Goal: Task Accomplishment & Management: Use online tool/utility

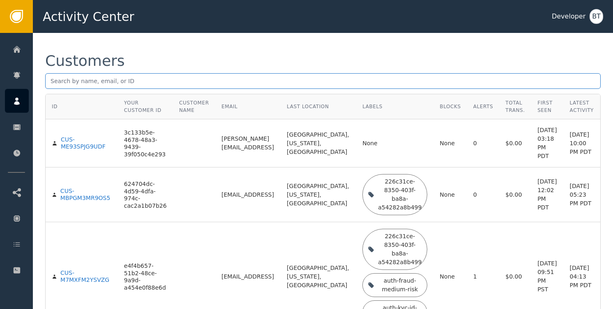
click at [147, 76] on input "text" at bounding box center [323, 81] width 556 height 16
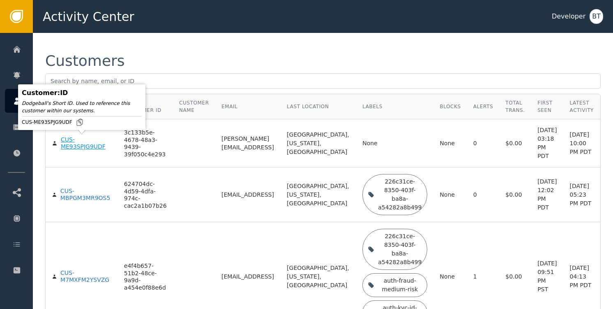
click at [74, 146] on div "CUS-ME93SPJG9UDF" at bounding box center [86, 143] width 51 height 14
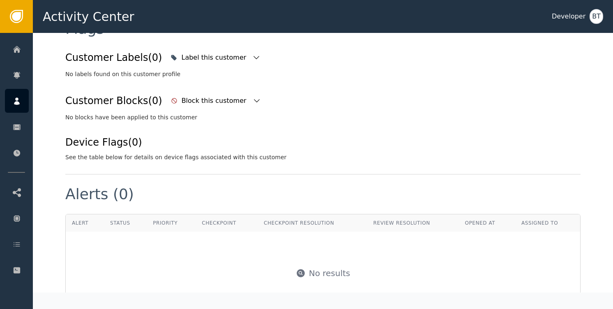
scroll to position [268, 0]
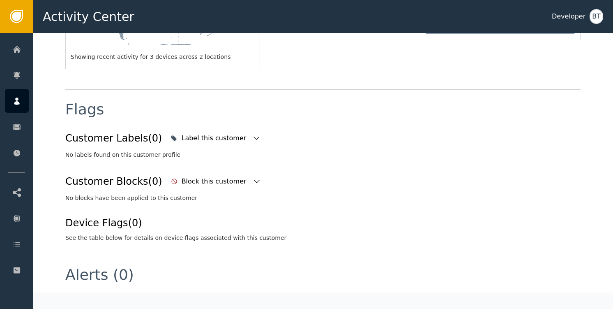
click at [252, 134] on icon "button" at bounding box center [256, 138] width 8 height 8
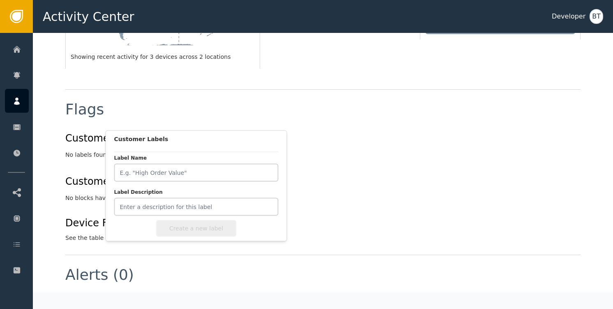
click at [213, 133] on div "Label this customer" at bounding box center [214, 138] width 67 height 10
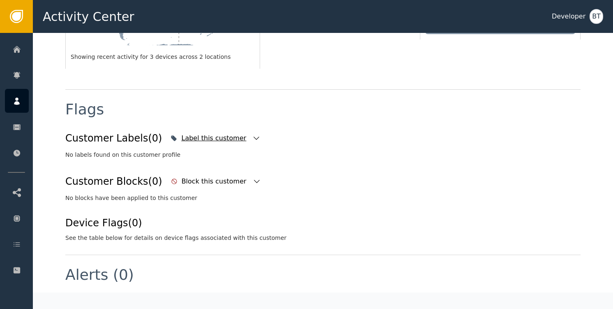
click at [224, 133] on div "Label this customer" at bounding box center [214, 138] width 67 height 10
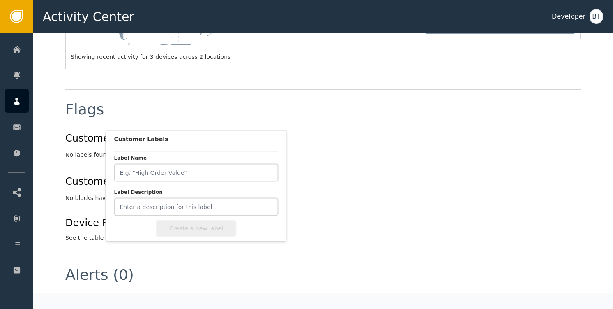
click at [336, 172] on div "Customer Blocks (0) Block this customer" at bounding box center [322, 181] width 515 height 18
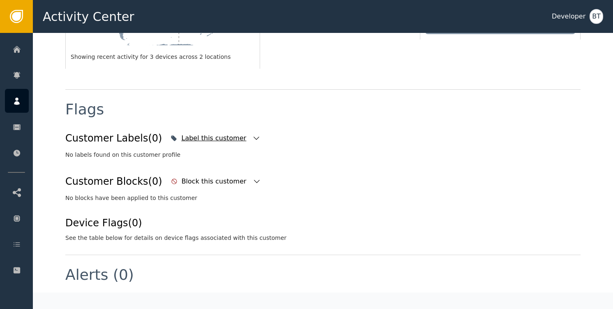
click at [252, 134] on icon "button" at bounding box center [256, 138] width 8 height 8
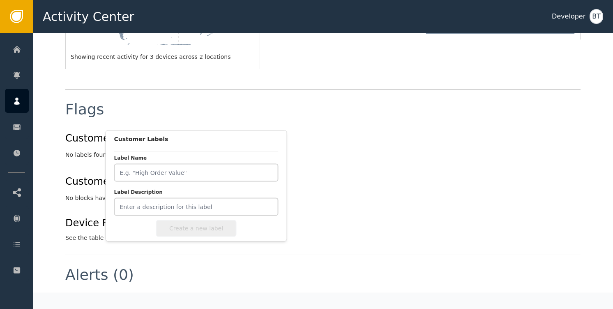
click at [252, 134] on icon "button" at bounding box center [256, 138] width 8 height 8
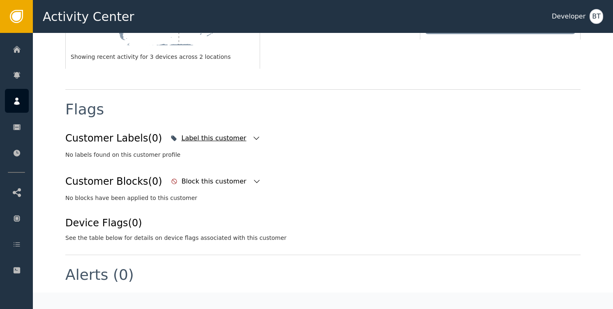
click at [252, 134] on icon "button" at bounding box center [256, 138] width 8 height 8
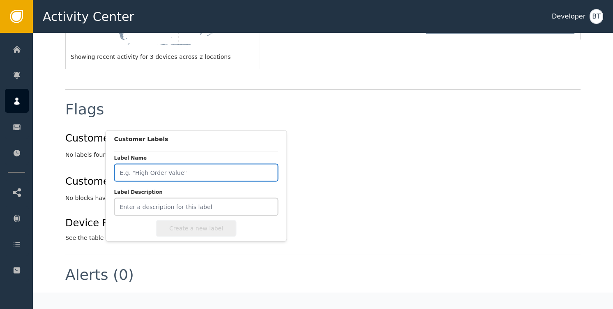
click at [164, 169] on input "Label Name" at bounding box center [196, 173] width 164 height 18
type input "AUTH_HIGH_RISK"
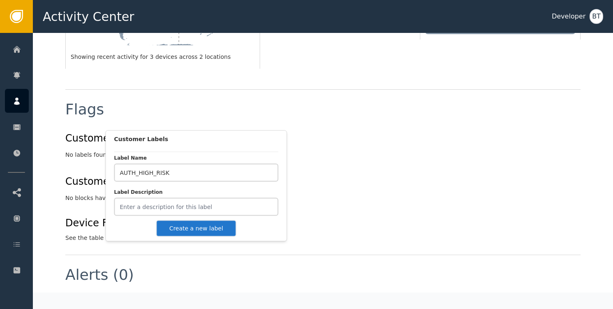
click at [196, 228] on button "Create a new label" at bounding box center [196, 228] width 80 height 17
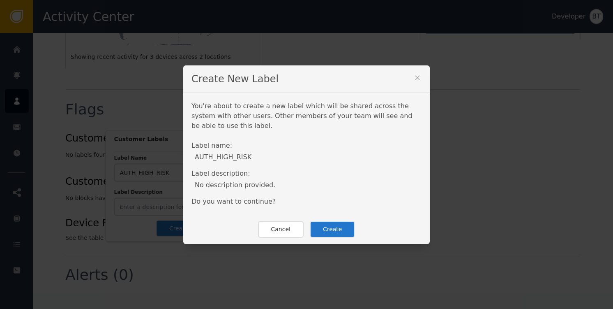
click at [325, 227] on button "Create" at bounding box center [333, 229] width 46 height 17
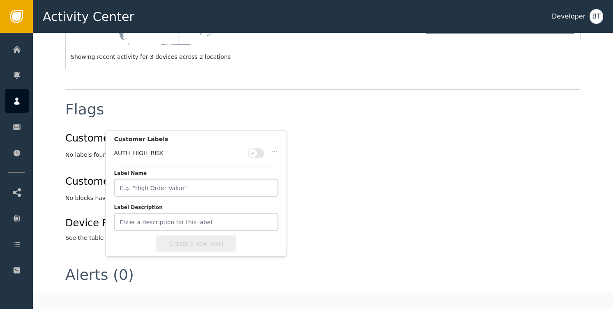
click at [258, 151] on button "button" at bounding box center [256, 153] width 16 height 10
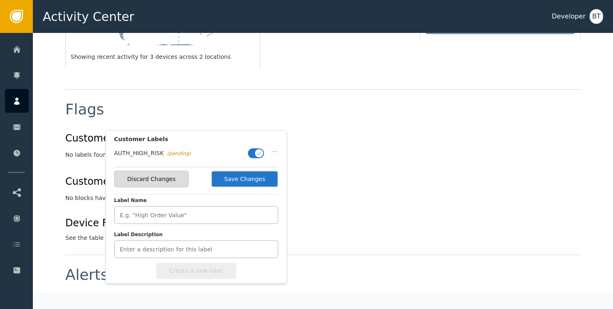
click at [254, 182] on button "Save Changes" at bounding box center [244, 179] width 67 height 17
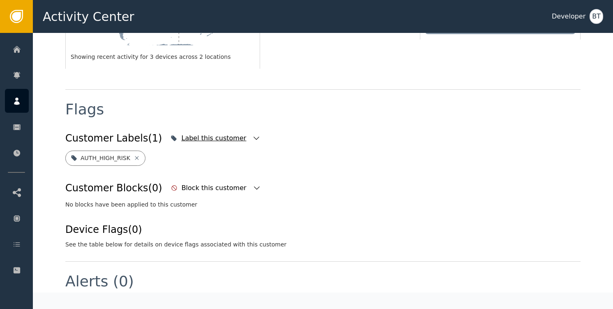
click at [252, 134] on icon "button" at bounding box center [256, 138] width 8 height 8
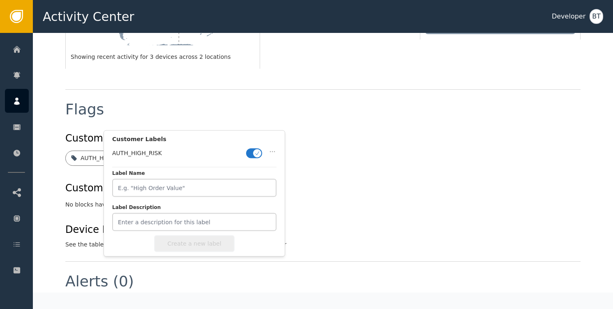
click at [252, 134] on icon "button" at bounding box center [256, 138] width 8 height 8
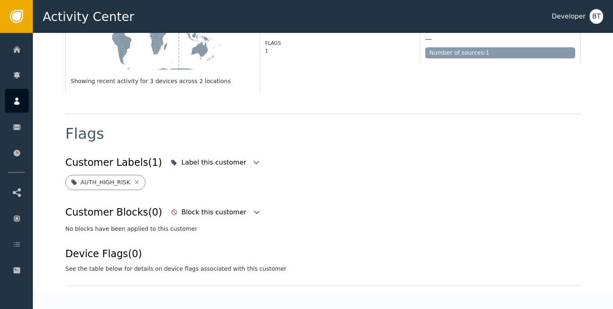
scroll to position [0, 0]
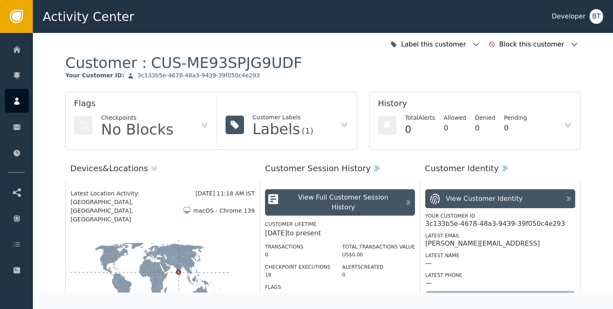
click at [340, 122] on icon at bounding box center [344, 124] width 8 height 8
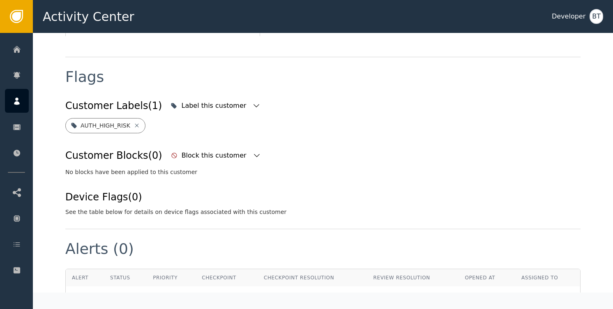
scroll to position [307, 0]
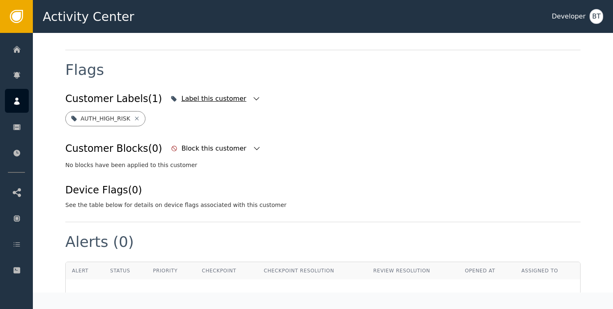
click at [252, 95] on icon "button" at bounding box center [256, 99] width 8 height 8
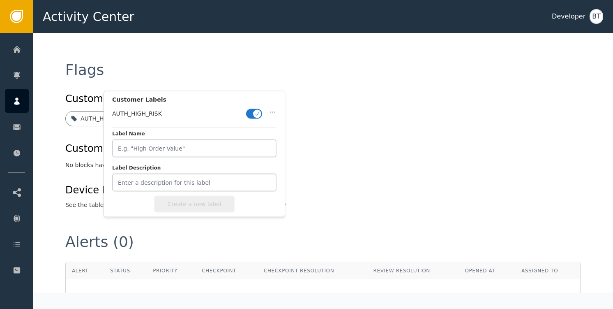
click at [252, 95] on icon "button" at bounding box center [256, 99] width 8 height 8
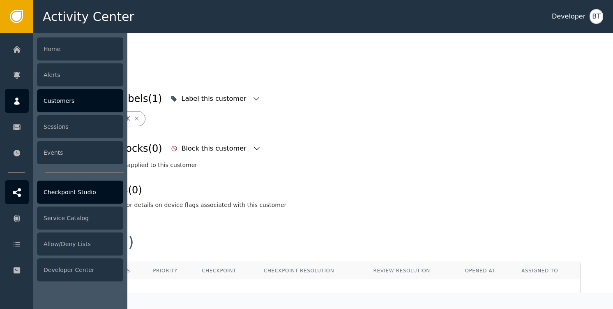
click at [76, 196] on div "Checkpoint Studio" at bounding box center [80, 191] width 86 height 23
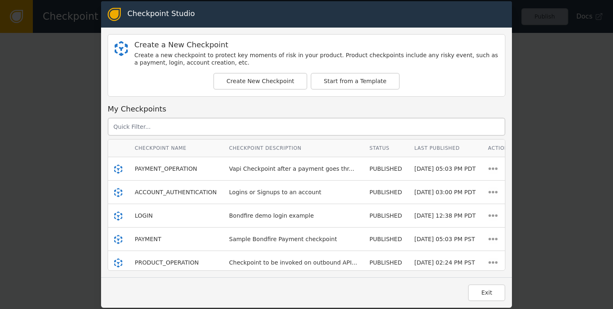
click at [498, 295] on button "Exit" at bounding box center [486, 292] width 37 height 17
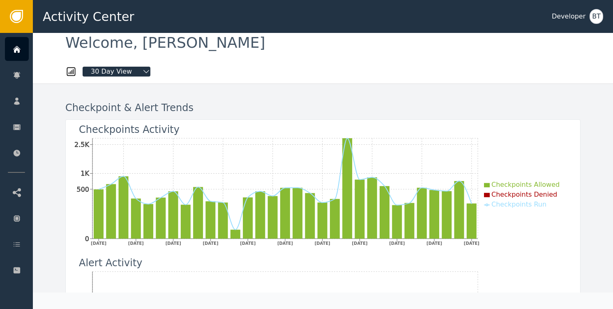
scroll to position [13, 0]
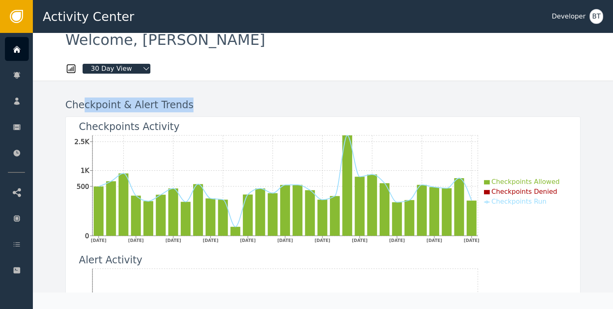
drag, startPoint x: 80, startPoint y: 103, endPoint x: 207, endPoint y: 108, distance: 127.1
click at [204, 108] on div "Checkpoint & Alert Trends" at bounding box center [322, 104] width 515 height 15
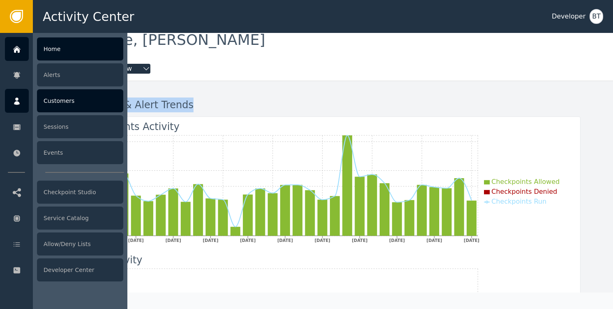
click at [62, 91] on div "Customers" at bounding box center [80, 100] width 86 height 23
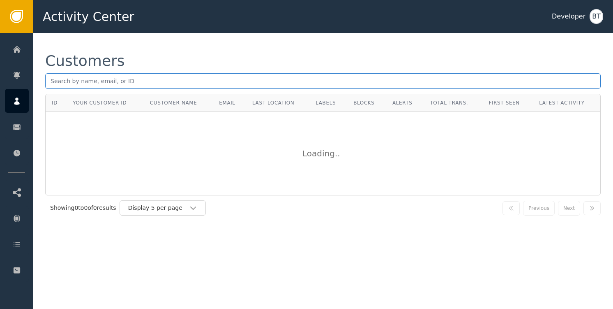
click at [87, 81] on input "text" at bounding box center [323, 81] width 556 height 16
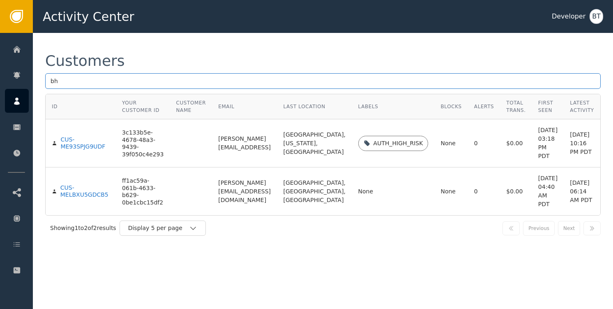
type input "b"
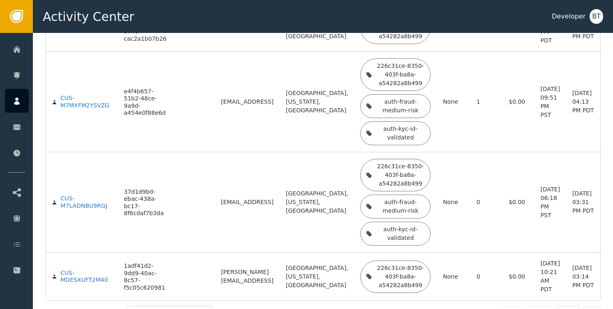
scroll to position [166, 0]
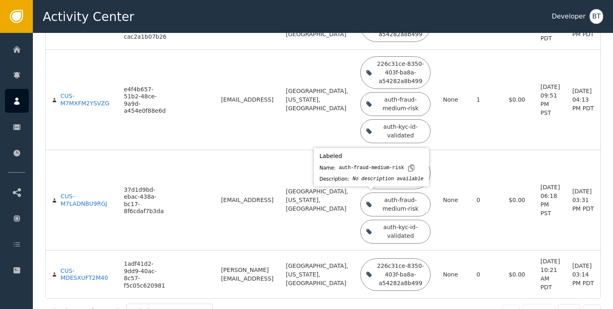
click at [376, 205] on div "auth-fraud-medium-risk" at bounding box center [401, 204] width 50 height 17
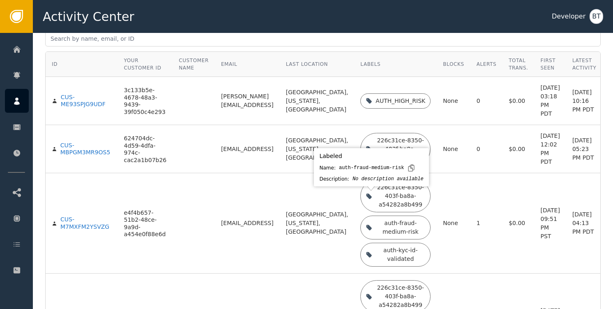
scroll to position [0, 0]
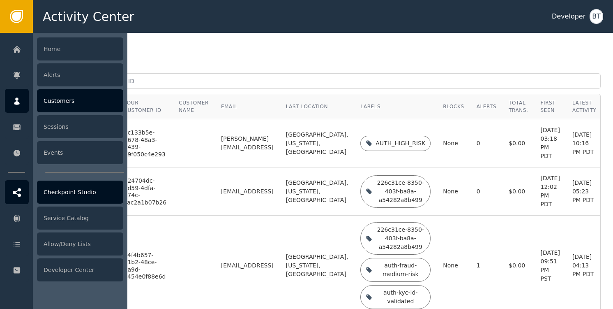
click at [85, 198] on div "Checkpoint Studio" at bounding box center [80, 191] width 86 height 23
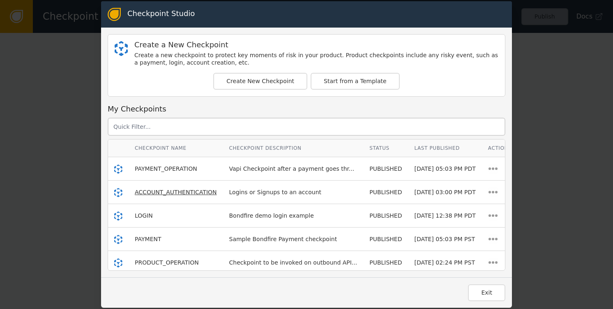
click at [179, 191] on span "ACCOUNT_AUTHENTICATION" at bounding box center [176, 192] width 82 height 7
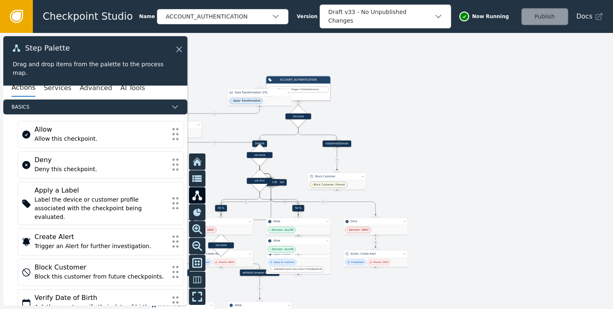
drag, startPoint x: 355, startPoint y: 184, endPoint x: 490, endPoint y: 128, distance: 145.9
click at [490, 128] on div at bounding box center [306, 171] width 613 height 276
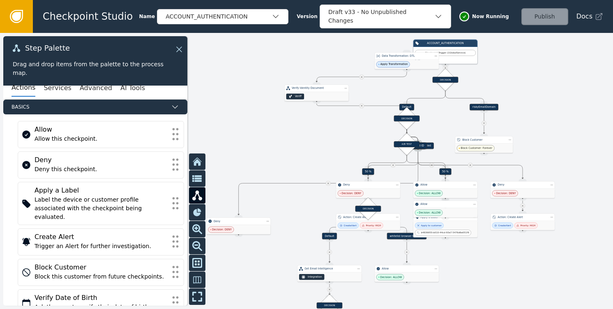
drag, startPoint x: 512, startPoint y: 139, endPoint x: 553, endPoint y: 141, distance: 40.3
click at [553, 141] on div at bounding box center [306, 171] width 613 height 276
drag, startPoint x: 300, startPoint y: 145, endPoint x: 360, endPoint y: 143, distance: 59.6
click at [302, 145] on div at bounding box center [306, 171] width 613 height 276
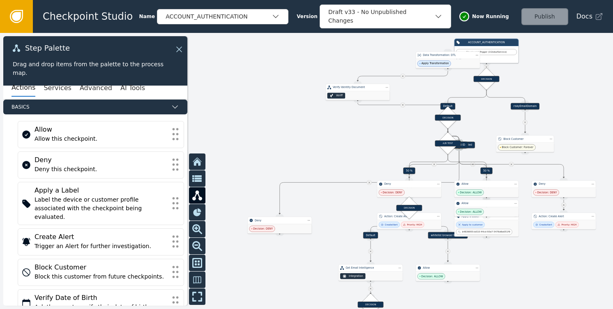
click at [360, 143] on div at bounding box center [306, 171] width 613 height 276
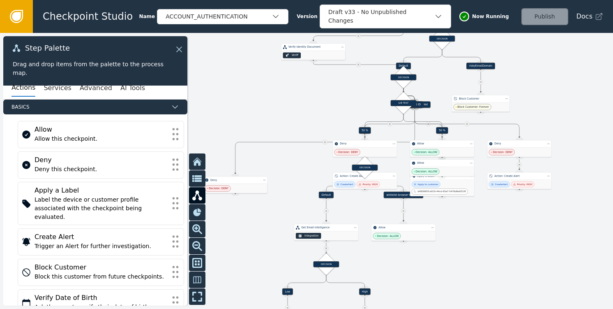
drag, startPoint x: 360, startPoint y: 143, endPoint x: 316, endPoint y: 103, distance: 59.9
click at [316, 103] on div at bounding box center [306, 171] width 613 height 276
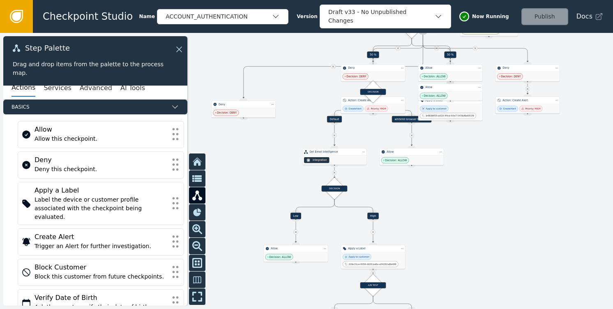
drag, startPoint x: 464, startPoint y: 226, endPoint x: 473, endPoint y: 148, distance: 78.5
click at [473, 148] on div at bounding box center [306, 171] width 613 height 276
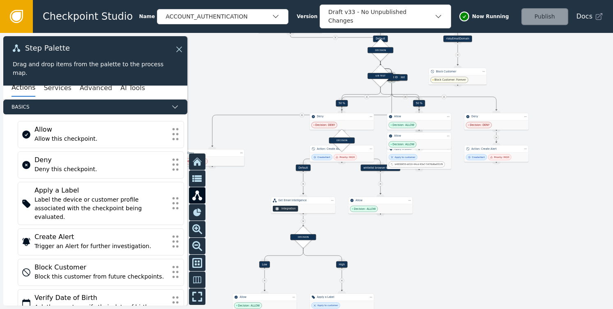
drag, startPoint x: 490, startPoint y: 182, endPoint x: 459, endPoint y: 233, distance: 60.0
click at [459, 233] on div at bounding box center [306, 171] width 613 height 276
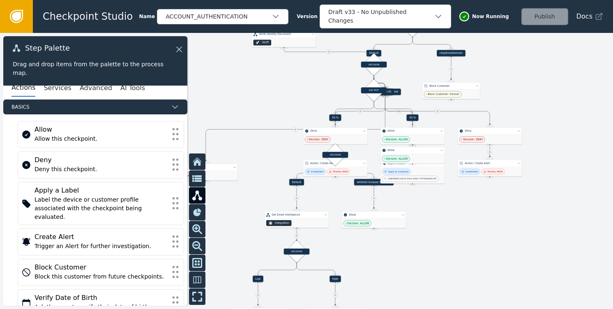
drag, startPoint x: 480, startPoint y: 203, endPoint x: 473, endPoint y: 217, distance: 15.8
click at [473, 217] on div at bounding box center [306, 171] width 613 height 276
drag, startPoint x: 473, startPoint y: 217, endPoint x: 453, endPoint y: 237, distance: 29.1
click at [453, 237] on div at bounding box center [306, 171] width 613 height 276
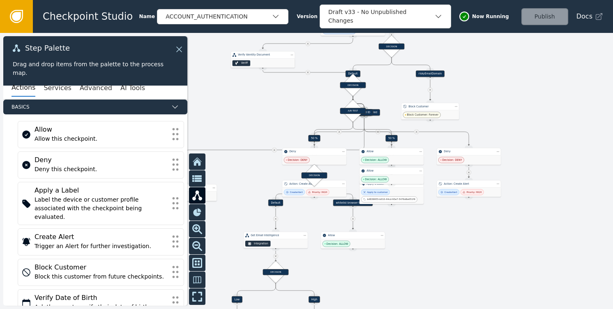
drag, startPoint x: 555, startPoint y: 157, endPoint x: 533, endPoint y: 193, distance: 41.9
click at [533, 193] on div at bounding box center [306, 171] width 613 height 276
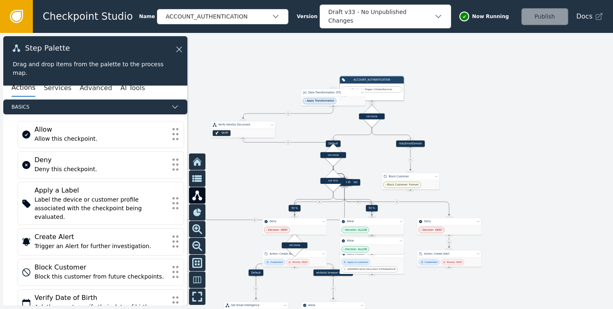
drag, startPoint x: 505, startPoint y: 122, endPoint x: 506, endPoint y: 142, distance: 19.7
click at [506, 142] on div at bounding box center [306, 171] width 613 height 276
drag, startPoint x: 507, startPoint y: 182, endPoint x: 523, endPoint y: 152, distance: 34.6
click at [523, 152] on div at bounding box center [306, 171] width 613 height 276
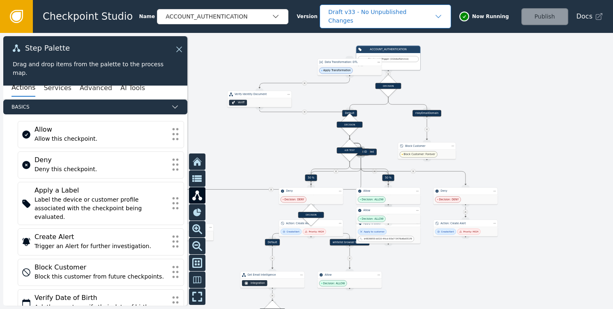
click at [429, 14] on div "Draft v33 - No Unpublished Changes" at bounding box center [381, 16] width 106 height 17
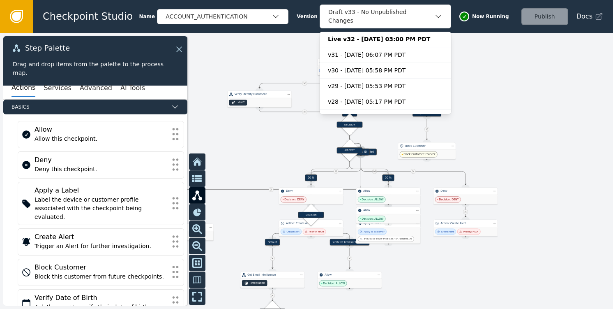
click at [513, 127] on div at bounding box center [306, 171] width 613 height 276
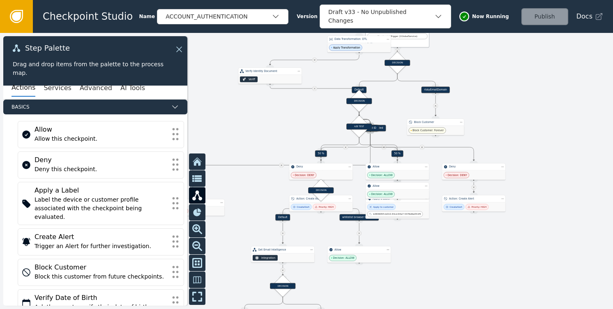
drag, startPoint x: 438, startPoint y: 257, endPoint x: 451, endPoint y: 221, distance: 38.1
click at [451, 221] on div at bounding box center [306, 171] width 613 height 276
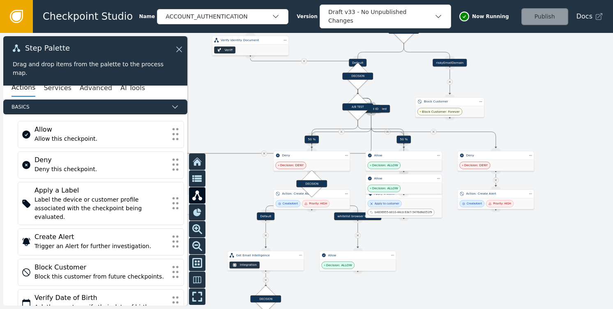
drag, startPoint x: 454, startPoint y: 233, endPoint x: 447, endPoint y: 245, distance: 14.5
click at [447, 245] on div at bounding box center [306, 171] width 613 height 276
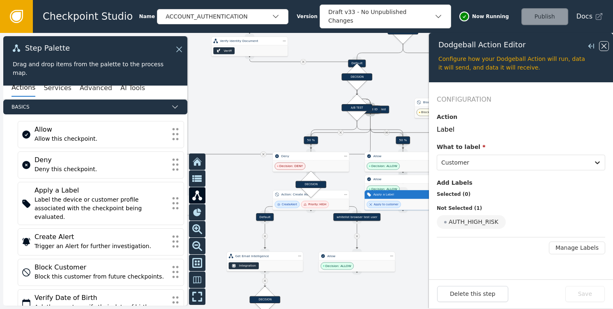
click at [605, 46] on icon at bounding box center [604, 46] width 9 height 9
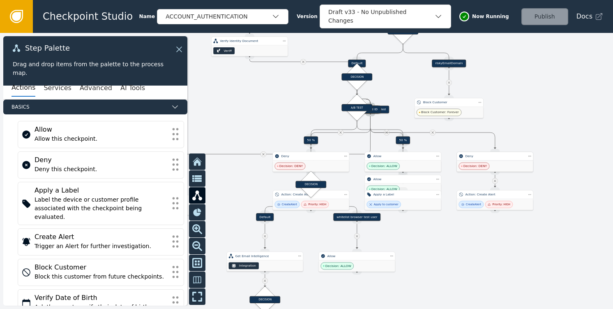
click at [489, 159] on div "Deny" at bounding box center [495, 156] width 77 height 9
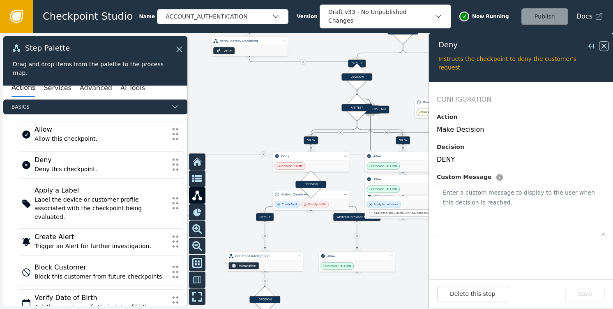
click at [604, 45] on icon at bounding box center [604, 46] width 9 height 9
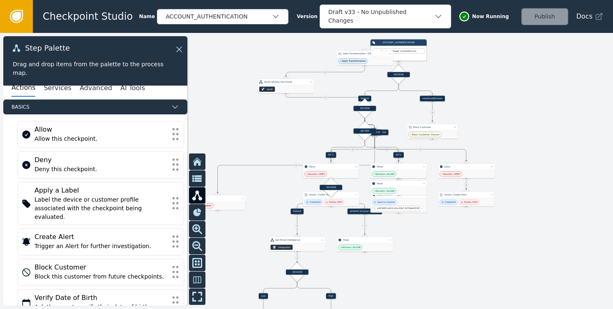
drag, startPoint x: 488, startPoint y: 92, endPoint x: 474, endPoint y: 131, distance: 41.1
click at [474, 131] on div at bounding box center [306, 171] width 613 height 276
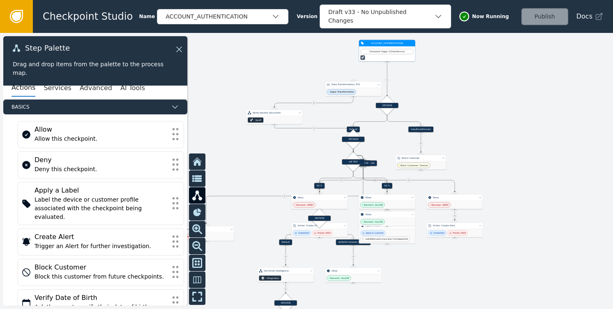
drag, startPoint x: 389, startPoint y: 82, endPoint x: 389, endPoint y: 52, distance: 30.0
click at [389, 52] on div "Checkpoint Trigger ( 1 Global Service )" at bounding box center [387, 51] width 50 height 3
drag, startPoint x: 359, startPoint y: 90, endPoint x: 307, endPoint y: 68, distance: 56.1
click at [307, 68] on div "Apply Transformation" at bounding box center [302, 69] width 56 height 8
drag, startPoint x: 428, startPoint y: 164, endPoint x: 473, endPoint y: 166, distance: 45.7
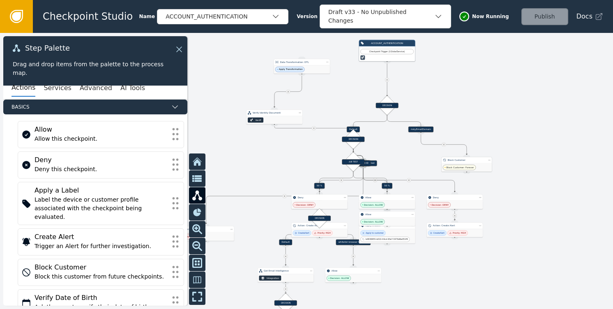
click at [473, 166] on div "Block Customer: Forever" at bounding box center [466, 167] width 51 height 8
click at [401, 204] on div "Decision: ALLOW" at bounding box center [388, 207] width 56 height 8
click at [401, 181] on div at bounding box center [306, 171] width 613 height 276
drag, startPoint x: 350, startPoint y: 160, endPoint x: 280, endPoint y: 155, distance: 70.8
click at [280, 155] on div "A/B TEST" at bounding box center [283, 157] width 23 height 5
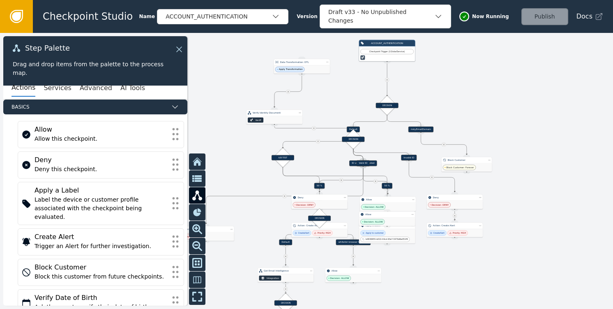
drag, startPoint x: 364, startPoint y: 162, endPoint x: 411, endPoint y: 154, distance: 47.5
click at [411, 154] on div "Invalid ID" at bounding box center [408, 157] width 15 height 6
drag, startPoint x: 359, startPoint y: 165, endPoint x: 325, endPoint y: 162, distance: 34.2
click at [331, 162] on div "Valid ID" at bounding box center [337, 161] width 13 height 6
drag, startPoint x: 369, startPoint y: 163, endPoint x: 389, endPoint y: 161, distance: 20.2
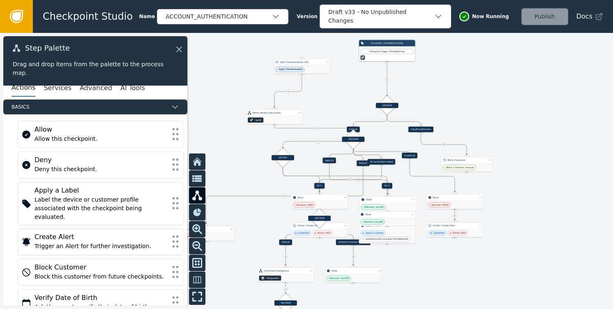
click at [389, 161] on div "ID verification failed" at bounding box center [382, 162] width 28 height 6
drag, startPoint x: 391, startPoint y: 235, endPoint x: 449, endPoint y: 288, distance: 78.5
click at [449, 288] on div "Apply to customer b4836955-b010-44cd-93e7-5476d6e051f9" at bounding box center [444, 289] width 53 height 12
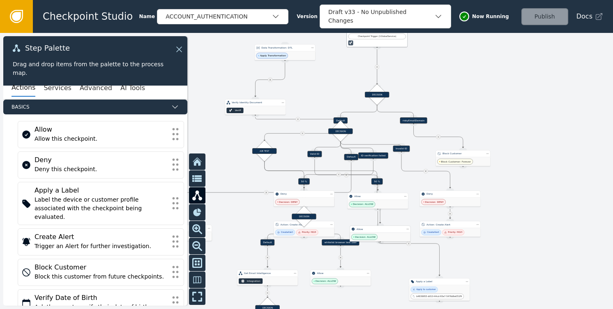
drag, startPoint x: 374, startPoint y: 217, endPoint x: 377, endPoint y: 234, distance: 17.1
click at [377, 234] on div "Decision: ALLOW" at bounding box center [380, 236] width 60 height 9
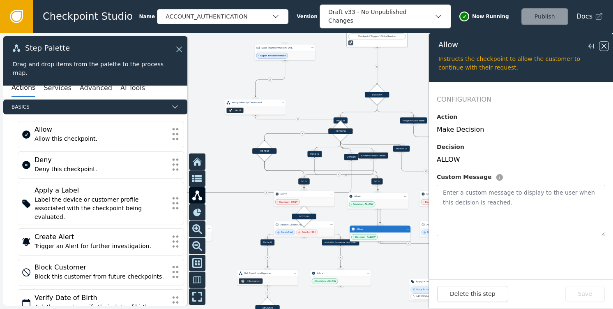
click at [605, 46] on icon at bounding box center [604, 46] width 9 height 9
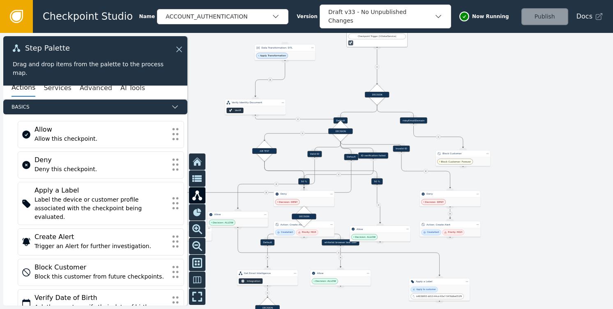
drag, startPoint x: 383, startPoint y: 202, endPoint x: 242, endPoint y: 220, distance: 141.3
click at [242, 220] on div "Decision: ALLOW" at bounding box center [238, 222] width 60 height 9
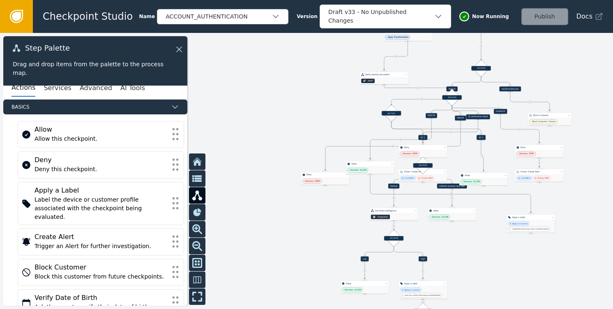
drag, startPoint x: 369, startPoint y: 204, endPoint x: 468, endPoint y: 161, distance: 108.4
click at [468, 161] on div at bounding box center [306, 171] width 613 height 276
drag, startPoint x: 373, startPoint y: 169, endPoint x: 270, endPoint y: 169, distance: 102.7
click at [270, 169] on div "Decision: ALLOW" at bounding box center [268, 169] width 48 height 7
drag, startPoint x: 530, startPoint y: 227, endPoint x: 266, endPoint y: 205, distance: 264.3
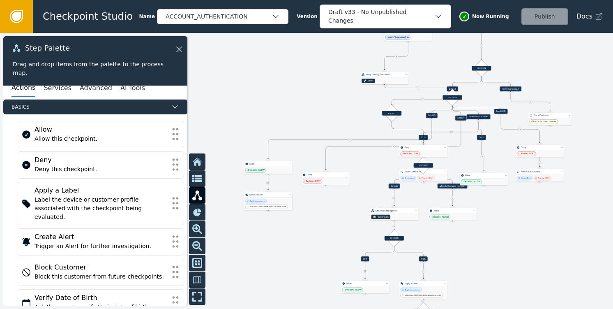
click at [266, 205] on div "b4836955-b010-44cd-93e7-5476d6e051f9" at bounding box center [266, 206] width 42 height 5
drag, startPoint x: 545, startPoint y: 121, endPoint x: 578, endPoint y: 121, distance: 32.9
click at [578, 121] on span "Block Customer: Forever" at bounding box center [577, 122] width 24 height 3
drag, startPoint x: 533, startPoint y: 153, endPoint x: 567, endPoint y: 156, distance: 34.2
click at [567, 156] on span "Decision: DENY" at bounding box center [561, 157] width 15 height 3
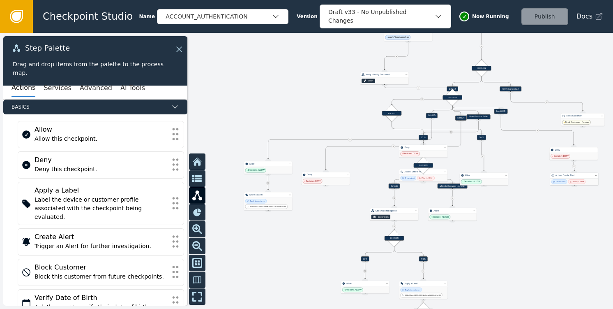
drag, startPoint x: 534, startPoint y: 175, endPoint x: 568, endPoint y: 179, distance: 34.7
click at [568, 179] on div "Create Alert Priority: HIGH" at bounding box center [574, 181] width 48 height 7
drag, startPoint x: 483, startPoint y: 176, endPoint x: 521, endPoint y: 179, distance: 37.9
click at [521, 179] on div "Allow" at bounding box center [521, 177] width 37 height 3
drag, startPoint x: 519, startPoint y: 182, endPoint x: 535, endPoint y: 192, distance: 18.8
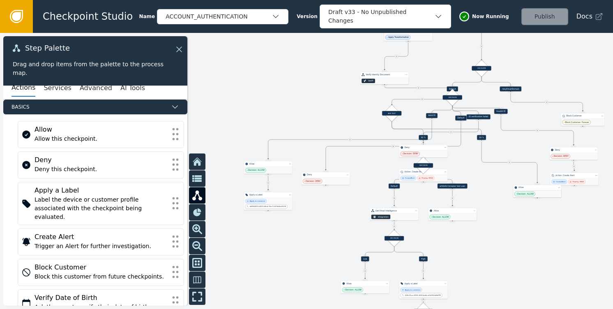
click at [535, 192] on div "Decision: ALLOW" at bounding box center [537, 193] width 48 height 7
drag, startPoint x: 481, startPoint y: 136, endPoint x: 361, endPoint y: 171, distance: 124.5
click at [361, 171] on div "50 %" at bounding box center [361, 171] width 9 height 5
drag, startPoint x: 526, startPoint y: 192, endPoint x: 349, endPoint y: 196, distance: 177.1
click at [349, 196] on span "Decision: ALLOW" at bounding box center [348, 197] width 16 height 3
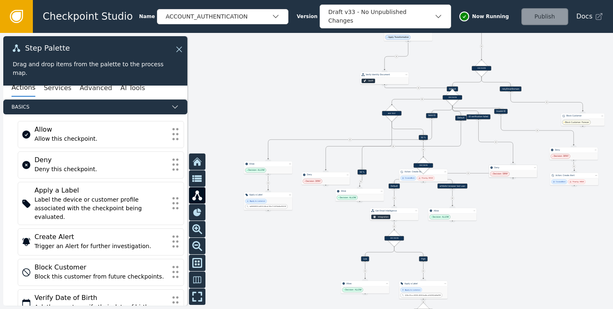
drag, startPoint x: 422, startPoint y: 150, endPoint x: 512, endPoint y: 170, distance: 92.2
click at [512, 170] on div "Decision: DENY" at bounding box center [513, 173] width 48 height 7
drag, startPoint x: 428, startPoint y: 176, endPoint x: 551, endPoint y: 242, distance: 139.3
click at [558, 247] on div "Priority: HIGH" at bounding box center [555, 248] width 17 height 5
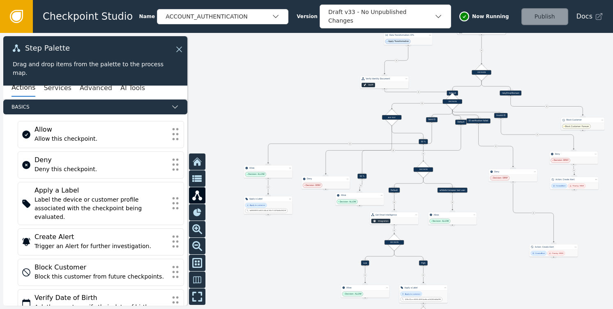
click at [452, 150] on div at bounding box center [306, 171] width 613 height 276
drag, startPoint x: 362, startPoint y: 176, endPoint x: 398, endPoint y: 181, distance: 36.5
click at [398, 181] on div "Target Handle for step 50 % Source Handle for step Target Handle for step 50 % …" at bounding box center [306, 171] width 613 height 276
click at [365, 180] on div "50 %" at bounding box center [361, 178] width 9 height 5
drag, startPoint x: 327, startPoint y: 183, endPoint x: 463, endPoint y: 160, distance: 138.7
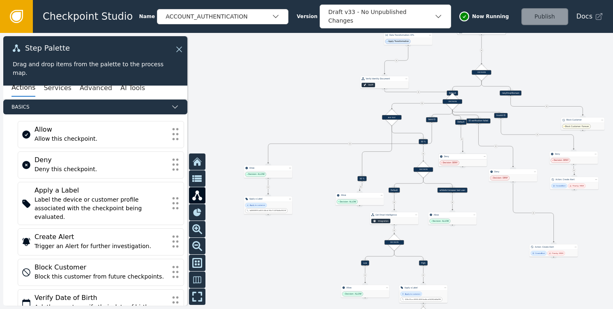
click at [463, 160] on div "Decision: DENY" at bounding box center [462, 162] width 48 height 7
click at [362, 180] on div "Source Handle for step" at bounding box center [362, 181] width 6 height 4
drag, startPoint x: 362, startPoint y: 178, endPoint x: 320, endPoint y: 177, distance: 41.9
click at [320, 177] on div "50 %" at bounding box center [320, 177] width 9 height 5
drag, startPoint x: 361, startPoint y: 198, endPoint x: 322, endPoint y: 209, distance: 40.6
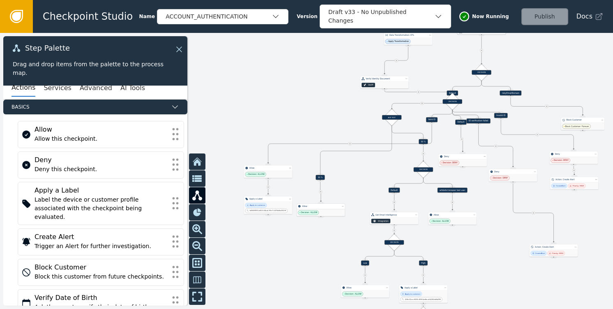
click at [322, 209] on div "Decision: ALLOW" at bounding box center [321, 212] width 48 height 7
drag, startPoint x: 424, startPoint y: 141, endPoint x: 423, endPoint y: 153, distance: 11.5
click at [423, 153] on div "50 %" at bounding box center [422, 152] width 9 height 5
drag, startPoint x: 453, startPoint y: 102, endPoint x: 466, endPoint y: 104, distance: 13.3
click at [466, 104] on div "DECISION" at bounding box center [465, 103] width 19 height 5
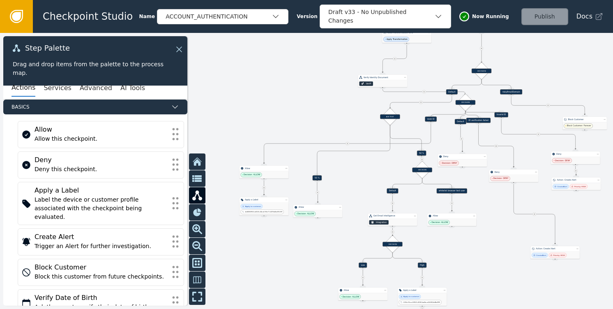
click at [436, 101] on div at bounding box center [306, 171] width 613 height 276
drag, startPoint x: 450, startPoint y: 92, endPoint x: 440, endPoint y: 92, distance: 9.5
click at [440, 92] on div "Target Handle for step Default Source Handle for step" at bounding box center [452, 91] width 44 height 5
drag, startPoint x: 450, startPoint y: 92, endPoint x: 450, endPoint y: 81, distance: 10.3
click at [450, 81] on div "Default" at bounding box center [452, 81] width 12 height 5
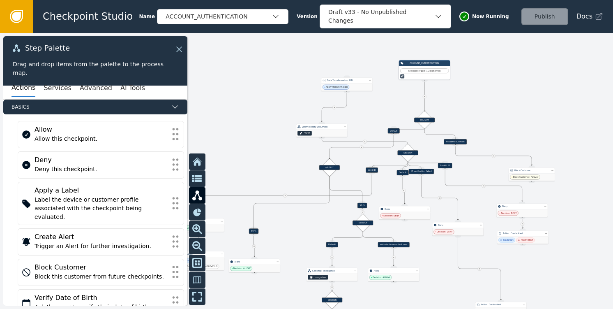
drag, startPoint x: 533, startPoint y: 64, endPoint x: 476, endPoint y: 119, distance: 78.8
click at [476, 119] on div at bounding box center [306, 171] width 613 height 276
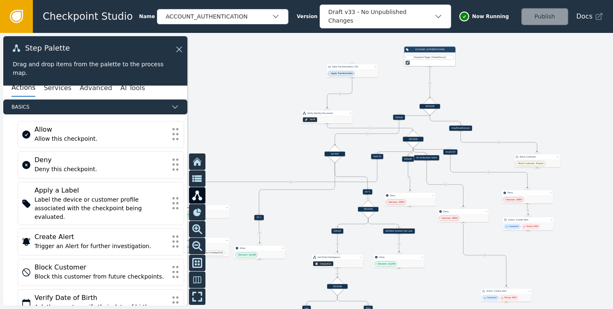
drag, startPoint x: 529, startPoint y: 111, endPoint x: 532, endPoint y: 95, distance: 16.0
click at [532, 95] on div at bounding box center [306, 171] width 613 height 276
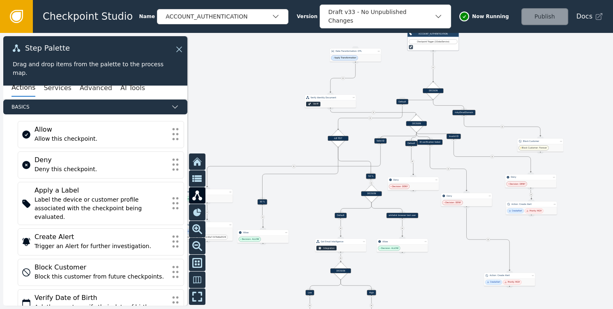
drag, startPoint x: 519, startPoint y: 106, endPoint x: 498, endPoint y: 118, distance: 24.3
click at [502, 123] on div at bounding box center [306, 171] width 613 height 276
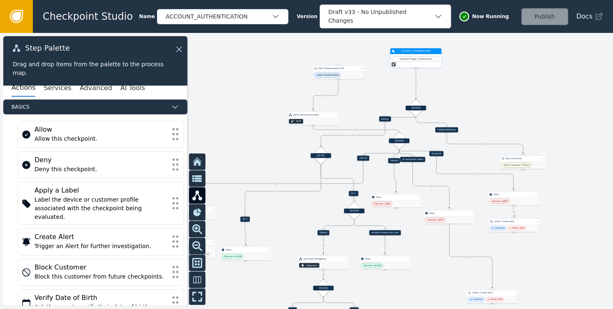
click at [412, 62] on div "Checkpoint Trigger ( 1 Global Service )" at bounding box center [416, 61] width 48 height 10
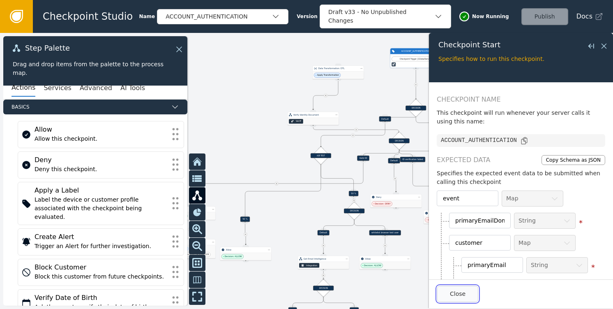
click at [454, 286] on button "Close" at bounding box center [457, 294] width 41 height 16
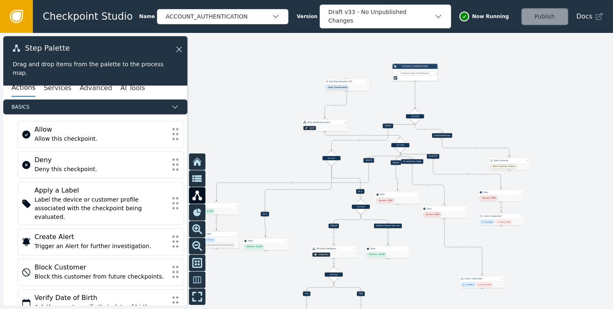
click at [222, 240] on div "Apply to customer b4836955-b010-44cd-93e7-5476d6e051f9" at bounding box center [216, 241] width 43 height 9
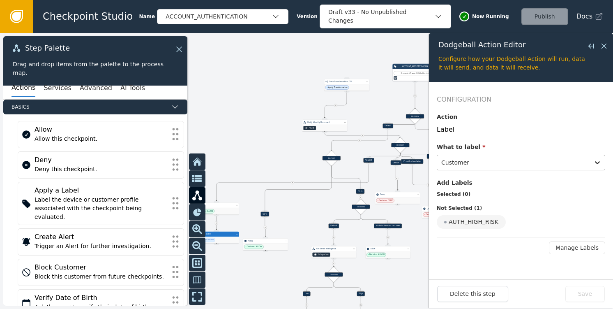
click at [545, 160] on div at bounding box center [513, 163] width 144 height 12
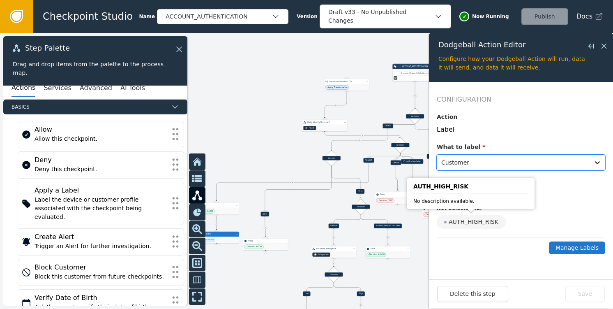
click at [576, 244] on button "Manage Labels" at bounding box center [577, 247] width 56 height 13
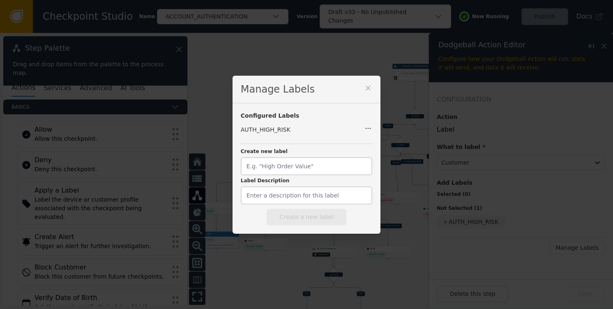
click at [364, 129] on icon "button" at bounding box center [368, 128] width 8 height 8
click at [364, 128] on icon "button" at bounding box center [368, 128] width 8 height 8
click at [318, 131] on div "AUTH_HIGH_RISK" at bounding box center [300, 129] width 119 height 9
click at [295, 166] on input "Create new label" at bounding box center [306, 166] width 131 height 18
click at [364, 85] on icon at bounding box center [368, 88] width 8 height 8
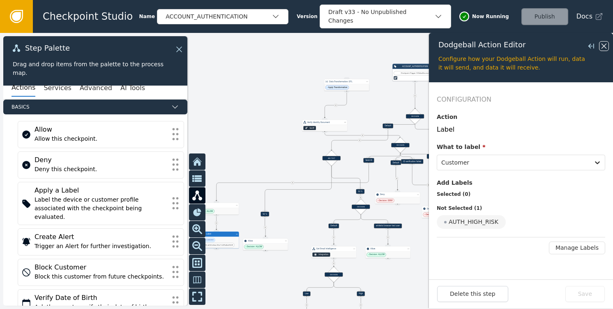
click at [606, 44] on icon at bounding box center [604, 46] width 9 height 9
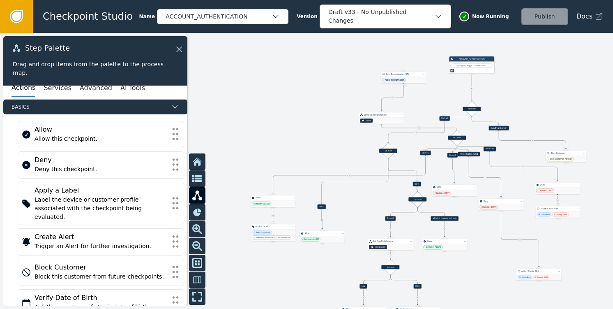
drag, startPoint x: 499, startPoint y: 96, endPoint x: 556, endPoint y: 89, distance: 57.2
click at [556, 89] on div at bounding box center [306, 171] width 613 height 276
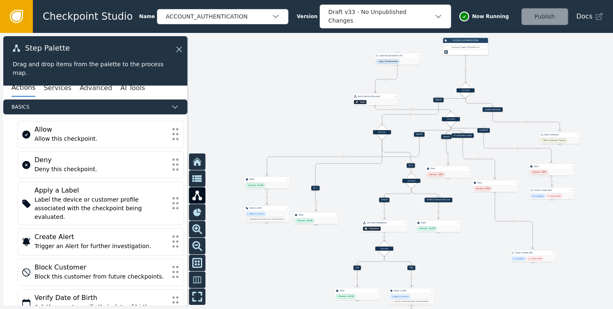
drag, startPoint x: 569, startPoint y: 94, endPoint x: 563, endPoint y: 75, distance: 19.9
click at [563, 75] on div at bounding box center [306, 171] width 613 height 276
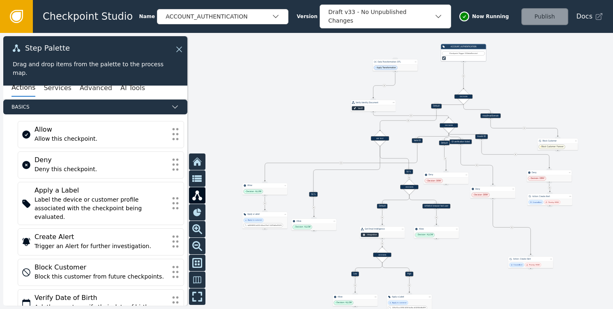
drag, startPoint x: 462, startPoint y: 241, endPoint x: 460, endPoint y: 247, distance: 6.9
click at [460, 247] on div at bounding box center [306, 171] width 613 height 276
click at [403, 185] on div "DECISION" at bounding box center [409, 186] width 18 height 4
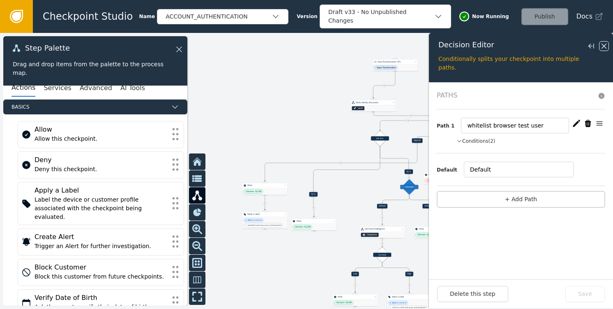
click at [604, 46] on icon at bounding box center [604, 46] width 5 height 5
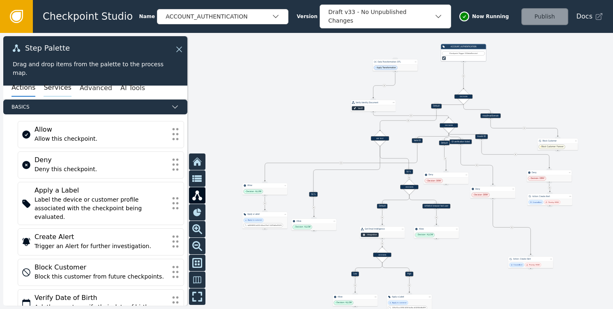
click at [60, 92] on button "Services" at bounding box center [58, 87] width 28 height 17
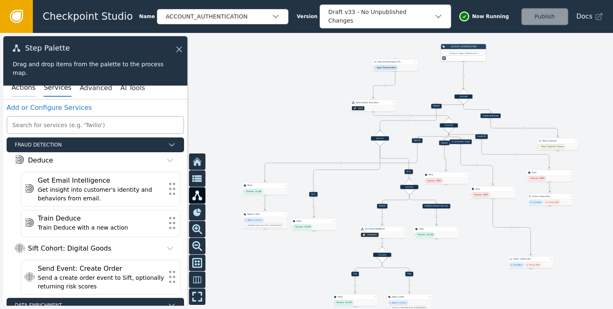
click at [25, 88] on button "Actions" at bounding box center [24, 87] width 24 height 17
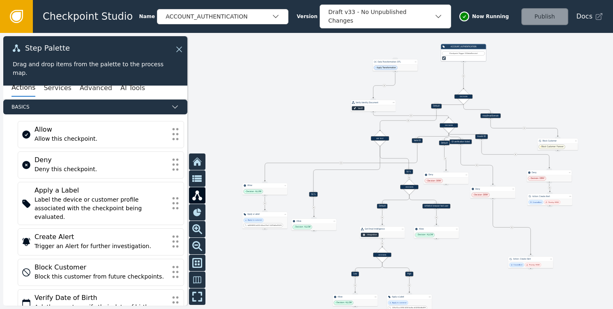
click at [69, 92] on div "Actions Services Advanced AI Tools" at bounding box center [95, 88] width 184 height 23
click at [65, 90] on button "Services" at bounding box center [58, 87] width 28 height 17
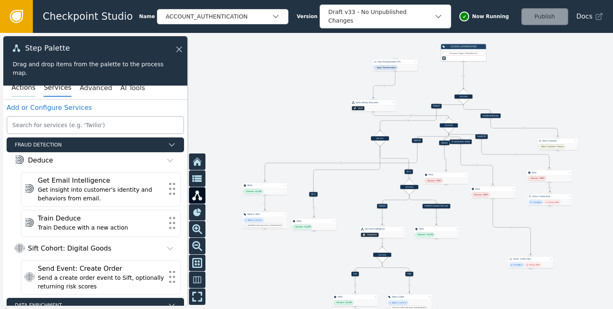
click at [29, 91] on button "Actions" at bounding box center [24, 87] width 24 height 17
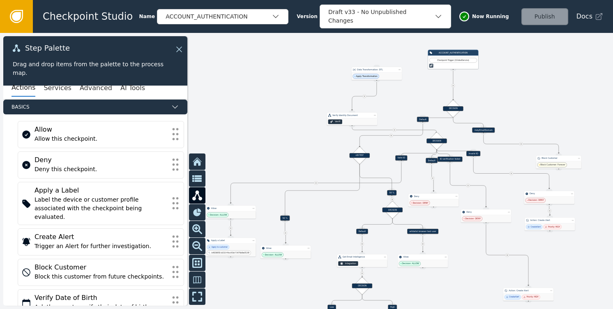
drag, startPoint x: 551, startPoint y: 88, endPoint x: 522, endPoint y: 121, distance: 43.4
click at [522, 121] on div at bounding box center [306, 171] width 613 height 276
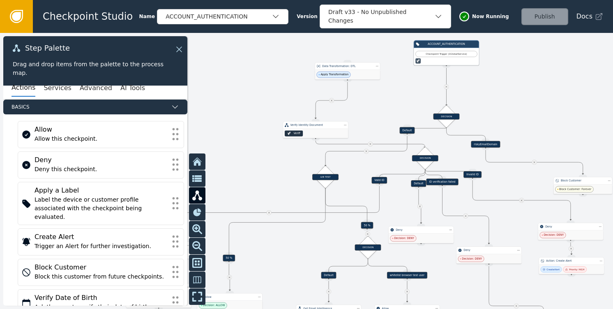
click at [531, 111] on div at bounding box center [306, 171] width 613 height 276
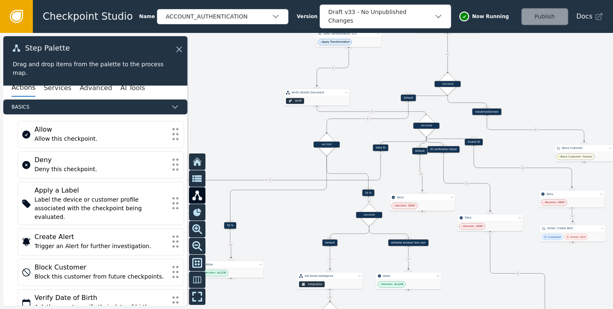
drag, startPoint x: 568, startPoint y: 129, endPoint x: 569, endPoint y: 95, distance: 34.5
click at [569, 95] on div at bounding box center [306, 171] width 613 height 276
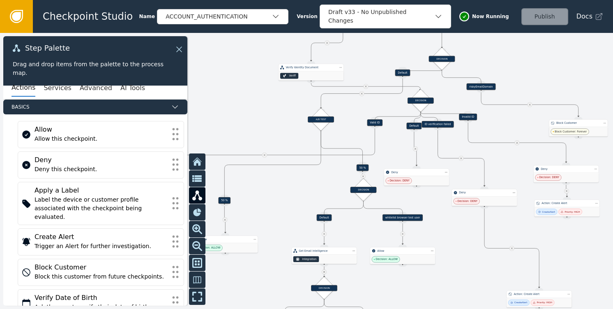
click at [563, 77] on div at bounding box center [306, 171] width 613 height 276
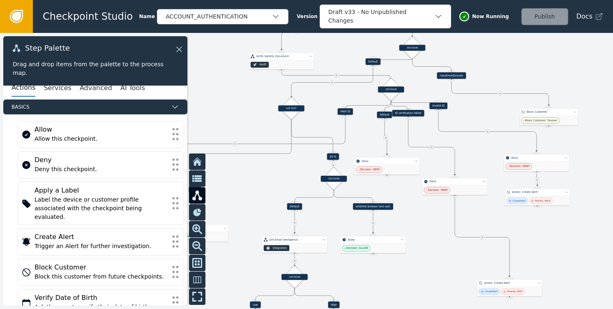
drag, startPoint x: 565, startPoint y: 80, endPoint x: 524, endPoint y: 65, distance: 43.7
click at [524, 65] on div at bounding box center [306, 171] width 613 height 276
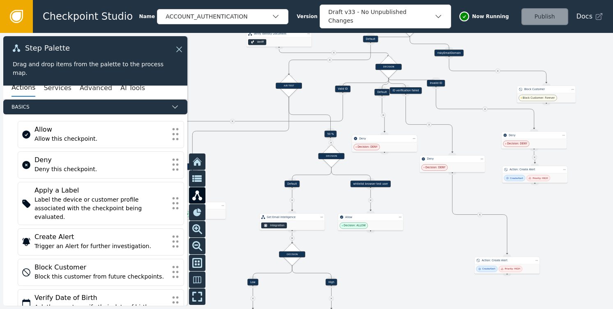
drag, startPoint x: 549, startPoint y: 228, endPoint x: 570, endPoint y: 186, distance: 47.0
click at [570, 186] on div at bounding box center [306, 171] width 613 height 276
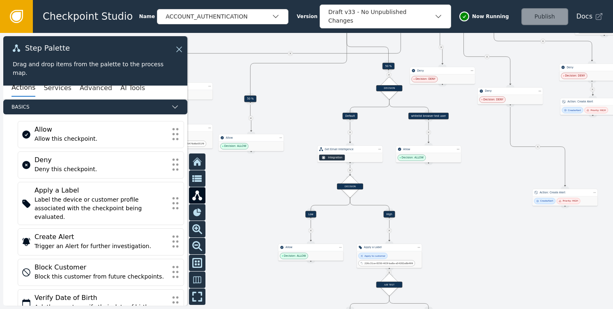
drag, startPoint x: 425, startPoint y: 252, endPoint x: 471, endPoint y: 207, distance: 63.9
click at [471, 207] on div at bounding box center [306, 171] width 613 height 276
drag, startPoint x: 472, startPoint y: 205, endPoint x: 500, endPoint y: 154, distance: 58.5
click at [500, 154] on div at bounding box center [306, 171] width 613 height 276
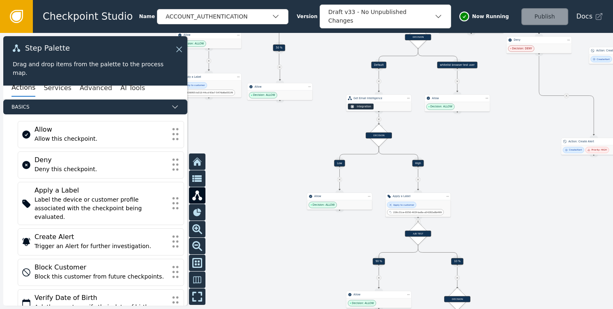
drag, startPoint x: 501, startPoint y: 210, endPoint x: 513, endPoint y: 155, distance: 56.8
click at [513, 156] on div at bounding box center [306, 171] width 613 height 276
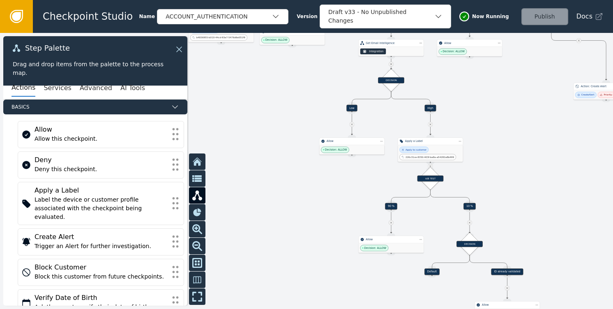
drag, startPoint x: 521, startPoint y: 206, endPoint x: 525, endPoint y: 159, distance: 47.0
click at [525, 159] on div at bounding box center [306, 171] width 613 height 276
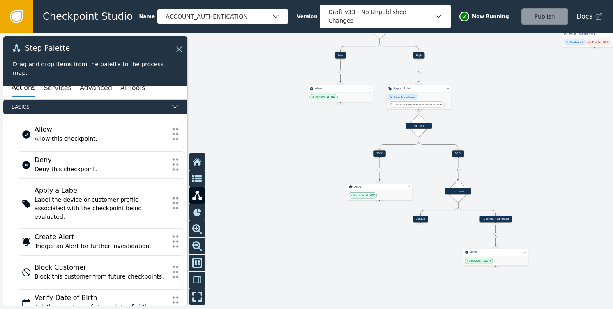
drag, startPoint x: 535, startPoint y: 152, endPoint x: 520, endPoint y: 146, distance: 16.6
click at [520, 146] on div at bounding box center [306, 171] width 613 height 276
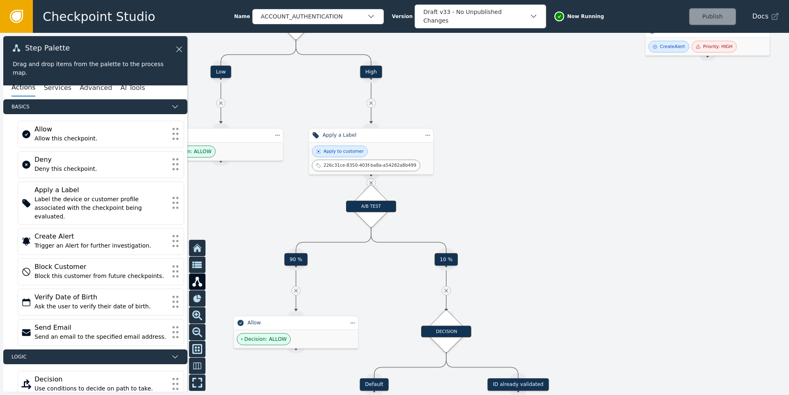
drag, startPoint x: 456, startPoint y: 173, endPoint x: 387, endPoint y: 251, distance: 103.7
click at [382, 275] on div at bounding box center [394, 214] width 789 height 362
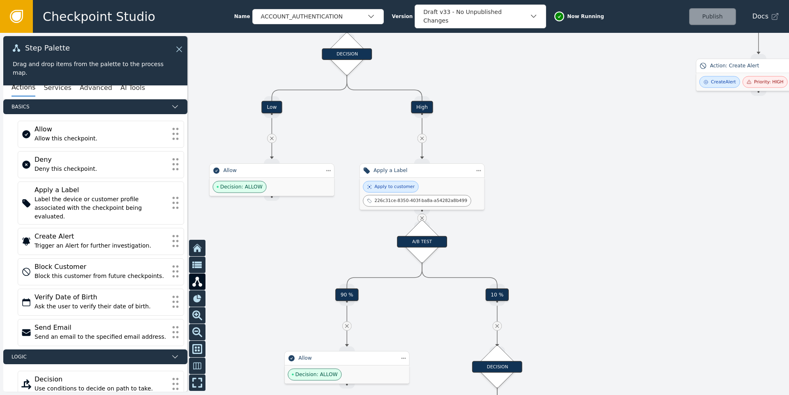
drag, startPoint x: 487, startPoint y: 185, endPoint x: 523, endPoint y: 225, distance: 53.8
click at [517, 217] on div at bounding box center [394, 214] width 789 height 362
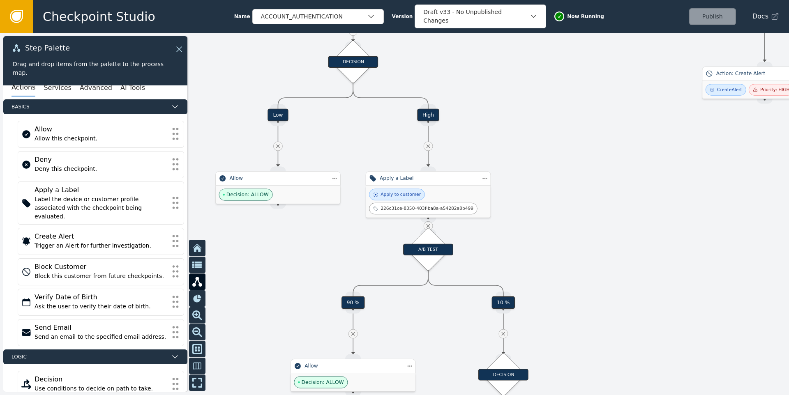
drag, startPoint x: 498, startPoint y: 164, endPoint x: 494, endPoint y: 218, distance: 54.4
click at [494, 218] on div at bounding box center [394, 214] width 789 height 362
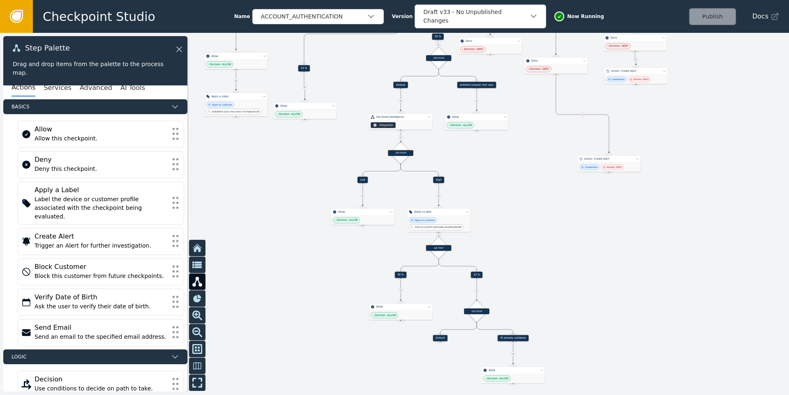
drag, startPoint x: 514, startPoint y: 159, endPoint x: 522, endPoint y: 203, distance: 43.8
click at [522, 203] on div at bounding box center [394, 214] width 789 height 362
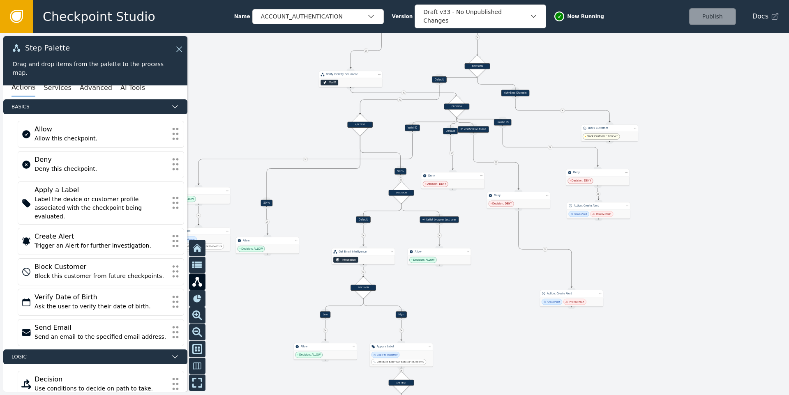
drag, startPoint x: 543, startPoint y: 231, endPoint x: 499, endPoint y: 248, distance: 46.9
click at [510, 293] on div at bounding box center [394, 214] width 789 height 362
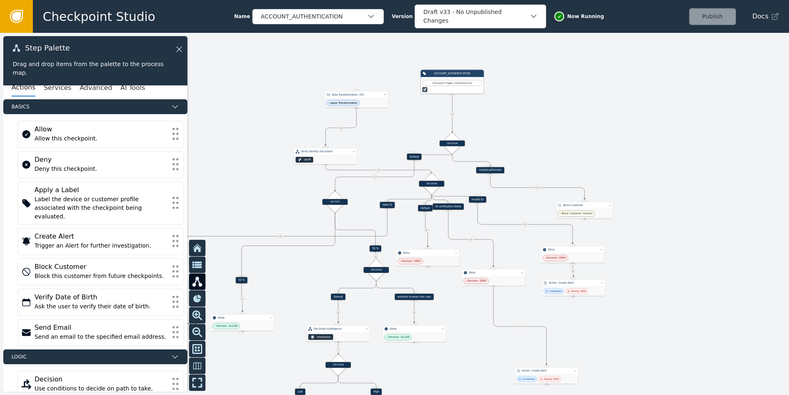
drag, startPoint x: 463, startPoint y: 260, endPoint x: 462, endPoint y: 265, distance: 6.0
click at [462, 265] on div at bounding box center [394, 214] width 789 height 362
click at [368, 17] on icon "button" at bounding box center [371, 16] width 8 height 8
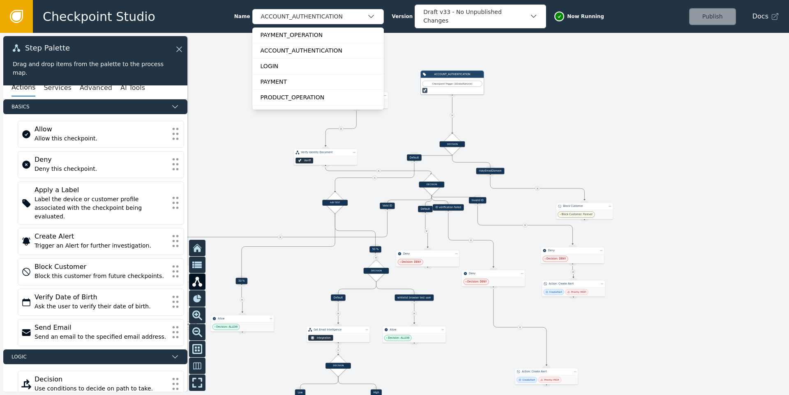
click at [604, 127] on div at bounding box center [394, 214] width 789 height 362
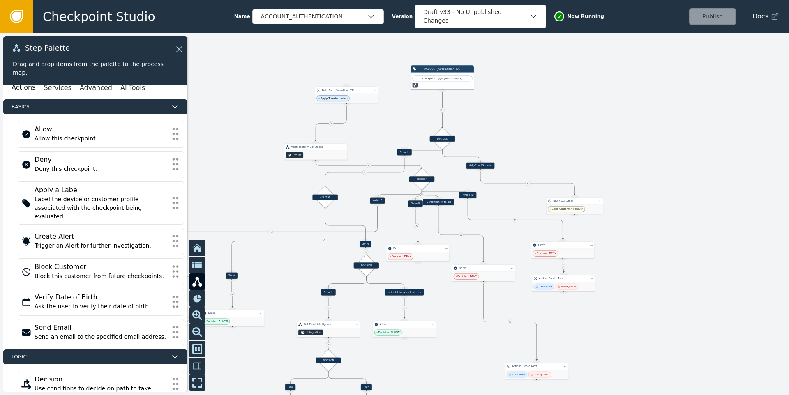
drag, startPoint x: 564, startPoint y: 150, endPoint x: 554, endPoint y: 145, distance: 11.0
click at [554, 145] on div at bounding box center [394, 214] width 789 height 362
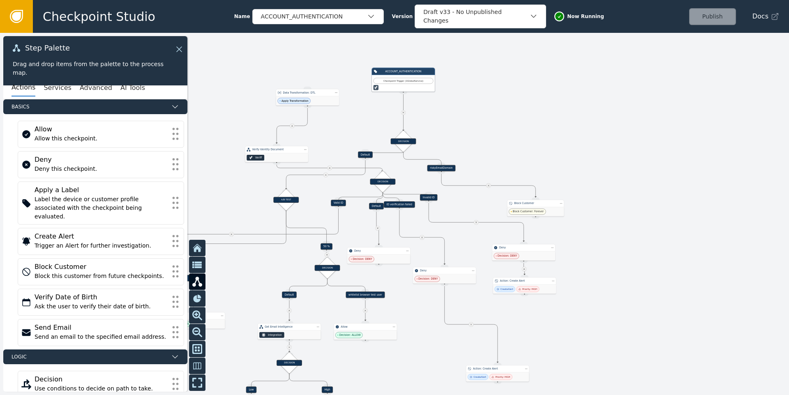
drag, startPoint x: 572, startPoint y: 160, endPoint x: 533, endPoint y: 162, distance: 39.1
click at [533, 162] on div at bounding box center [394, 214] width 789 height 362
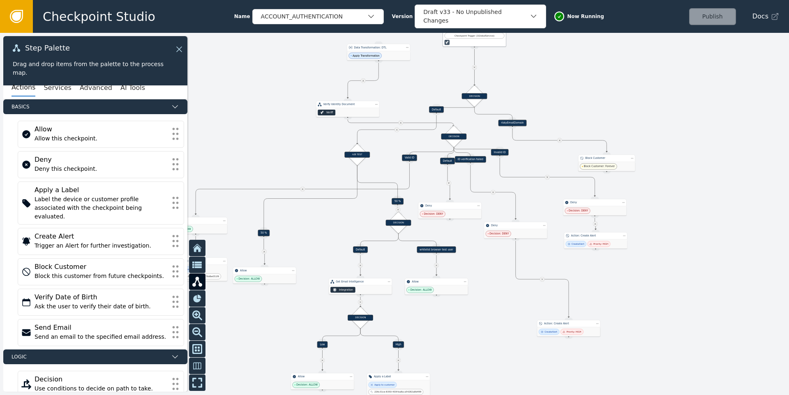
drag, startPoint x: 493, startPoint y: 156, endPoint x: 564, endPoint y: 111, distance: 84.2
click at [564, 111] on div at bounding box center [394, 214] width 789 height 362
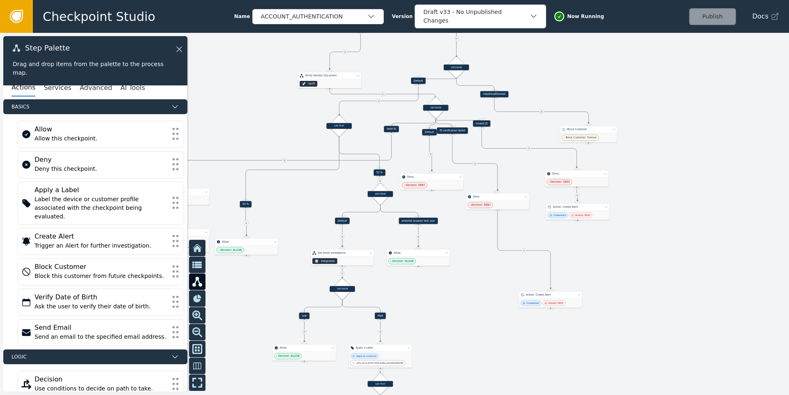
drag, startPoint x: 491, startPoint y: 329, endPoint x: 480, endPoint y: 307, distance: 25.4
click at [480, 307] on div at bounding box center [394, 214] width 789 height 362
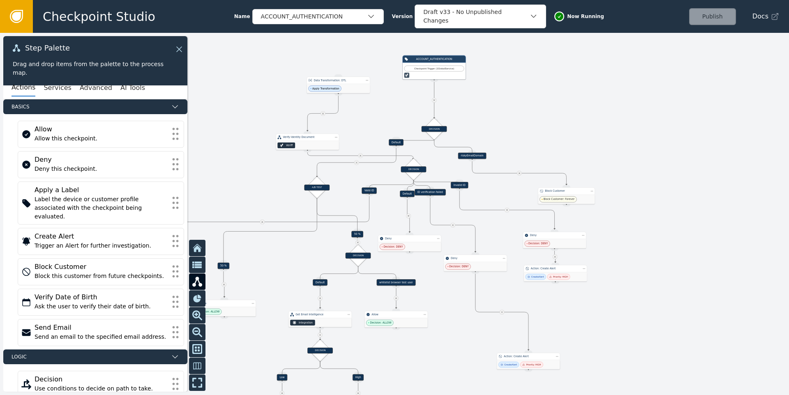
drag, startPoint x: 549, startPoint y: 101, endPoint x: 538, endPoint y: 145, distance: 45.7
click at [538, 145] on div at bounding box center [394, 214] width 789 height 362
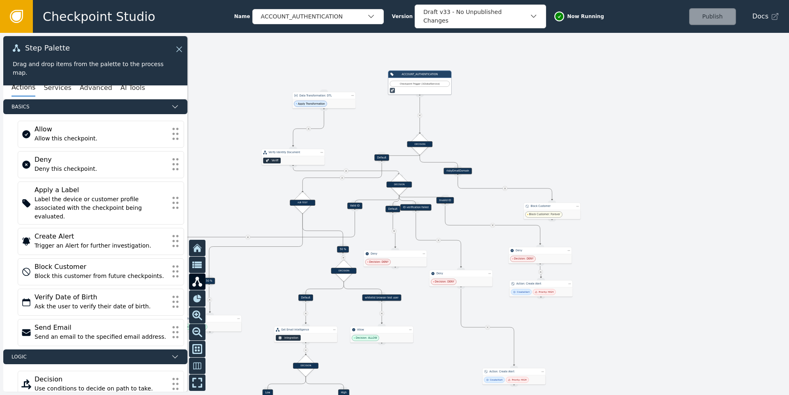
drag, startPoint x: 516, startPoint y: 139, endPoint x: 498, endPoint y: 156, distance: 24.1
click at [498, 156] on div at bounding box center [394, 214] width 789 height 362
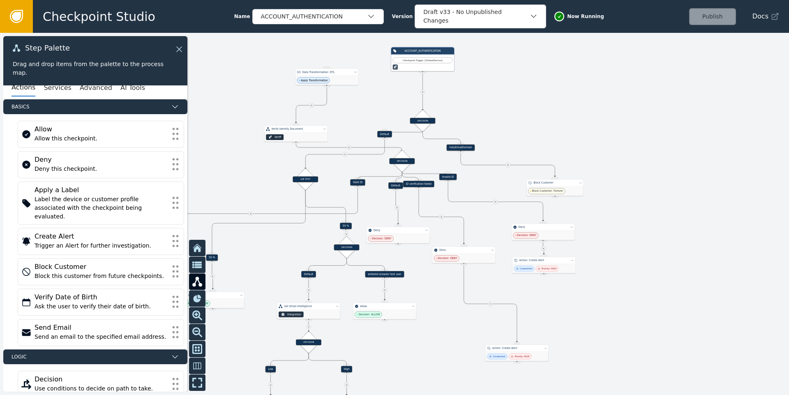
drag, startPoint x: 502, startPoint y: 147, endPoint x: 507, endPoint y: 122, distance: 25.3
click at [507, 122] on div at bounding box center [394, 214] width 789 height 362
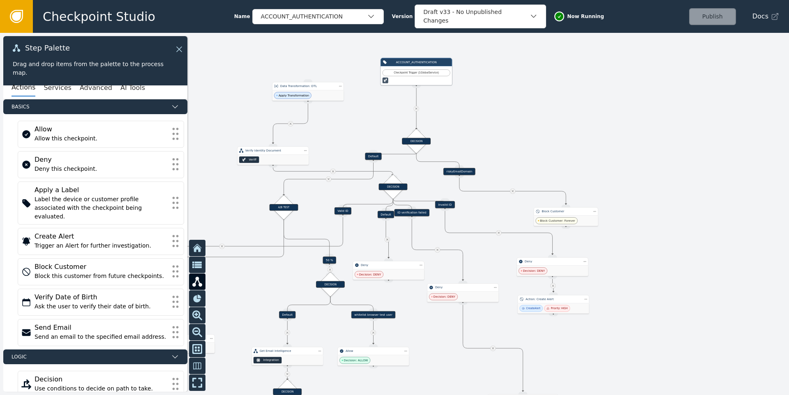
drag, startPoint x: 505, startPoint y: 127, endPoint x: 510, endPoint y: 148, distance: 21.4
click at [510, 148] on div at bounding box center [394, 214] width 789 height 362
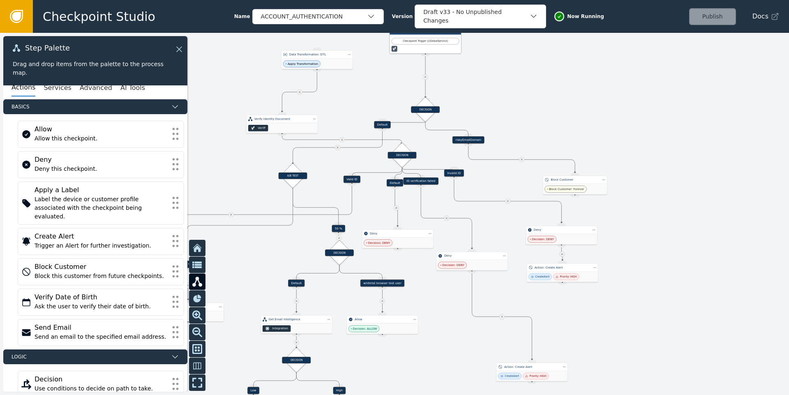
drag, startPoint x: 327, startPoint y: 201, endPoint x: 331, endPoint y: 178, distance: 22.5
click at [331, 178] on div at bounding box center [394, 214] width 789 height 362
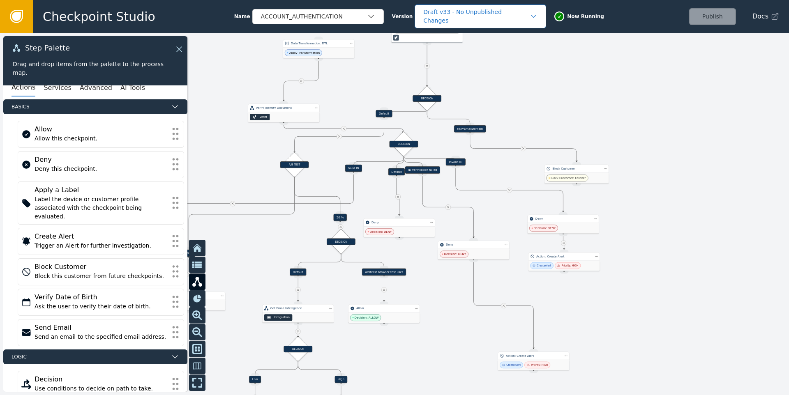
click at [445, 16] on div "Draft v33 - No Unpublished Changes" at bounding box center [476, 16] width 106 height 17
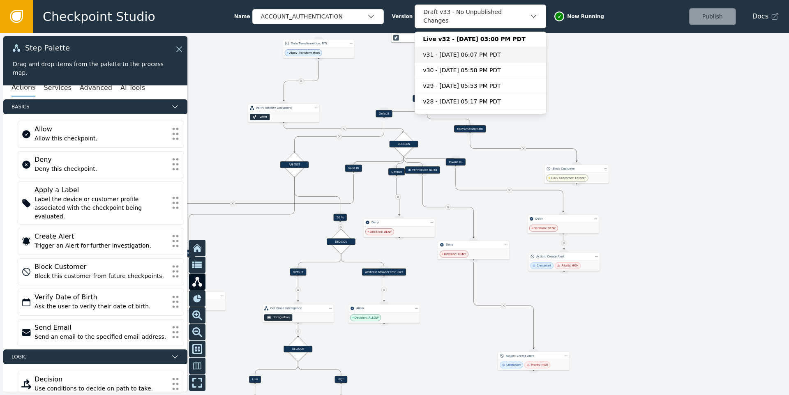
click at [452, 51] on div "v31 - May 19, 2025, 06:07 PM PDT" at bounding box center [480, 55] width 115 height 9
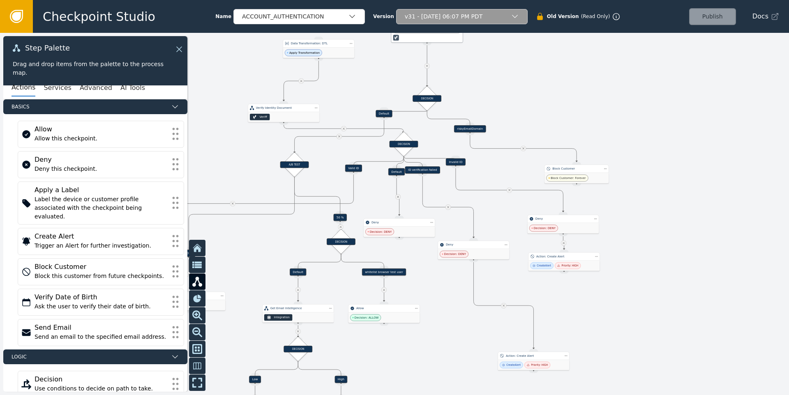
click at [462, 18] on div "v31 - May 19, 2025, 06:07 PM PDT" at bounding box center [458, 16] width 106 height 9
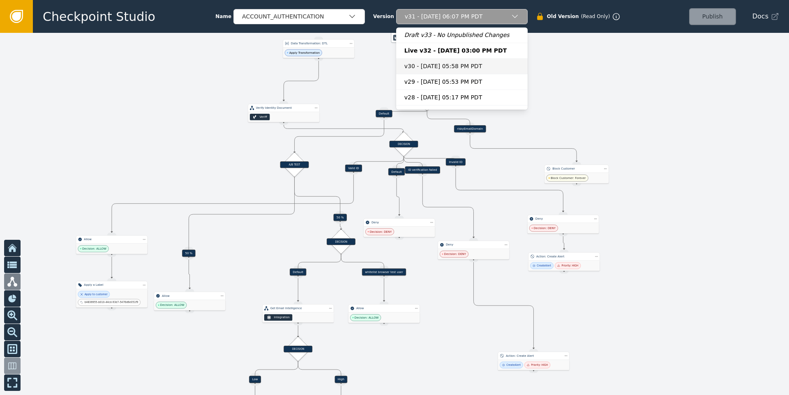
click at [461, 67] on div "v30 - May 19, 2025, 05:58 PM PDT" at bounding box center [461, 66] width 115 height 9
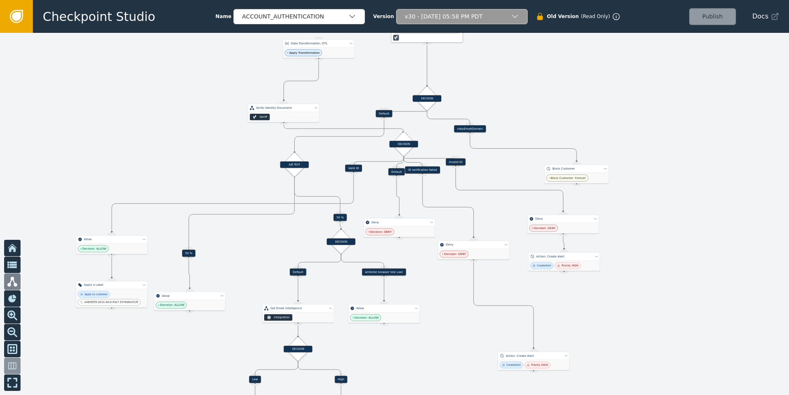
click at [482, 19] on div "v30 - May 19, 2025, 05:58 PM PDT" at bounding box center [458, 16] width 106 height 9
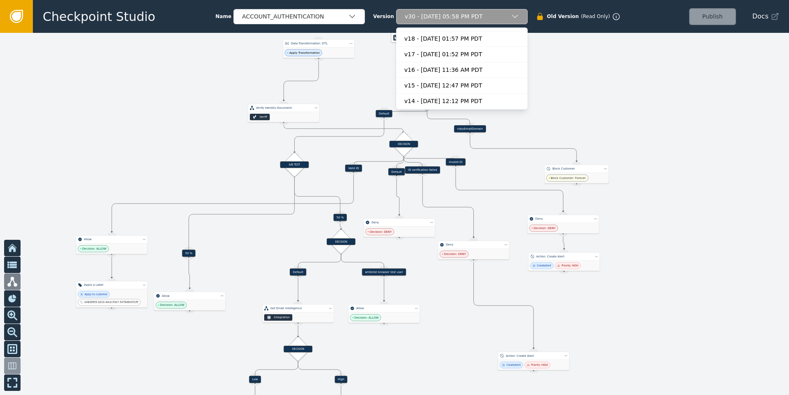
scroll to position [417, 0]
click at [450, 90] on div "v2 - Feb 08, 2025, 11:47 AM PST" at bounding box center [461, 86] width 115 height 9
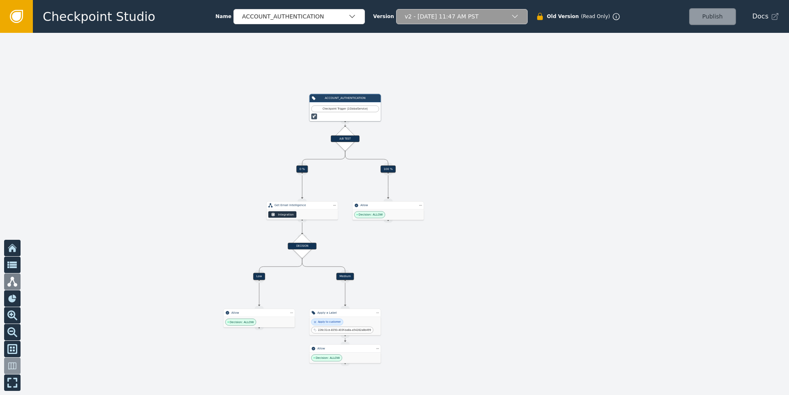
drag, startPoint x: 472, startPoint y: 135, endPoint x: 476, endPoint y: 175, distance: 40.5
click at [476, 175] on div at bounding box center [394, 214] width 789 height 362
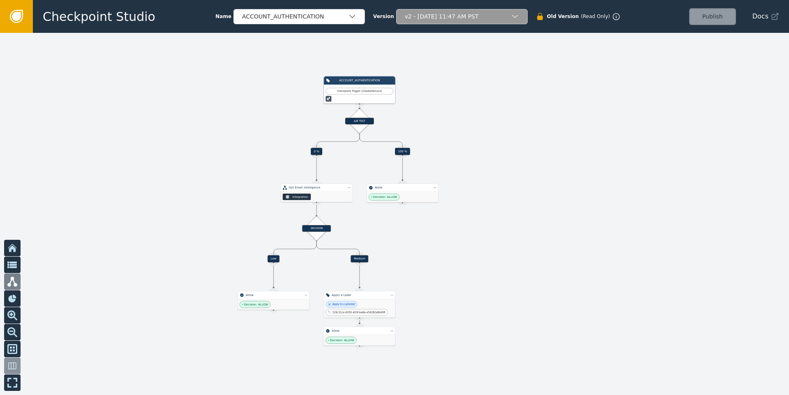
drag, startPoint x: 480, startPoint y: 150, endPoint x: 504, endPoint y: 125, distance: 35.2
click at [504, 125] on div at bounding box center [394, 214] width 789 height 362
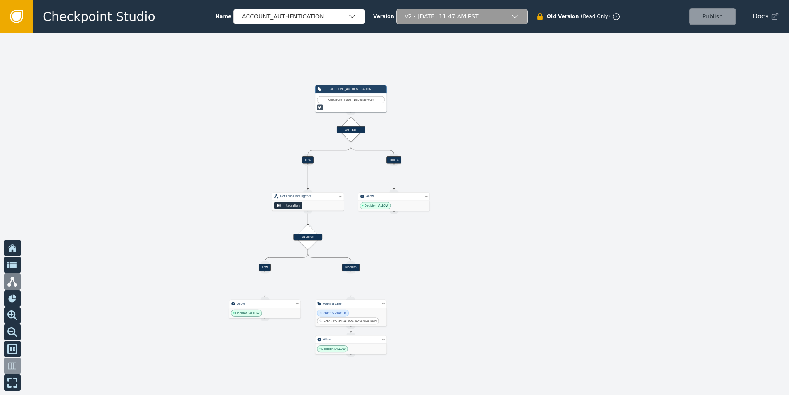
drag, startPoint x: 504, startPoint y: 125, endPoint x: 486, endPoint y: 141, distance: 24.7
click at [486, 141] on div at bounding box center [394, 214] width 789 height 362
drag, startPoint x: 486, startPoint y: 141, endPoint x: 483, endPoint y: 133, distance: 8.6
click at [483, 133] on div at bounding box center [394, 214] width 789 height 362
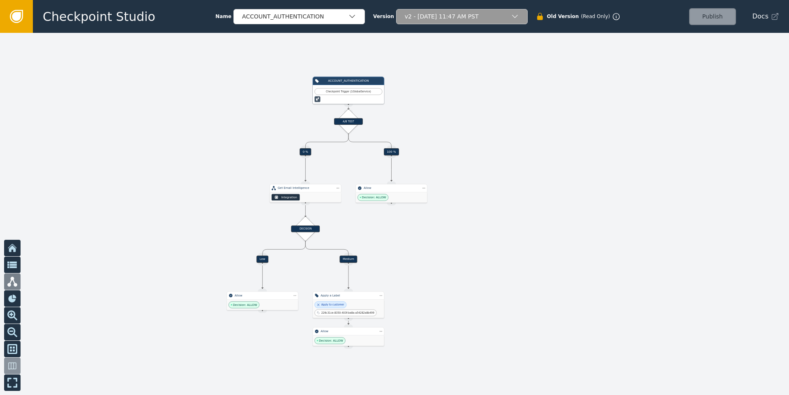
click at [457, 18] on div "v2 - Feb 08, 2025, 11:47 AM PST" at bounding box center [458, 16] width 106 height 9
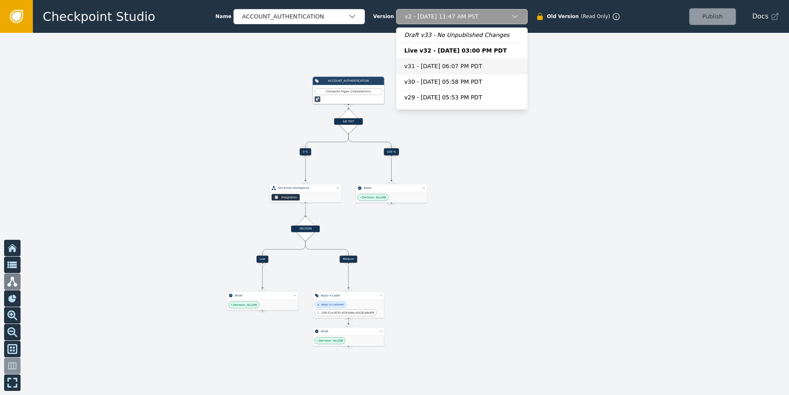
click at [444, 63] on div "v31 - May 19, 2025, 06:07 PM PDT" at bounding box center [461, 66] width 115 height 9
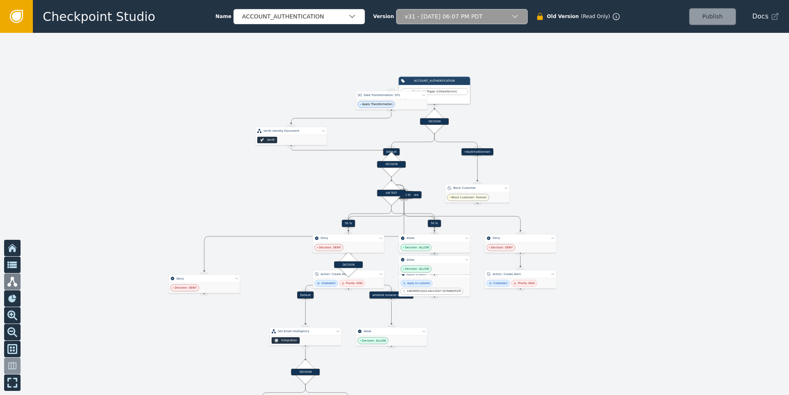
click at [440, 20] on div "v31 - May 19, 2025, 06:07 PM PDT" at bounding box center [458, 16] width 106 height 9
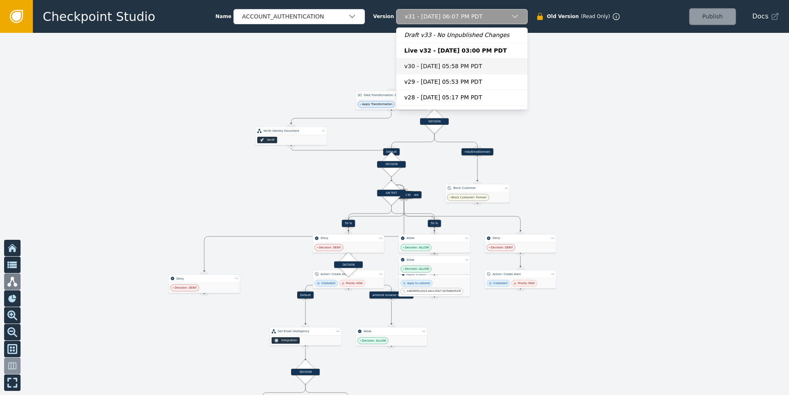
click at [433, 62] on div "v30 - May 19, 2025, 05:58 PM PDT" at bounding box center [461, 66] width 115 height 9
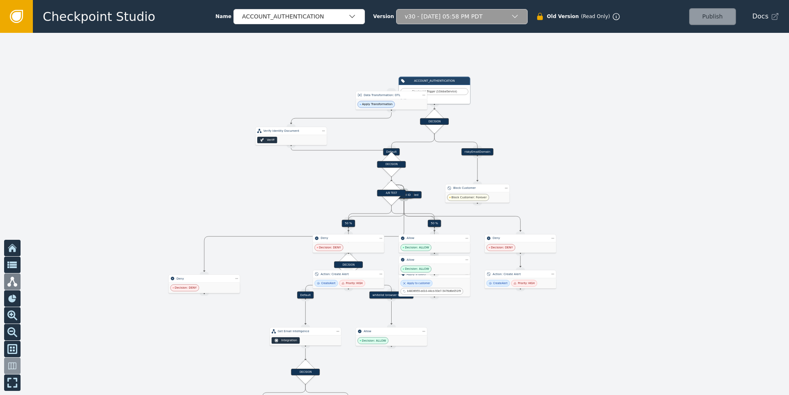
click at [439, 20] on div "v30 - May 19, 2025, 05:58 PM PDT" at bounding box center [458, 16] width 106 height 9
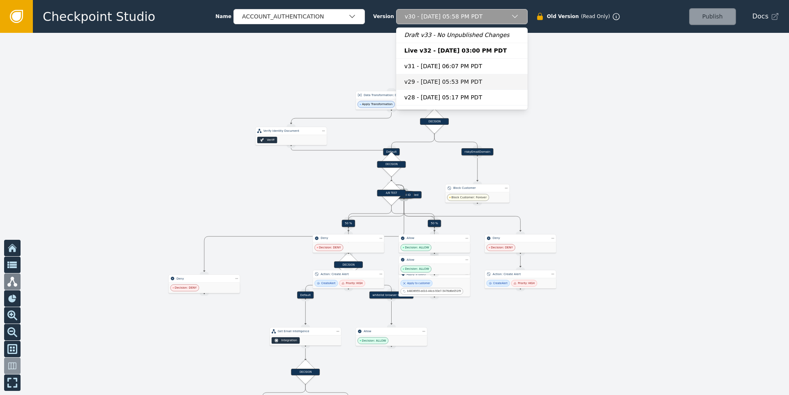
click at [427, 83] on div "v29 - May 19, 2025, 05:53 PM PDT" at bounding box center [461, 82] width 115 height 9
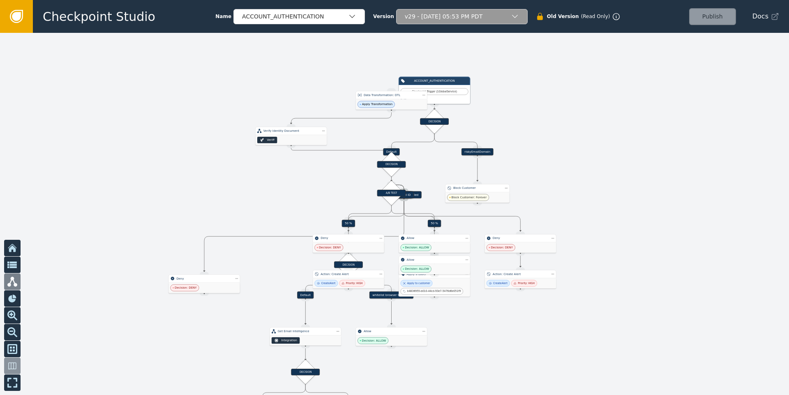
click at [454, 19] on div "v29 - May 19, 2025, 05:53 PM PDT" at bounding box center [458, 16] width 106 height 9
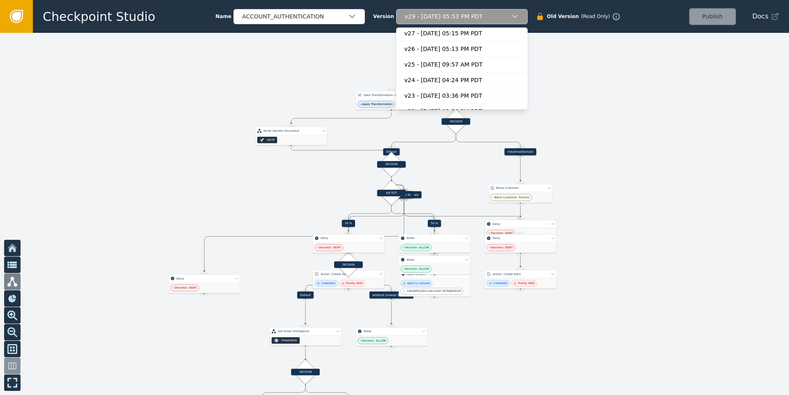
scroll to position [87, 0]
click at [435, 75] on div "v24 - May 01, 2025, 04:24 PM PDT" at bounding box center [461, 73] width 115 height 9
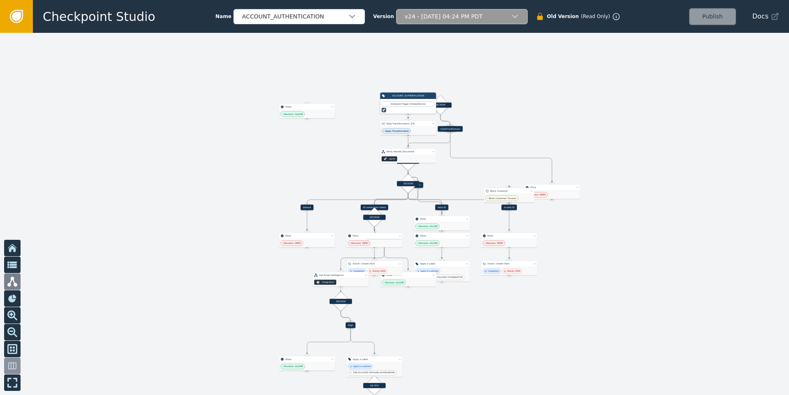
drag, startPoint x: 434, startPoint y: 285, endPoint x: 426, endPoint y: 204, distance: 81.8
click at [426, 204] on div "Target Handle for step Default Source Handle for step Target Handle for step ID…" at bounding box center [394, 214] width 789 height 362
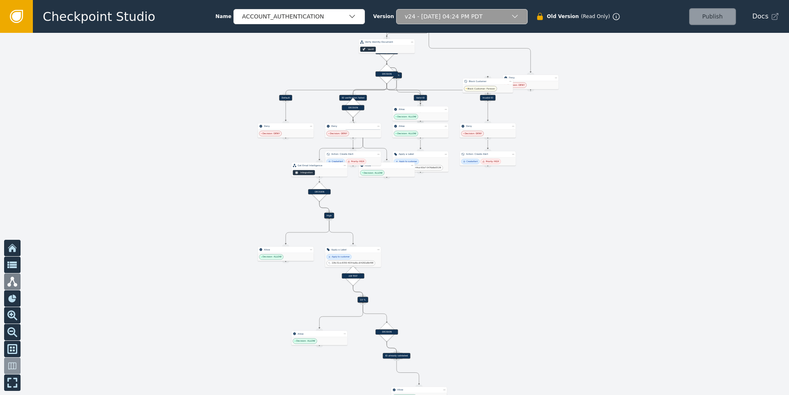
drag, startPoint x: 440, startPoint y: 337, endPoint x: 419, endPoint y: 227, distance: 111.8
click at [419, 227] on div at bounding box center [394, 214] width 789 height 362
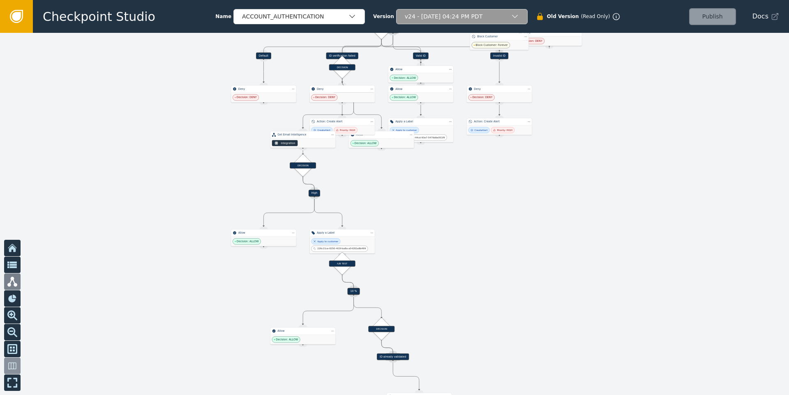
drag, startPoint x: 407, startPoint y: 232, endPoint x: 403, endPoint y: 202, distance: 30.2
click at [403, 202] on div at bounding box center [394, 214] width 789 height 362
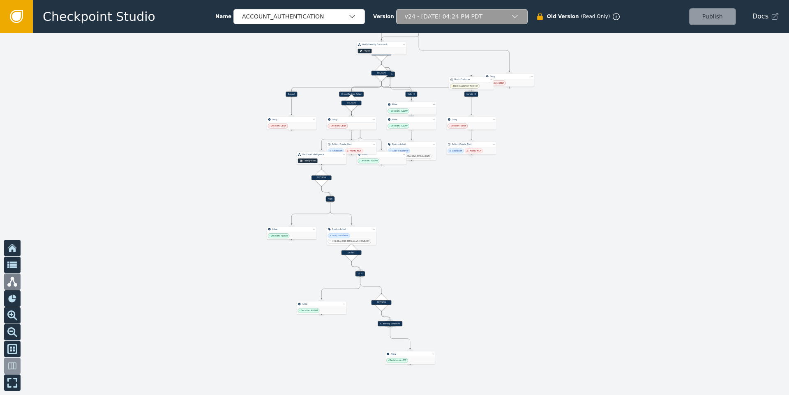
drag, startPoint x: 437, startPoint y: 191, endPoint x: 419, endPoint y: 200, distance: 20.0
click at [419, 200] on div at bounding box center [394, 214] width 789 height 362
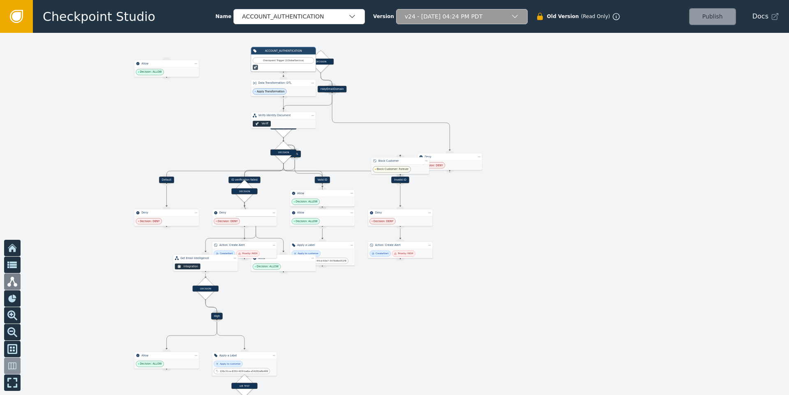
drag, startPoint x: 348, startPoint y: 67, endPoint x: 346, endPoint y: 156, distance: 89.2
click at [346, 156] on div at bounding box center [394, 214] width 789 height 362
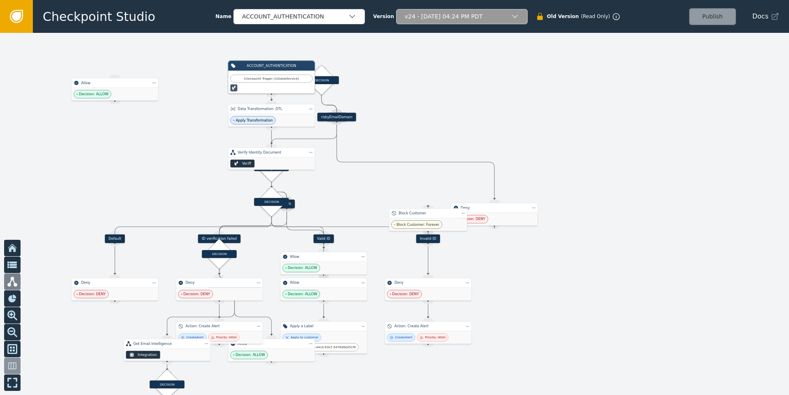
drag, startPoint x: 336, startPoint y: 138, endPoint x: 337, endPoint y: 185, distance: 46.4
click at [337, 185] on div at bounding box center [394, 214] width 789 height 362
drag, startPoint x: 325, startPoint y: 79, endPoint x: 420, endPoint y: 77, distance: 94.5
click at [420, 77] on div "Target Handle for step Default Source Handle for step Target Handle for step ID…" at bounding box center [394, 214] width 789 height 362
drag, startPoint x: 326, startPoint y: 79, endPoint x: 383, endPoint y: 75, distance: 56.5
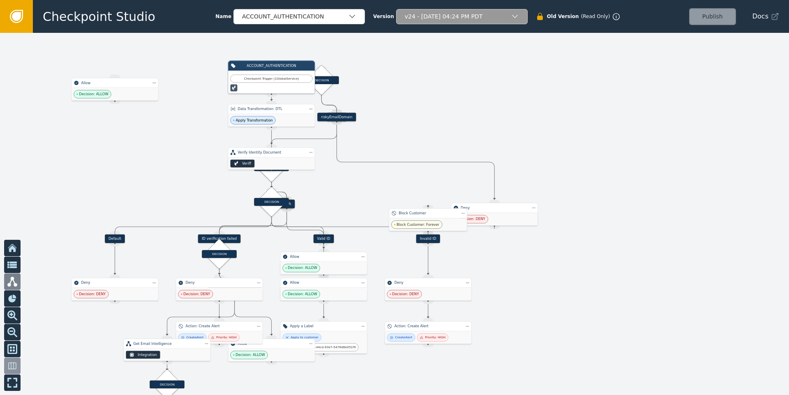
click at [383, 75] on div "Target Handle for step Default Source Handle for step Target Handle for step ID…" at bounding box center [394, 214] width 789 height 362
drag, startPoint x: 318, startPoint y: 81, endPoint x: 327, endPoint y: 77, distance: 9.6
click at [327, 77] on div "DECISION" at bounding box center [321, 80] width 35 height 8
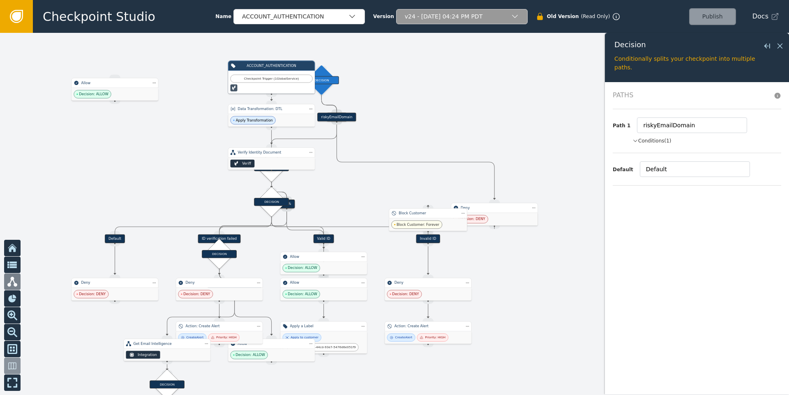
click at [405, 99] on div at bounding box center [394, 214] width 789 height 362
click at [404, 100] on div at bounding box center [394, 214] width 789 height 362
click at [375, 135] on div at bounding box center [394, 214] width 789 height 362
click at [613, 46] on icon at bounding box center [779, 46] width 5 height 5
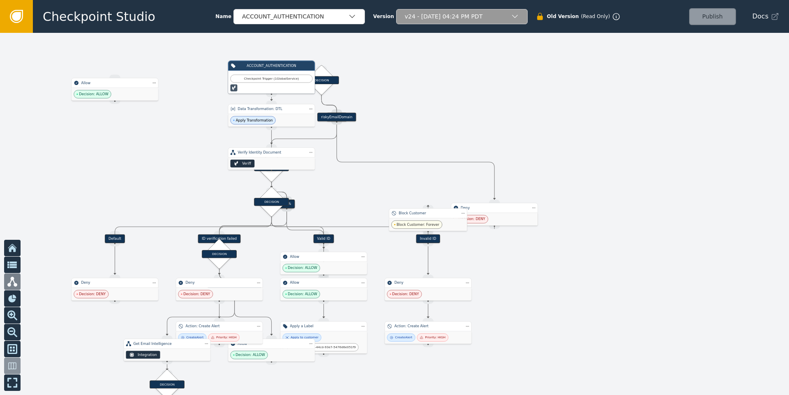
click at [416, 15] on div "v24 - May 01, 2025, 04:24 PM PDT" at bounding box center [458, 16] width 106 height 9
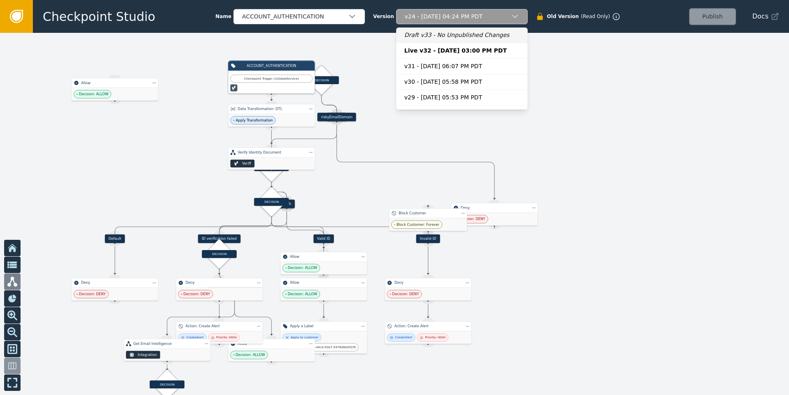
click at [430, 34] on div "Draft v33 - No Unpublished Changes" at bounding box center [461, 35] width 115 height 9
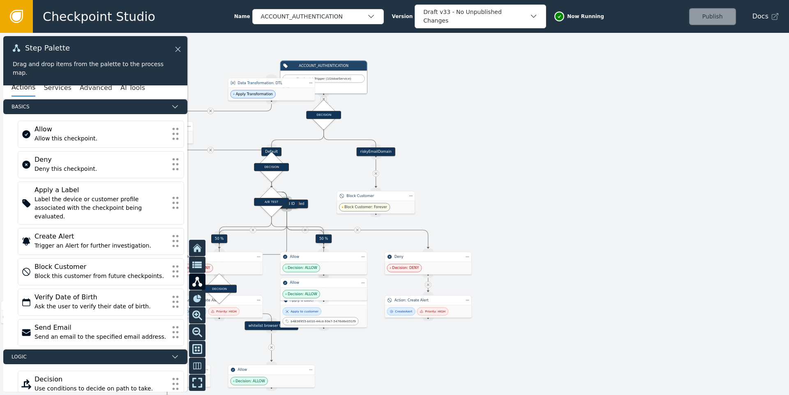
click at [179, 51] on icon at bounding box center [177, 49] width 5 height 5
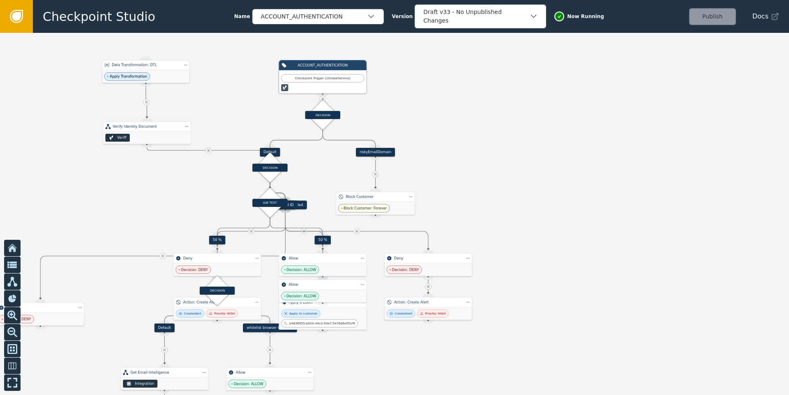
drag, startPoint x: 279, startPoint y: 86, endPoint x: 160, endPoint y: 69, distance: 120.1
click at [160, 69] on div "Data Transformation: DTL" at bounding box center [146, 65] width 88 height 10
drag, startPoint x: 323, startPoint y: 83, endPoint x: 323, endPoint y: 56, distance: 26.7
click at [323, 56] on div "Checkpoint Trigger ( 1 Global Service )" at bounding box center [323, 56] width 83 height 17
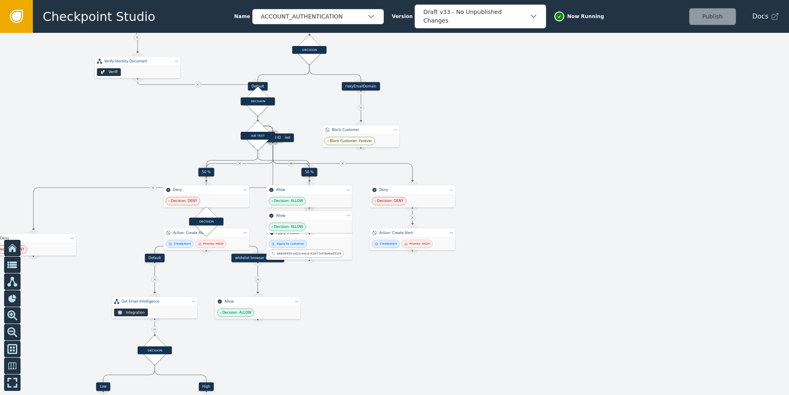
drag, startPoint x: 467, startPoint y: 203, endPoint x: 450, endPoint y: 136, distance: 69.1
click at [450, 136] on div at bounding box center [394, 214] width 789 height 362
drag, startPoint x: 369, startPoint y: 138, endPoint x: 460, endPoint y: 137, distance: 91.2
click at [460, 137] on span "Block Customer: Forever" at bounding box center [462, 138] width 50 height 8
click at [365, 87] on div "Target Handle for step riskyEmailDomain Source Handle for step" at bounding box center [360, 86] width 77 height 9
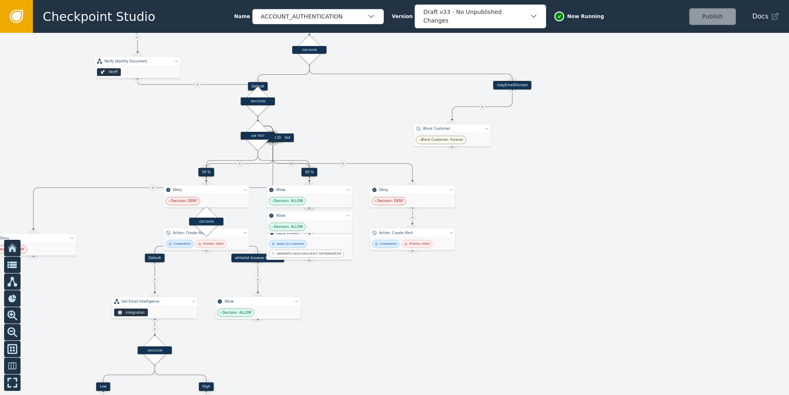
drag, startPoint x: 364, startPoint y: 87, endPoint x: 516, endPoint y: 86, distance: 151.6
click at [516, 86] on div "riskyEmailDomain" at bounding box center [512, 85] width 38 height 9
drag, startPoint x: 444, startPoint y: 131, endPoint x: 505, endPoint y: 135, distance: 61.4
click at [505, 135] on div "Block Customer" at bounding box center [513, 133] width 58 height 5
drag, startPoint x: 405, startPoint y: 200, endPoint x: 514, endPoint y: 202, distance: 108.9
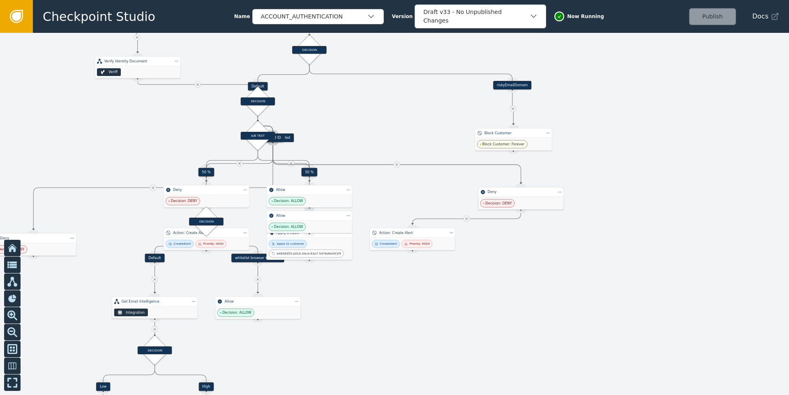
click at [514, 202] on div "Decision: DENY" at bounding box center [520, 203] width 85 height 12
drag, startPoint x: 400, startPoint y: 239, endPoint x: 511, endPoint y: 241, distance: 111.0
click at [511, 241] on div "Create Alert Priority: HIGH" at bounding box center [522, 246] width 85 height 12
drag, startPoint x: 259, startPoint y: 138, endPoint x: 131, endPoint y: 137, distance: 128.2
click at [131, 137] on div "A/B TEST" at bounding box center [135, 135] width 35 height 8
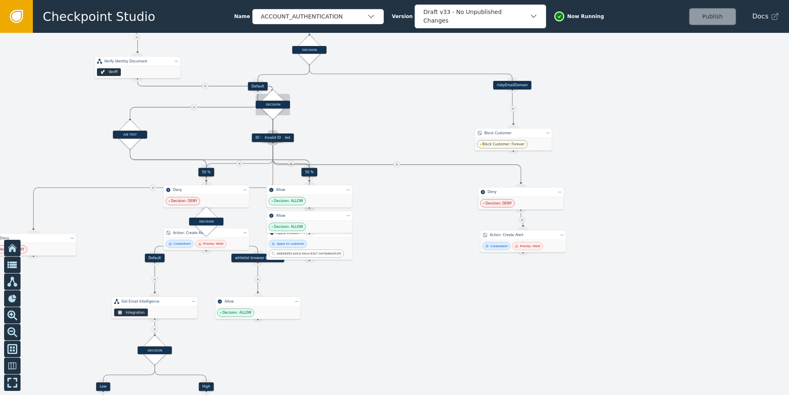
drag, startPoint x: 272, startPoint y: 108, endPoint x: 279, endPoint y: 111, distance: 8.2
click at [279, 111] on div "DECISION" at bounding box center [272, 104] width 21 height 21
drag, startPoint x: 255, startPoint y: 86, endPoint x: 237, endPoint y: 68, distance: 25.3
click at [237, 68] on div "Default" at bounding box center [241, 68] width 20 height 9
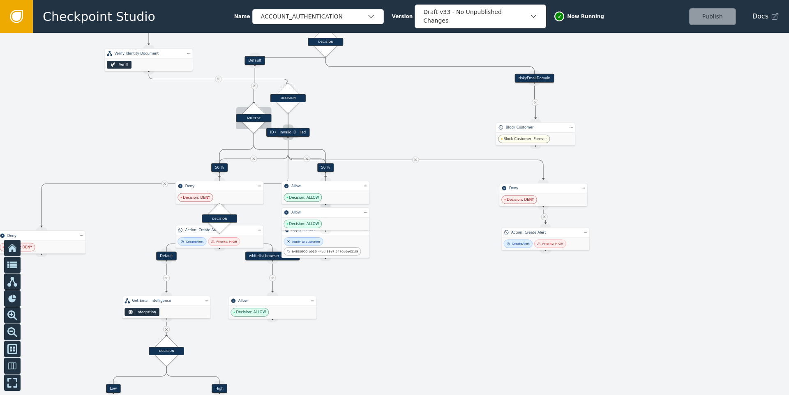
drag, startPoint x: 142, startPoint y: 126, endPoint x: 255, endPoint y: 114, distance: 113.6
click at [255, 114] on div "A/B TEST" at bounding box center [253, 118] width 35 height 8
click at [287, 104] on div "DECISION" at bounding box center [287, 100] width 35 height 8
drag, startPoint x: 283, startPoint y: 134, endPoint x: 305, endPoint y: 134, distance: 21.8
click at [305, 134] on div "Target Handle for step Invalid ID Source Handle for step" at bounding box center [288, 132] width 80 height 9
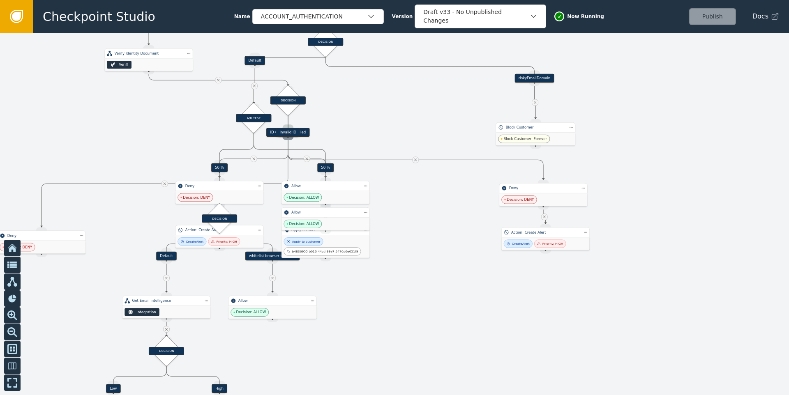
click at [289, 134] on div "Source Handle for step" at bounding box center [287, 137] width 11 height 7
drag, startPoint x: 288, startPoint y: 132, endPoint x: 417, endPoint y: 133, distance: 129.4
click at [417, 133] on div "Invalid ID" at bounding box center [417, 133] width 24 height 9
drag, startPoint x: 290, startPoint y: 101, endPoint x: 343, endPoint y: 98, distance: 53.1
click at [343, 98] on div "DECISION" at bounding box center [344, 98] width 35 height 8
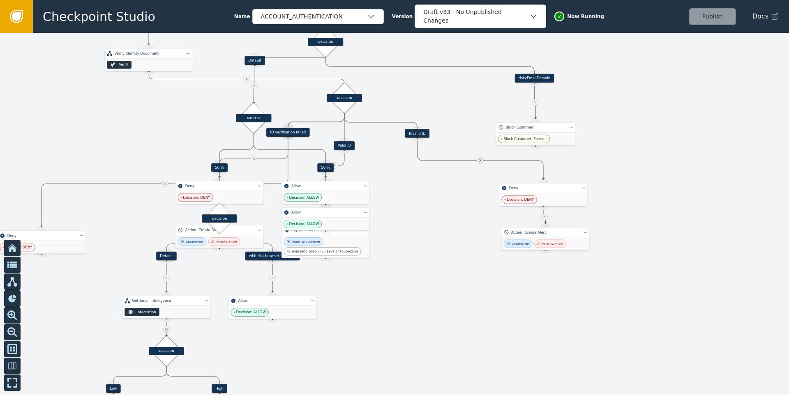
drag, startPoint x: 300, startPoint y: 133, endPoint x: 357, endPoint y: 146, distance: 58.2
click at [357, 146] on div "Valid ID" at bounding box center [344, 145] width 80 height 9
drag, startPoint x: 325, startPoint y: 167, endPoint x: 302, endPoint y: 163, distance: 23.4
click at [302, 163] on div "50 %" at bounding box center [302, 163] width 16 height 9
drag, startPoint x: 309, startPoint y: 189, endPoint x: 349, endPoint y: 175, distance: 41.8
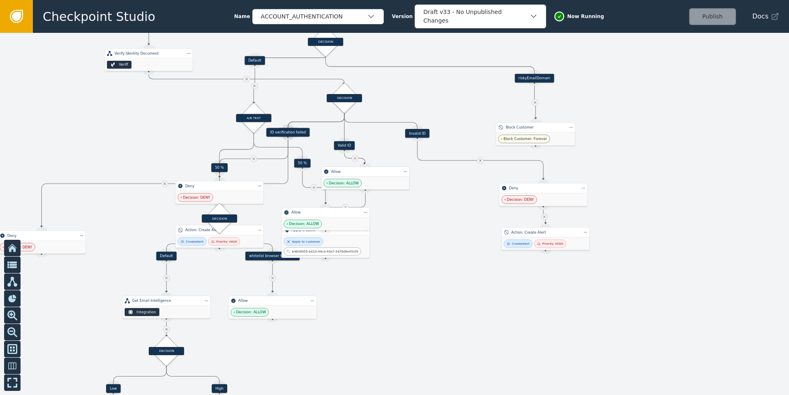
click at [349, 175] on div "Allow" at bounding box center [365, 172] width 88 height 10
drag, startPoint x: 329, startPoint y: 219, endPoint x: 324, endPoint y: 206, distance: 14.6
click at [324, 210] on div "Decision: ALLOW" at bounding box center [322, 216] width 88 height 13
drag, startPoint x: 330, startPoint y: 243, endPoint x: 456, endPoint y: 332, distance: 153.9
click at [456, 308] on div "Apply to customer b4836955-b010-44cd-93e7-5476d6e051f9" at bounding box center [451, 335] width 83 height 18
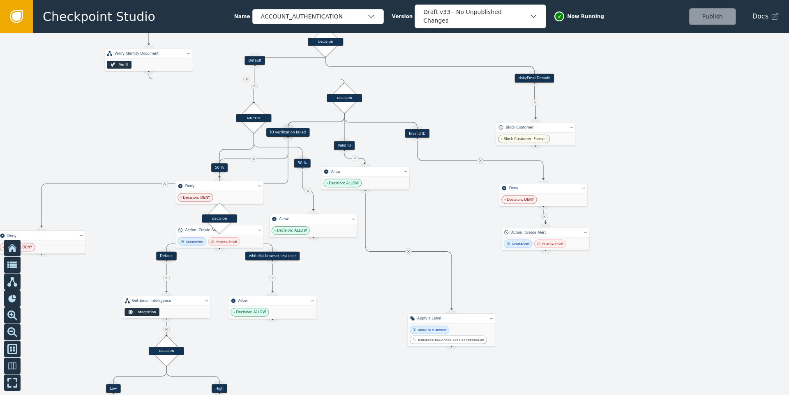
drag, startPoint x: 327, startPoint y: 211, endPoint x: 319, endPoint y: 229, distance: 20.1
click at [319, 229] on div "Decision: ALLOW" at bounding box center [314, 230] width 88 height 13
drag, startPoint x: 361, startPoint y: 178, endPoint x: 442, endPoint y: 232, distance: 96.9
click at [442, 232] on div "Decision: ALLOW" at bounding box center [446, 237] width 88 height 13
drag, startPoint x: 446, startPoint y: 339, endPoint x: 440, endPoint y: 294, distance: 46.0
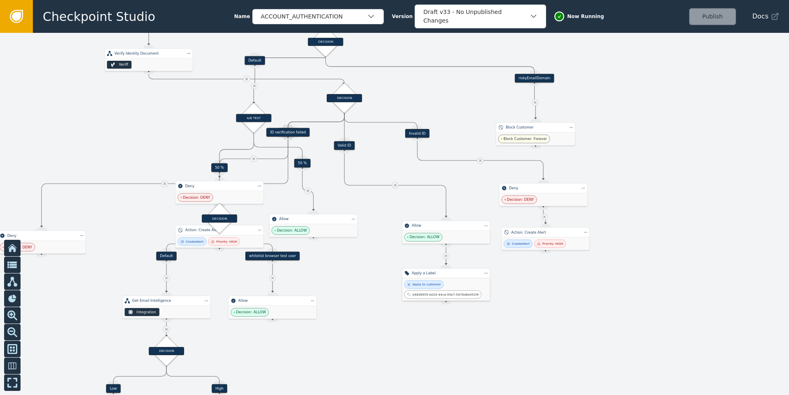
click at [440, 294] on div "b4836955-b010-44cd-93e7-5476d6e051f9" at bounding box center [446, 295] width 66 height 5
drag, startPoint x: 212, startPoint y: 189, endPoint x: 130, endPoint y: 149, distance: 91.0
click at [130, 149] on div "Deny" at bounding box center [137, 146] width 88 height 10
drag, startPoint x: 215, startPoint y: 217, endPoint x: 220, endPoint y: 205, distance: 12.9
click at [220, 205] on div "DECISION" at bounding box center [219, 206] width 35 height 8
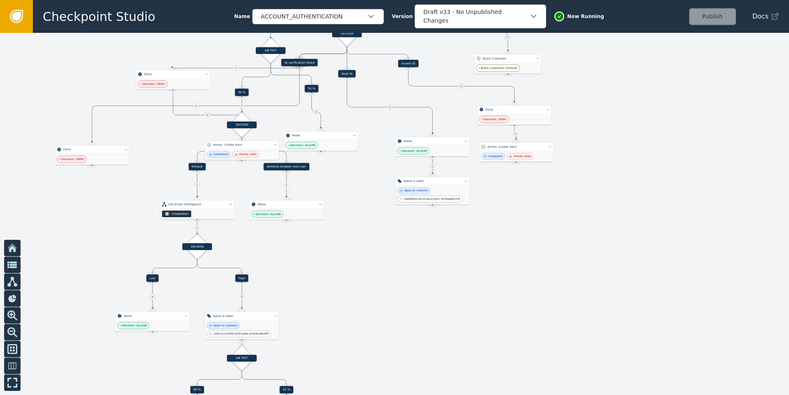
drag, startPoint x: 329, startPoint y: 306, endPoint x: 322, endPoint y: 188, distance: 118.1
click at [322, 188] on div at bounding box center [394, 214] width 789 height 362
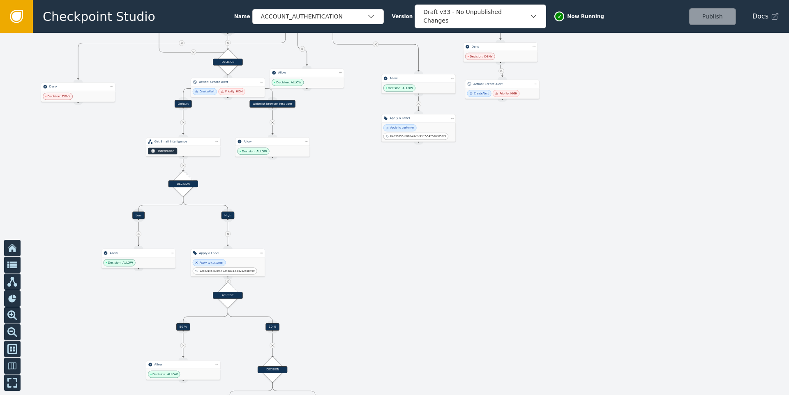
drag, startPoint x: 329, startPoint y: 248, endPoint x: 331, endPoint y: 195, distance: 52.6
click at [331, 195] on div at bounding box center [394, 214] width 789 height 362
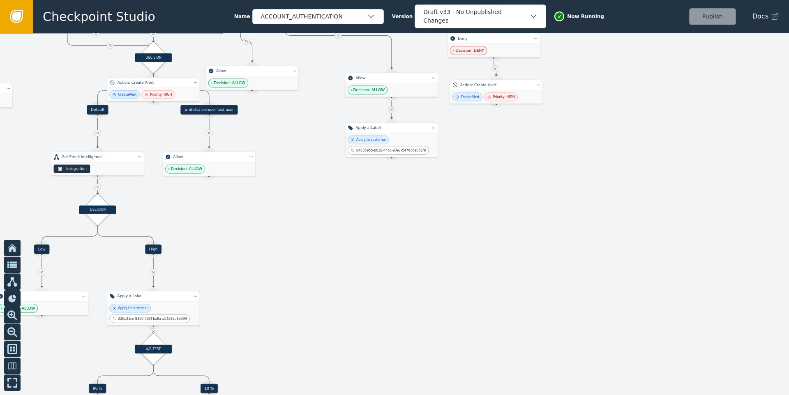
drag, startPoint x: 414, startPoint y: 206, endPoint x: 376, endPoint y: 290, distance: 92.1
click at [374, 293] on div at bounding box center [394, 214] width 789 height 362
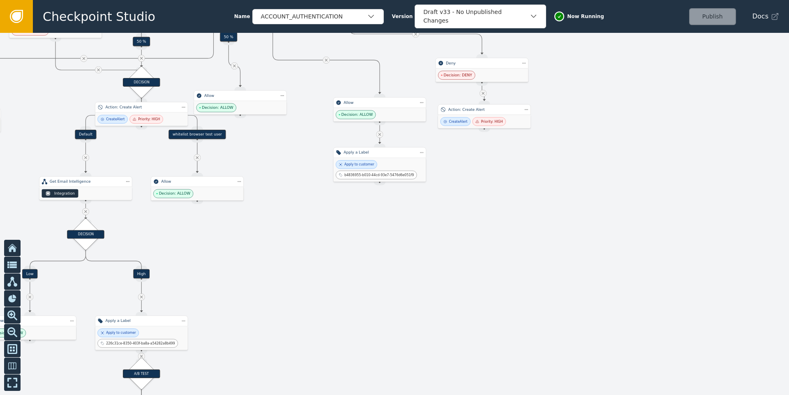
drag, startPoint x: 451, startPoint y: 222, endPoint x: 444, endPoint y: 267, distance: 45.8
click at [445, 264] on div at bounding box center [394, 214] width 789 height 362
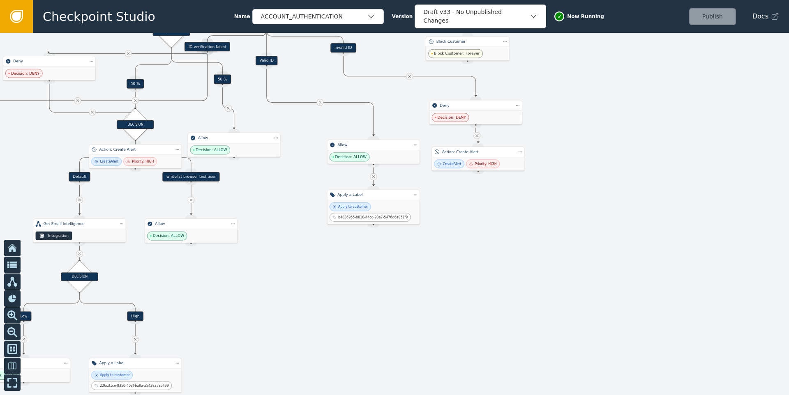
drag, startPoint x: 495, startPoint y: 236, endPoint x: 463, endPoint y: 283, distance: 56.4
click at [475, 272] on div at bounding box center [394, 214] width 789 height 362
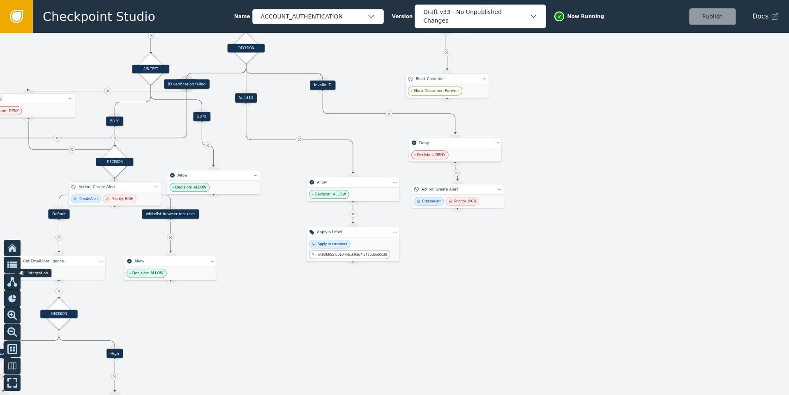
click at [551, 260] on div at bounding box center [394, 214] width 789 height 362
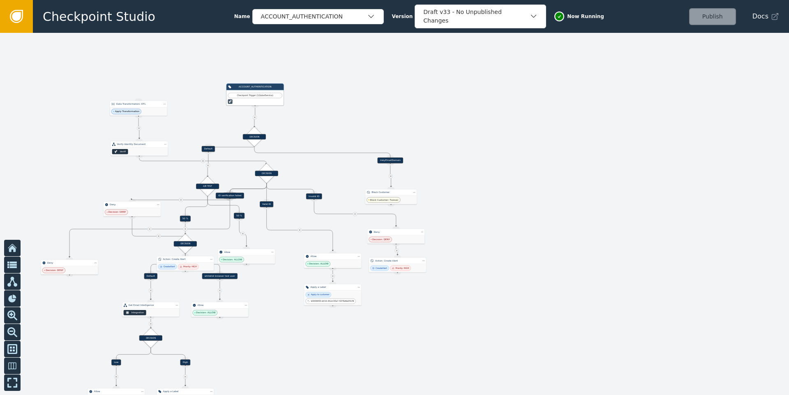
drag, startPoint x: 311, startPoint y: 103, endPoint x: 309, endPoint y: 136, distance: 32.5
click at [309, 136] on div at bounding box center [394, 214] width 789 height 362
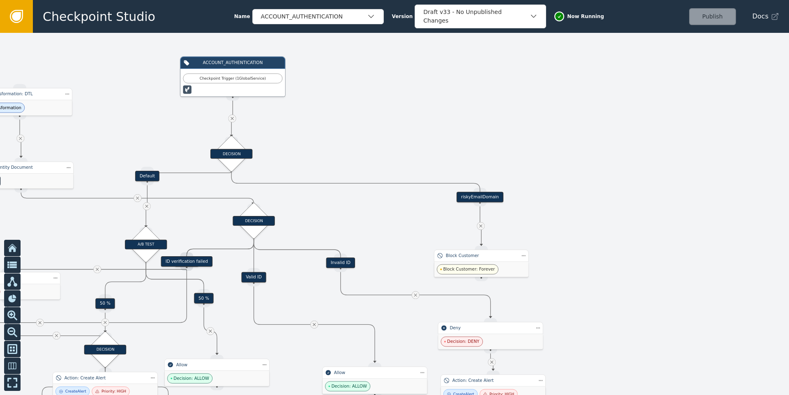
drag, startPoint x: 314, startPoint y: 132, endPoint x: 331, endPoint y: 94, distance: 42.5
click at [331, 94] on div at bounding box center [394, 214] width 789 height 362
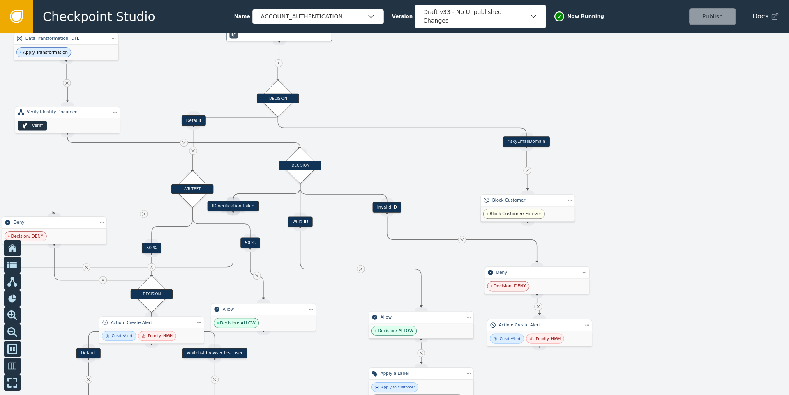
drag, startPoint x: 204, startPoint y: 171, endPoint x: 274, endPoint y: 134, distance: 78.7
click at [274, 134] on div at bounding box center [394, 214] width 789 height 362
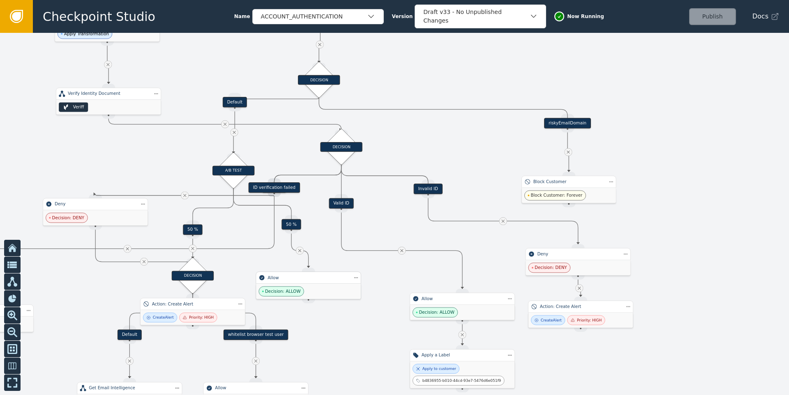
drag, startPoint x: 298, startPoint y: 295, endPoint x: 302, endPoint y: 281, distance: 13.7
click at [302, 281] on div "Allow" at bounding box center [308, 278] width 105 height 12
drag, startPoint x: 237, startPoint y: 170, endPoint x: 233, endPoint y: 173, distance: 4.6
click at [233, 173] on div "A/B TEST" at bounding box center [223, 175] width 42 height 10
drag, startPoint x: 279, startPoint y: 190, endPoint x: 300, endPoint y: 184, distance: 21.7
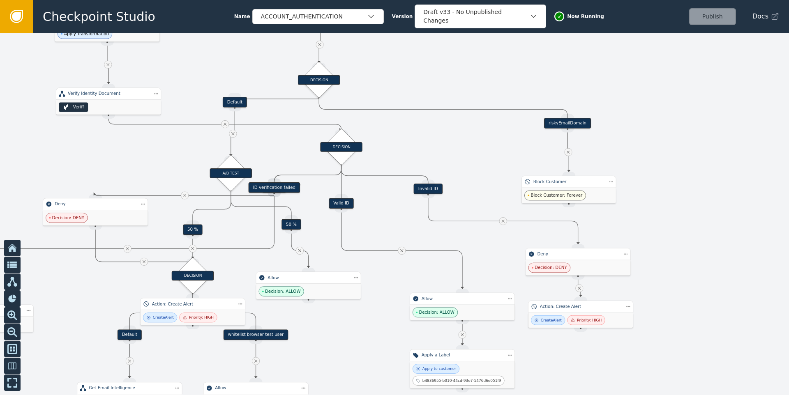
click at [300, 184] on div "Target Handle for step ID verification failed Source Handle for step" at bounding box center [274, 187] width 95 height 11
drag, startPoint x: 274, startPoint y: 188, endPoint x: 143, endPoint y: 152, distance: 136.0
click at [143, 152] on div "ID verification failed" at bounding box center [142, 152] width 51 height 11
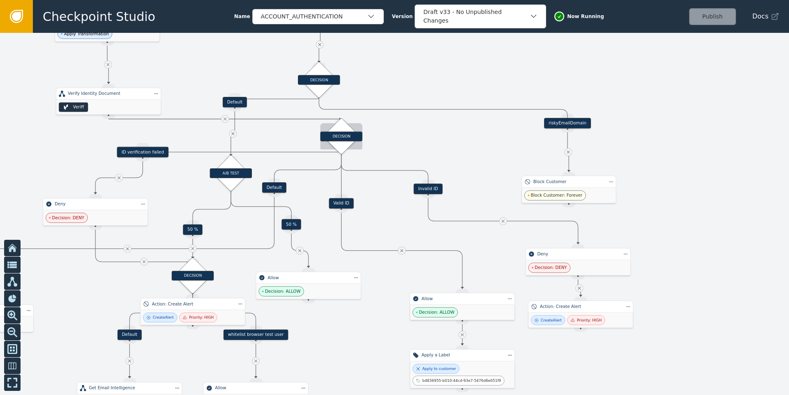
drag, startPoint x: 345, startPoint y: 150, endPoint x: 345, endPoint y: 141, distance: 9.5
click at [345, 141] on div "DECISION" at bounding box center [341, 136] width 42 height 10
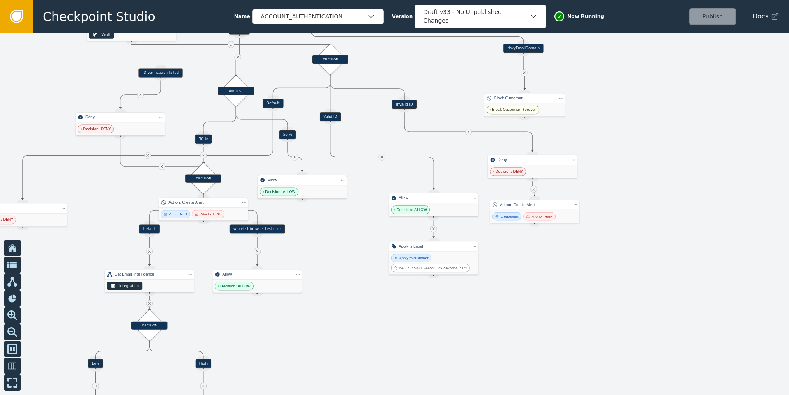
drag, startPoint x: 323, startPoint y: 339, endPoint x: 319, endPoint y: 230, distance: 109.8
click at [318, 233] on div at bounding box center [394, 214] width 789 height 362
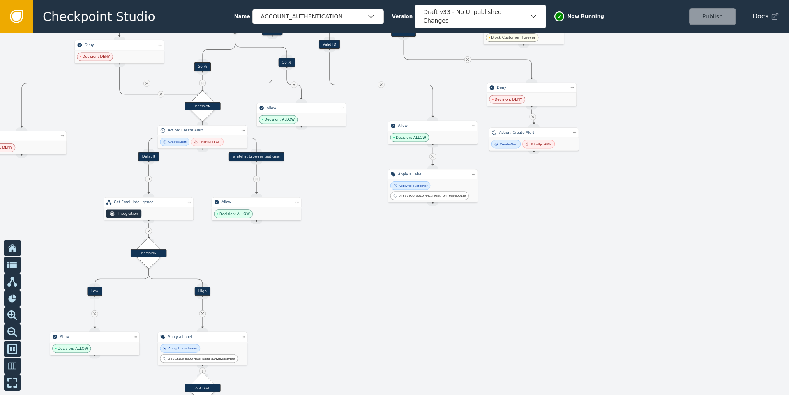
drag, startPoint x: 338, startPoint y: 245, endPoint x: 335, endPoint y: 190, distance: 54.7
click at [337, 185] on div at bounding box center [394, 214] width 789 height 362
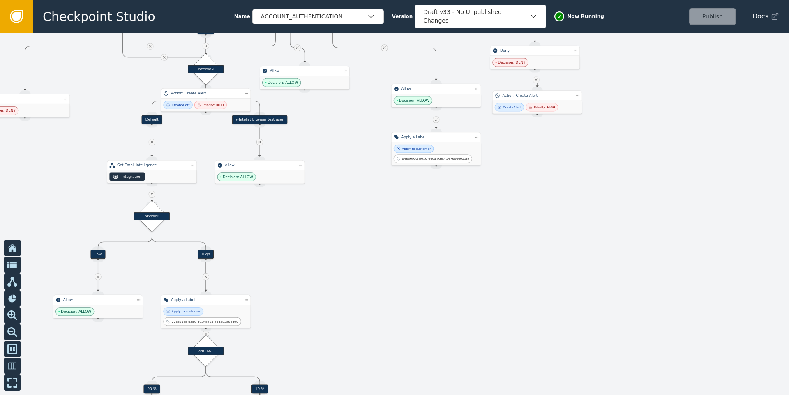
drag, startPoint x: 326, startPoint y: 276, endPoint x: 347, endPoint y: 193, distance: 85.2
click at [347, 193] on div at bounding box center [394, 214] width 789 height 362
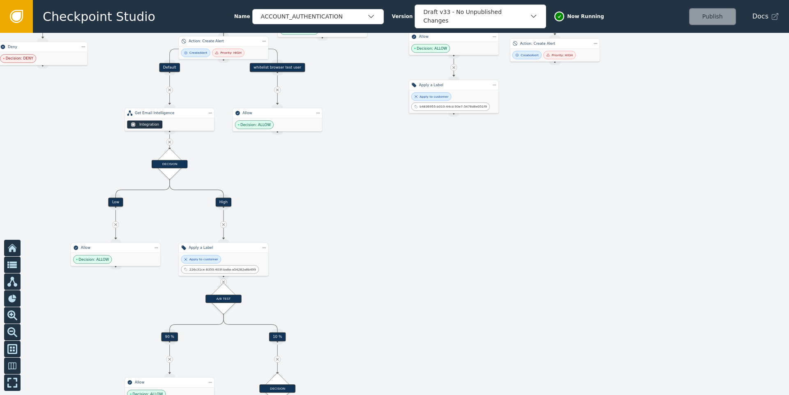
drag, startPoint x: 336, startPoint y: 248, endPoint x: 349, endPoint y: 177, distance: 72.7
click at [349, 177] on div at bounding box center [394, 214] width 789 height 362
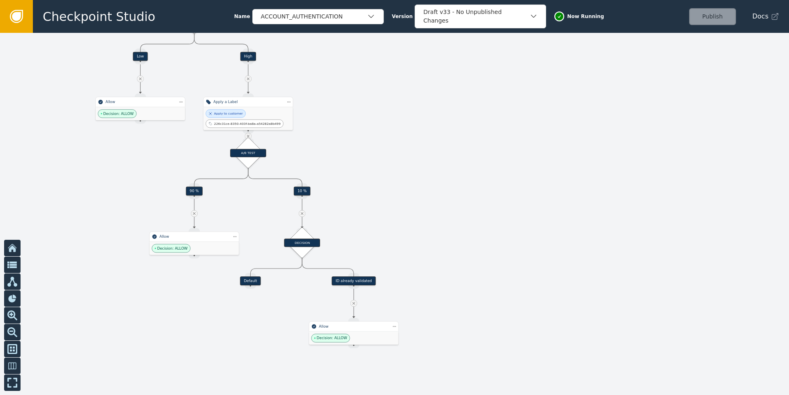
drag, startPoint x: 348, startPoint y: 250, endPoint x: 360, endPoint y: 175, distance: 75.7
click at [360, 175] on div at bounding box center [394, 214] width 789 height 362
drag, startPoint x: 395, startPoint y: 186, endPoint x: 393, endPoint y: 179, distance: 7.3
click at [393, 181] on div at bounding box center [394, 214] width 789 height 362
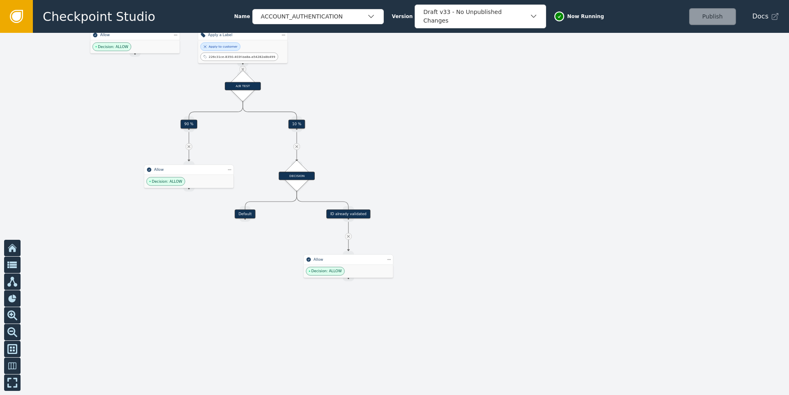
click at [382, 280] on div at bounding box center [394, 214] width 789 height 362
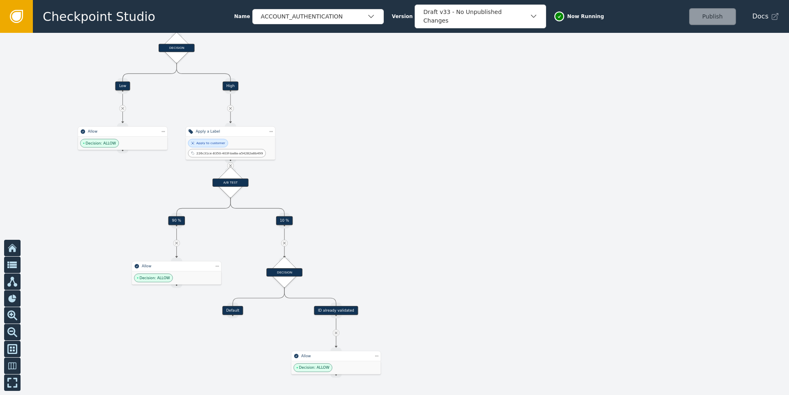
drag, startPoint x: 393, startPoint y: 223, endPoint x: 367, endPoint y: 287, distance: 69.4
click at [373, 279] on div at bounding box center [394, 214] width 789 height 362
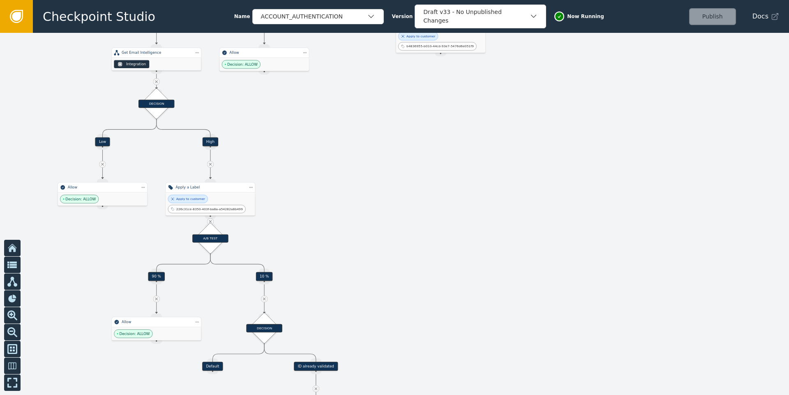
drag, startPoint x: 403, startPoint y: 211, endPoint x: 375, endPoint y: 261, distance: 57.0
click at [390, 238] on div at bounding box center [394, 214] width 789 height 362
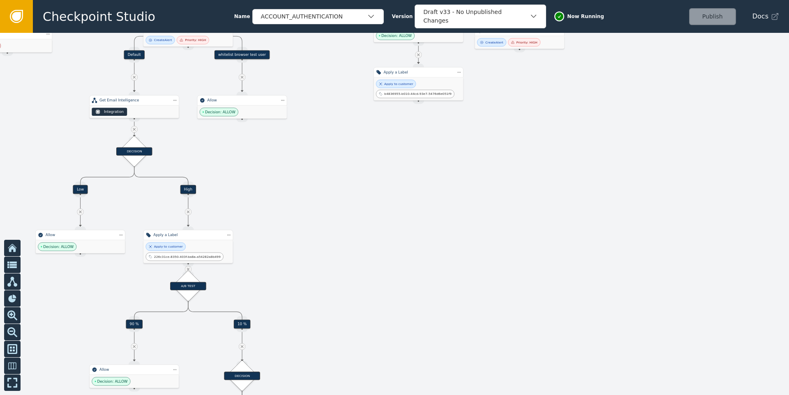
click at [397, 236] on div at bounding box center [394, 214] width 789 height 362
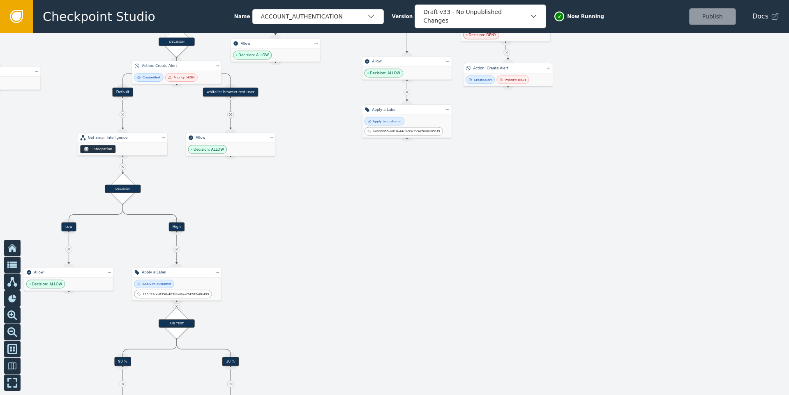
click at [384, 242] on div at bounding box center [394, 214] width 789 height 362
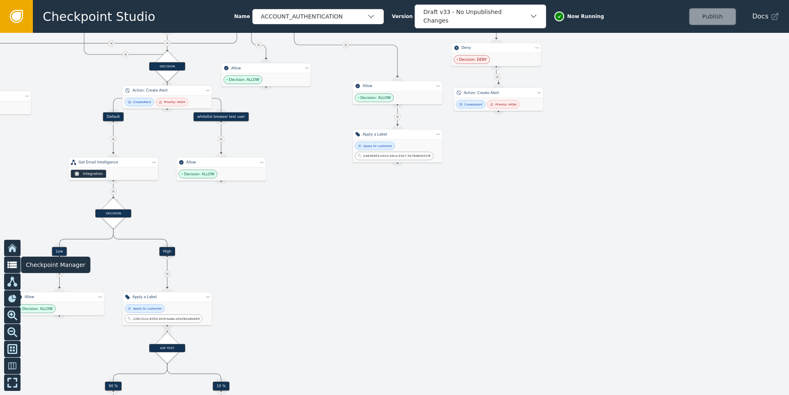
click at [16, 267] on icon at bounding box center [12, 265] width 10 height 7
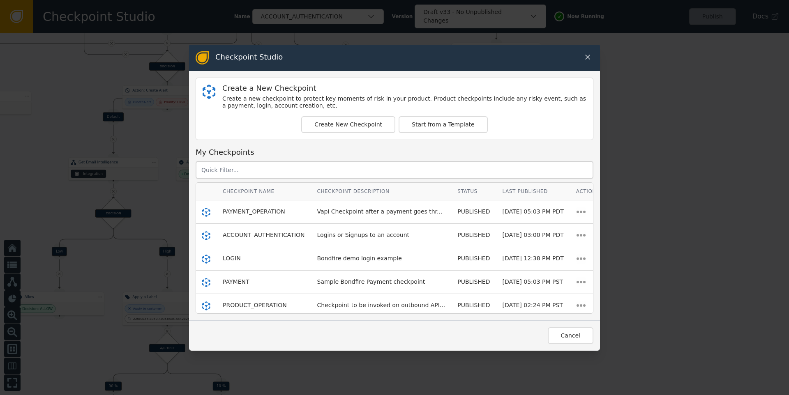
click at [585, 58] on icon at bounding box center [587, 57] width 5 height 5
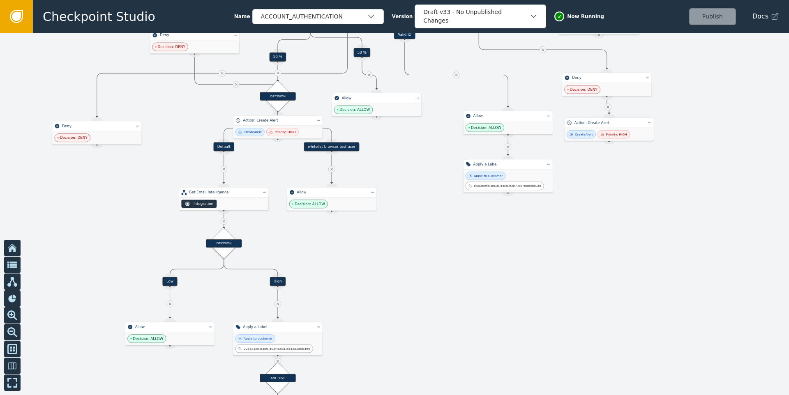
drag, startPoint x: 288, startPoint y: 267, endPoint x: 349, endPoint y: 308, distance: 74.1
click at [349, 307] on div at bounding box center [394, 214] width 789 height 362
drag, startPoint x: 407, startPoint y: 261, endPoint x: 377, endPoint y: 294, distance: 44.5
click at [379, 292] on div at bounding box center [394, 214] width 789 height 362
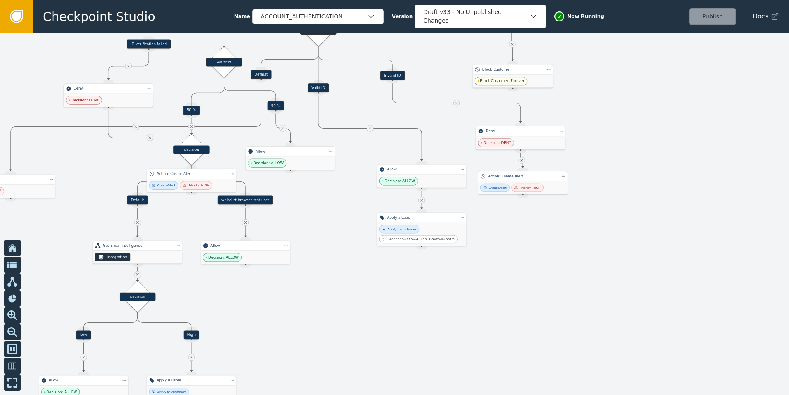
drag, startPoint x: 340, startPoint y: 285, endPoint x: 324, endPoint y: 308, distance: 27.7
click at [324, 308] on div at bounding box center [394, 214] width 789 height 362
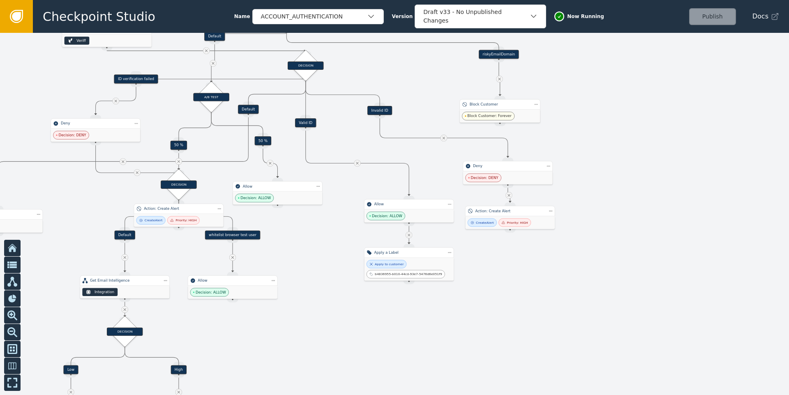
drag, startPoint x: 468, startPoint y: 226, endPoint x: 457, endPoint y: 279, distance: 54.1
click at [457, 279] on div at bounding box center [394, 214] width 789 height 362
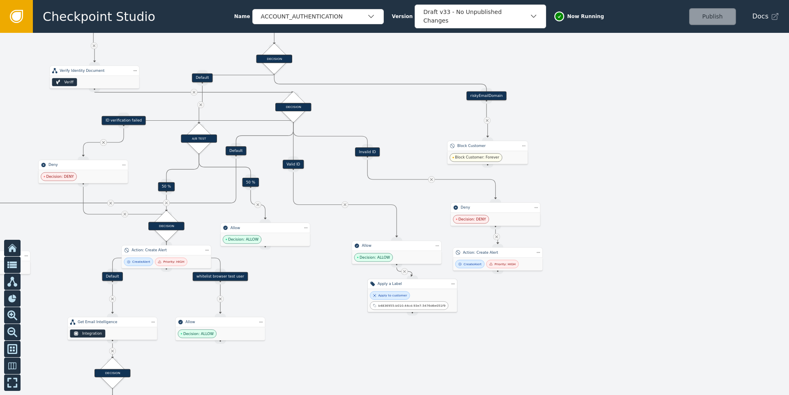
drag, startPoint x: 425, startPoint y: 301, endPoint x: 458, endPoint y: 281, distance: 38.1
click at [457, 289] on div "Apply to customer b4836955-b010-44cd-93e7-5476d6e051f9" at bounding box center [413, 300] width 90 height 23
drag, startPoint x: 430, startPoint y: 289, endPoint x: 402, endPoint y: 334, distance: 52.6
click at [402, 308] on div "Apply to customer b4836955-b010-44cd-93e7-5476d6e051f9" at bounding box center [399, 336] width 85 height 18
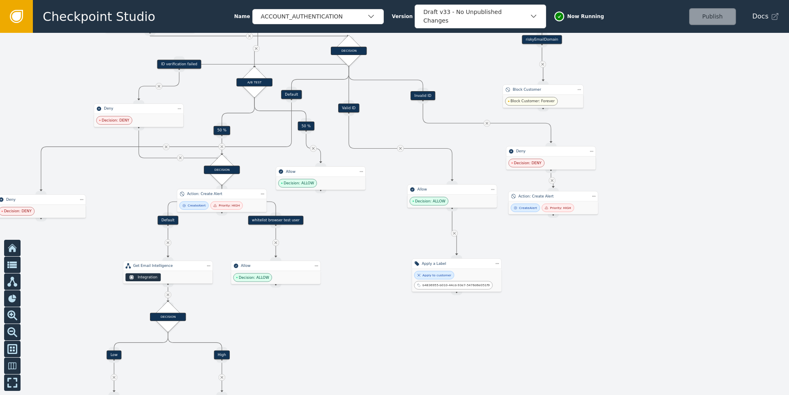
drag, startPoint x: 510, startPoint y: 305, endPoint x: 566, endPoint y: 248, distance: 80.2
click at [566, 248] on div at bounding box center [394, 214] width 789 height 362
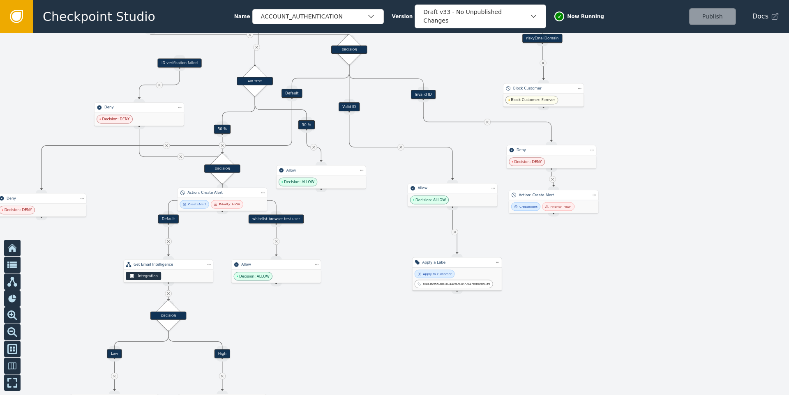
click at [455, 277] on div "Apply to customer b4836955-b010-44cd-93e7-5476d6e051f9" at bounding box center [457, 279] width 85 height 18
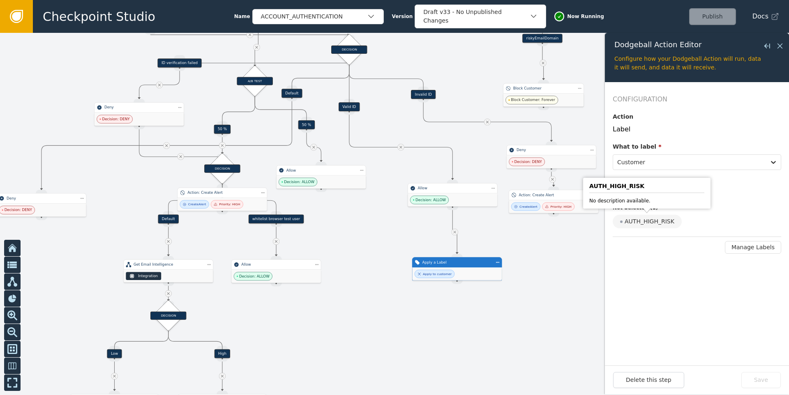
click at [613, 224] on div "AUTH_HIGH_RISK" at bounding box center [647, 222] width 69 height 14
click at [0, 0] on input "AUTH_HIGH_RISK" at bounding box center [0, 0] width 0 height 0
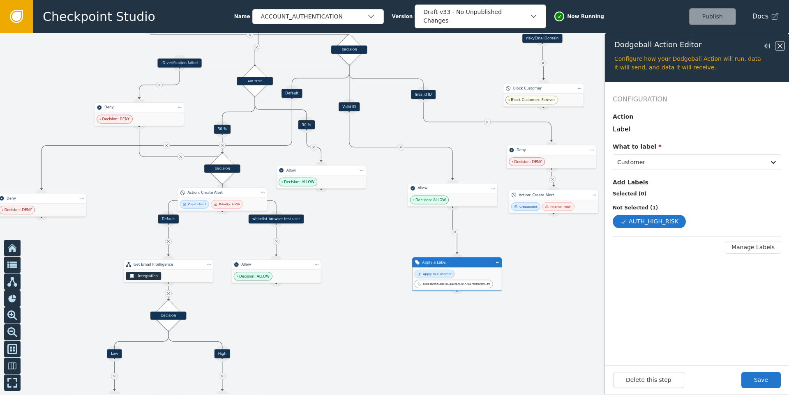
click at [613, 44] on icon at bounding box center [779, 46] width 9 height 9
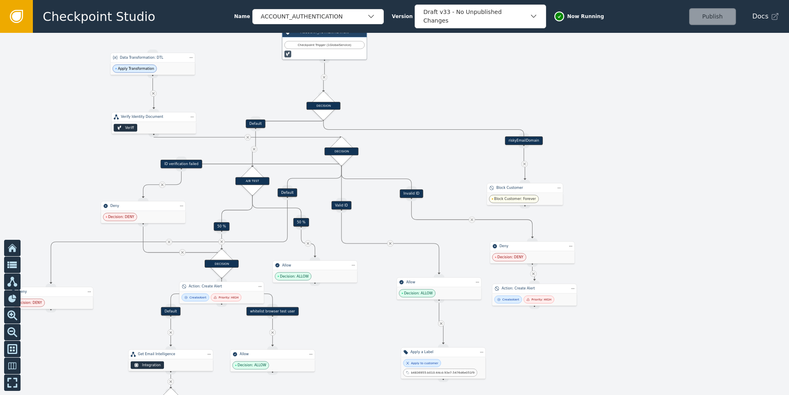
drag, startPoint x: 645, startPoint y: 141, endPoint x: 623, endPoint y: 233, distance: 94.2
click at [613, 233] on div at bounding box center [394, 214] width 789 height 362
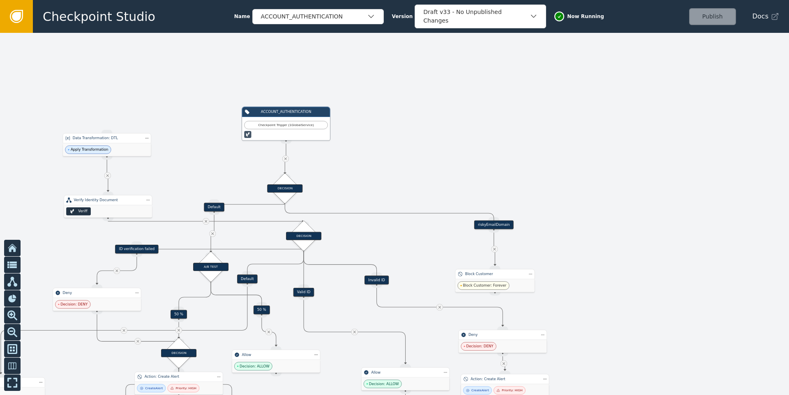
drag, startPoint x: 398, startPoint y: 103, endPoint x: 360, endPoint y: 183, distance: 88.6
click at [362, 185] on div at bounding box center [394, 214] width 789 height 362
click at [294, 124] on div "Checkpoint Trigger ( 1 Global Service )" at bounding box center [286, 125] width 78 height 5
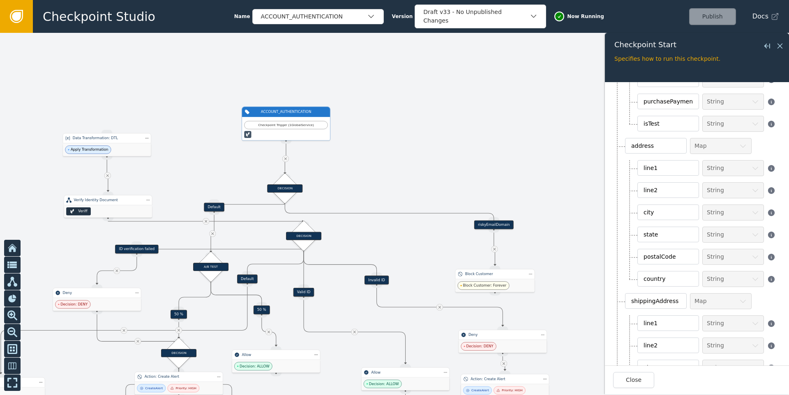
scroll to position [1062, 0]
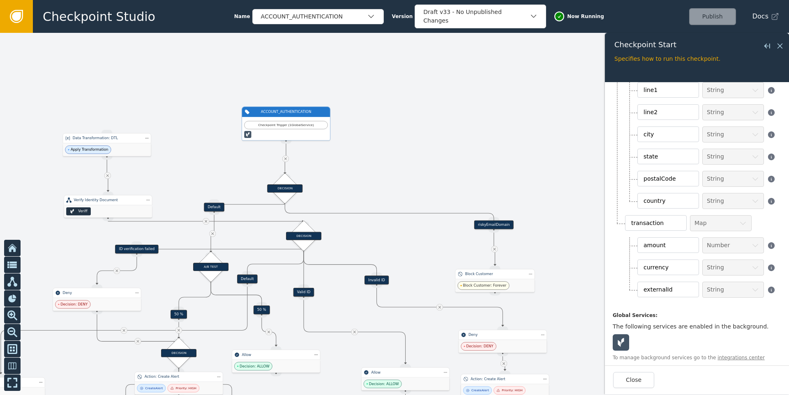
click at [532, 173] on div at bounding box center [394, 214] width 789 height 362
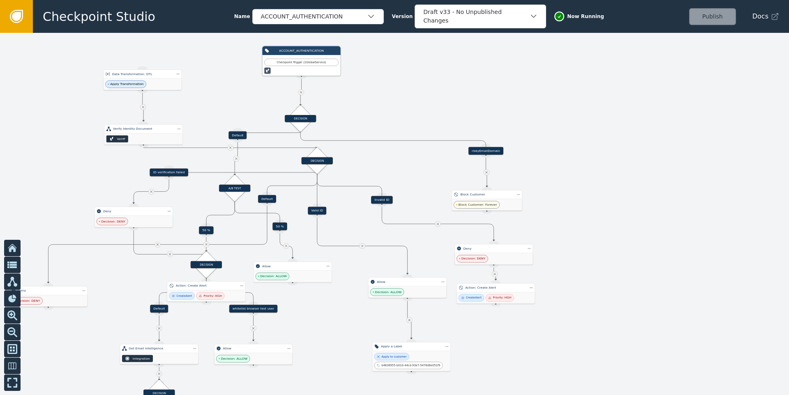
drag, startPoint x: 382, startPoint y: 115, endPoint x: 380, endPoint y: 99, distance: 16.1
click at [380, 99] on div at bounding box center [394, 214] width 789 height 362
drag, startPoint x: 301, startPoint y: 119, endPoint x: 303, endPoint y: 102, distance: 17.3
click at [303, 102] on div "DECISION" at bounding box center [302, 100] width 31 height 7
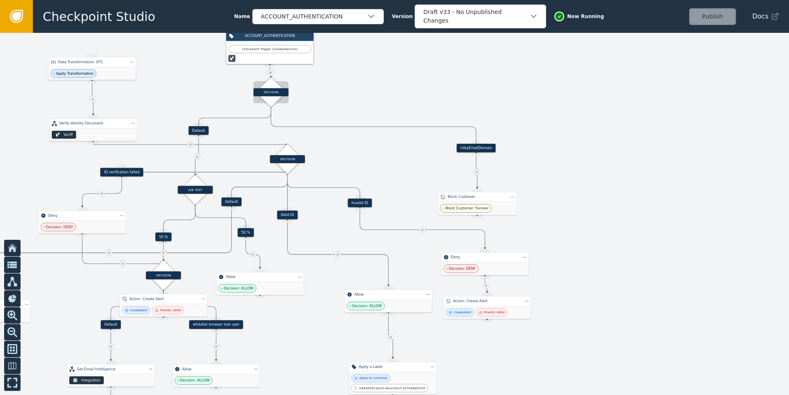
click at [271, 96] on div "DECISION" at bounding box center [271, 92] width 35 height 8
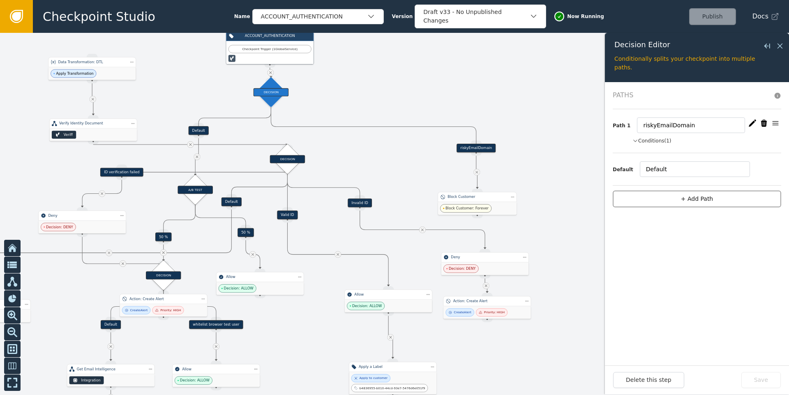
click at [613, 196] on button "+ Add Path" at bounding box center [697, 199] width 168 height 17
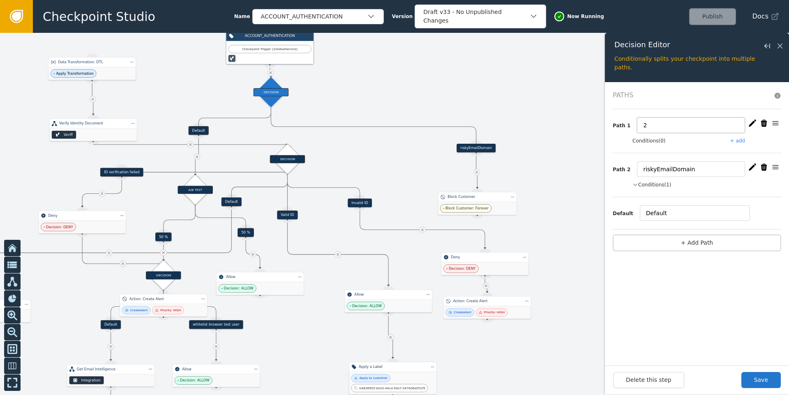
click at [613, 129] on input "2" at bounding box center [691, 126] width 108 height 16
click at [613, 128] on input "2" at bounding box center [691, 126] width 108 height 16
type input "high_risk"
click at [613, 308] on button "Save" at bounding box center [760, 380] width 39 height 16
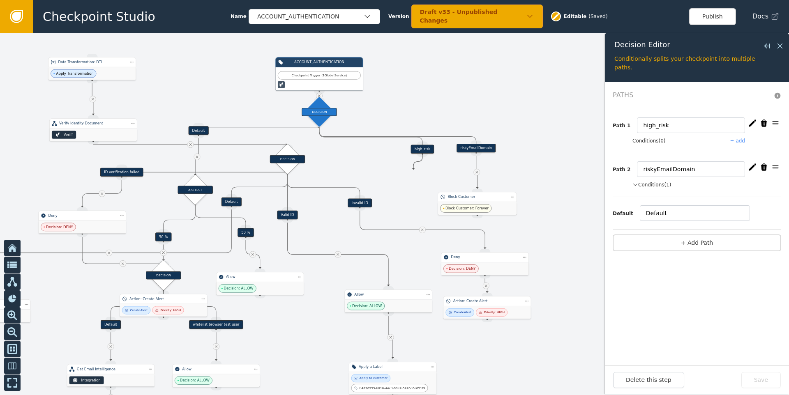
drag, startPoint x: 423, startPoint y: 150, endPoint x: 413, endPoint y: 170, distance: 21.7
click at [413, 170] on div "Target Handle for step 50 % Source Handle for step Target Handle for step 50 % …" at bounding box center [394, 214] width 789 height 362
drag, startPoint x: 423, startPoint y: 157, endPoint x: 415, endPoint y: 168, distance: 14.2
click at [415, 168] on div "Target Handle for step 50 % Source Handle for step Target Handle for step 50 % …" at bounding box center [394, 214] width 789 height 362
click at [613, 45] on icon at bounding box center [779, 46] width 5 height 5
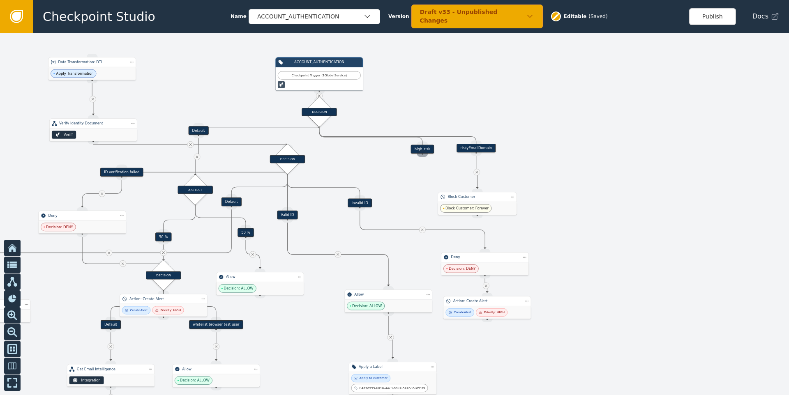
click at [422, 151] on div "Source Handle for step" at bounding box center [422, 153] width 11 height 7
click at [421, 149] on div "high_risk" at bounding box center [422, 149] width 23 height 9
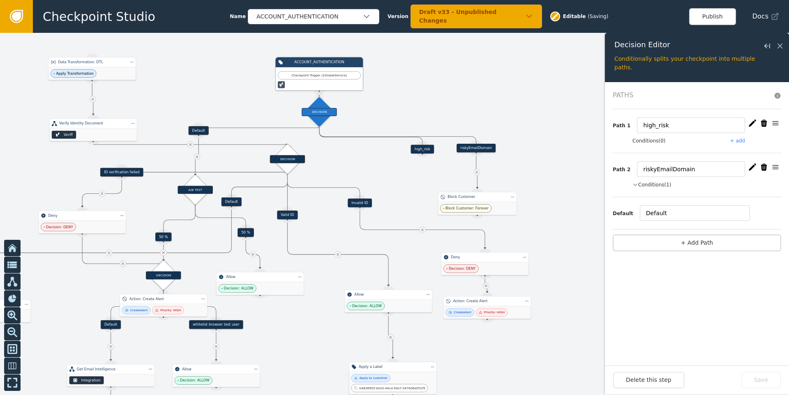
click at [397, 175] on div at bounding box center [394, 214] width 789 height 362
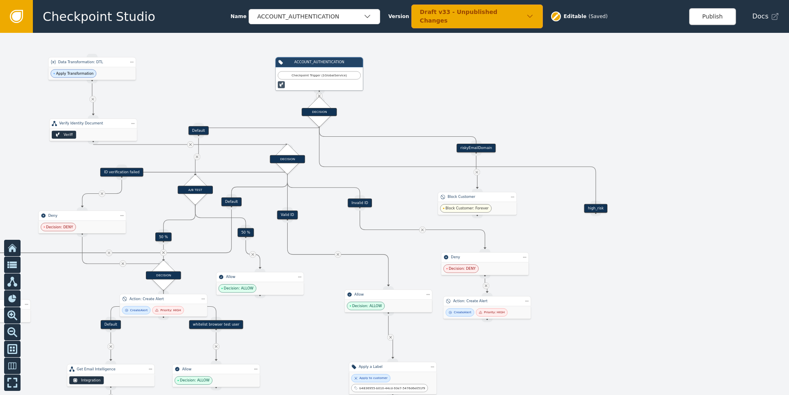
drag, startPoint x: 415, startPoint y: 148, endPoint x: 588, endPoint y: 208, distance: 183.4
click at [588, 208] on div "high_risk" at bounding box center [595, 208] width 23 height 9
click at [475, 150] on div "Source Handle for step" at bounding box center [475, 152] width 11 height 7
drag, startPoint x: 475, startPoint y: 148, endPoint x: 433, endPoint y: 148, distance: 41.5
click at [433, 148] on div "riskyEmailDomain" at bounding box center [434, 148] width 39 height 9
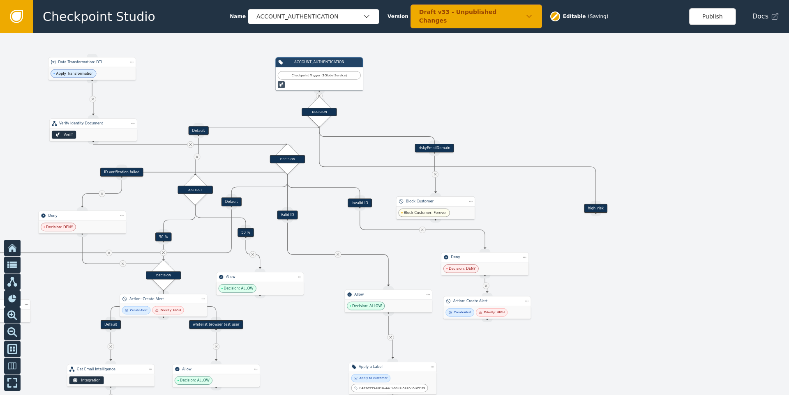
drag, startPoint x: 482, startPoint y: 197, endPoint x: 440, endPoint y: 201, distance: 42.1
click at [440, 201] on div "Block Customer" at bounding box center [435, 201] width 59 height 5
click at [594, 214] on div "Source Handle for step" at bounding box center [595, 213] width 11 height 7
click at [595, 214] on div "Source Handle for step" at bounding box center [595, 213] width 11 height 7
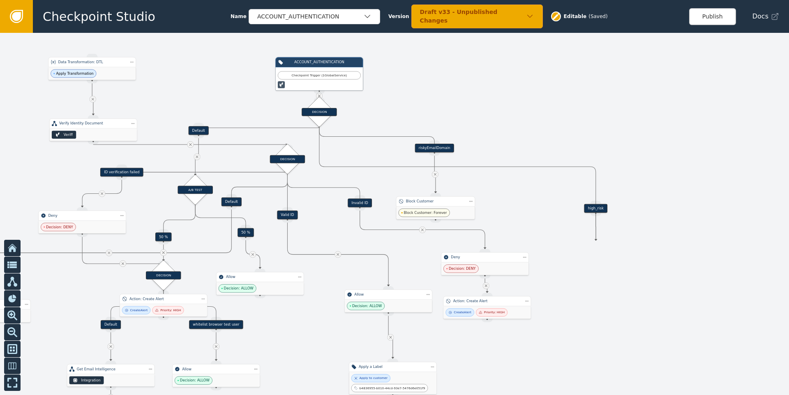
drag, startPoint x: 597, startPoint y: 214, endPoint x: 596, endPoint y: 241, distance: 26.3
click at [596, 241] on div "Target Handle for step 50 % Source Handle for step Target Handle for step 50 % …" at bounding box center [394, 214] width 789 height 362
click at [594, 208] on div "high_risk" at bounding box center [595, 208] width 23 height 9
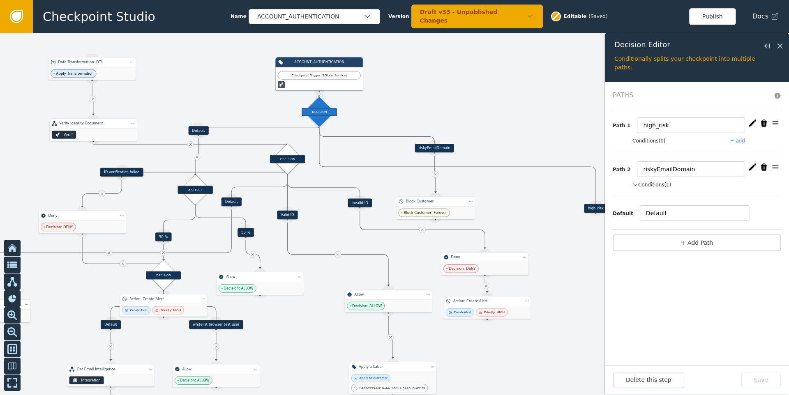
click at [613, 183] on button "Conditions (1)" at bounding box center [651, 184] width 39 height 7
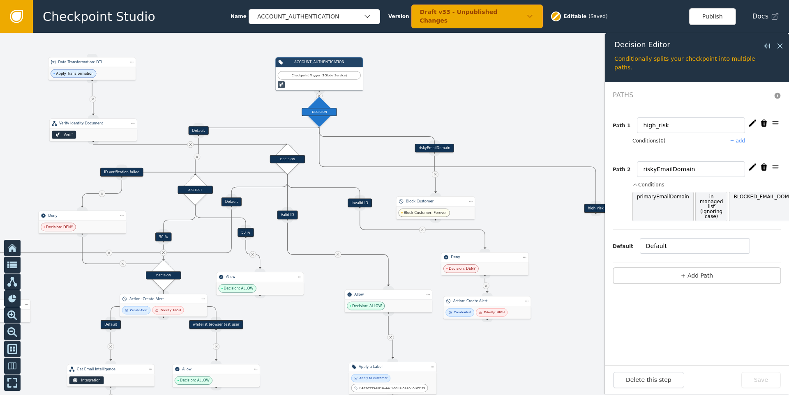
click at [613, 141] on button "+ add" at bounding box center [737, 140] width 15 height 7
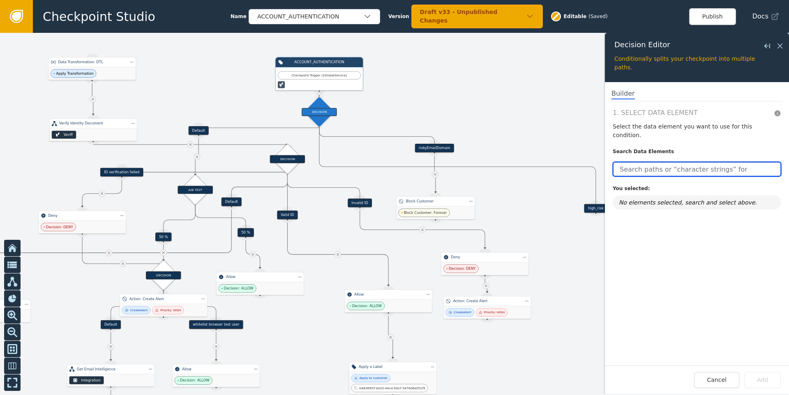
click at [613, 162] on input "text" at bounding box center [697, 169] width 168 height 15
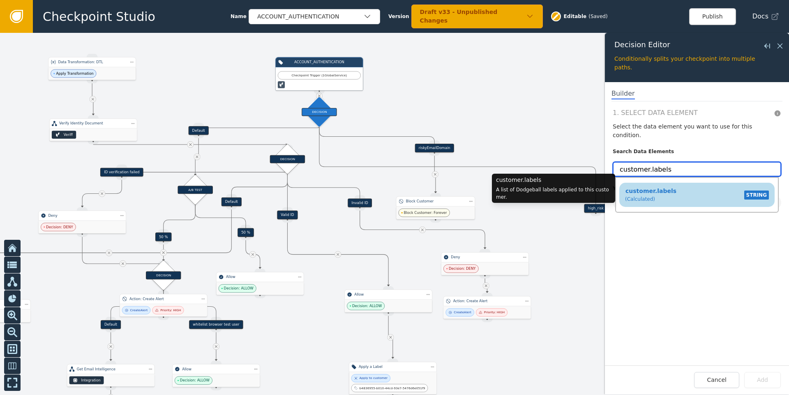
type input "customer.labels"
click at [613, 188] on span "customer.labels" at bounding box center [651, 191] width 52 height 7
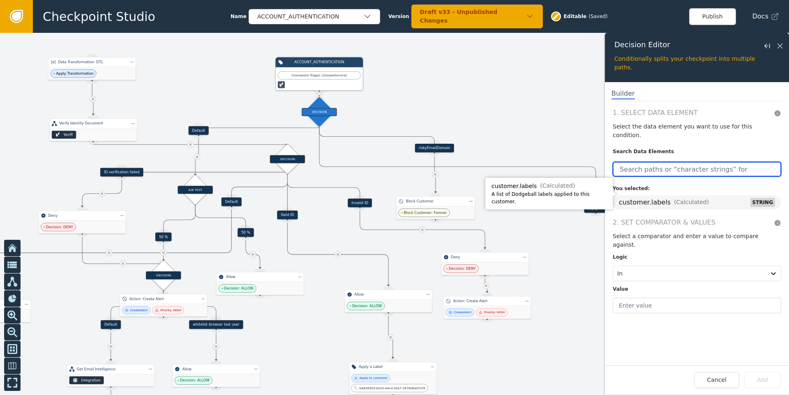
click at [613, 162] on input "text" at bounding box center [697, 169] width 168 height 15
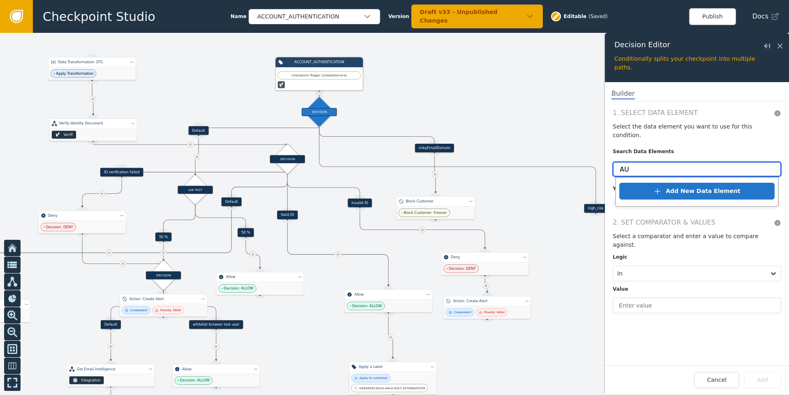
type input "A"
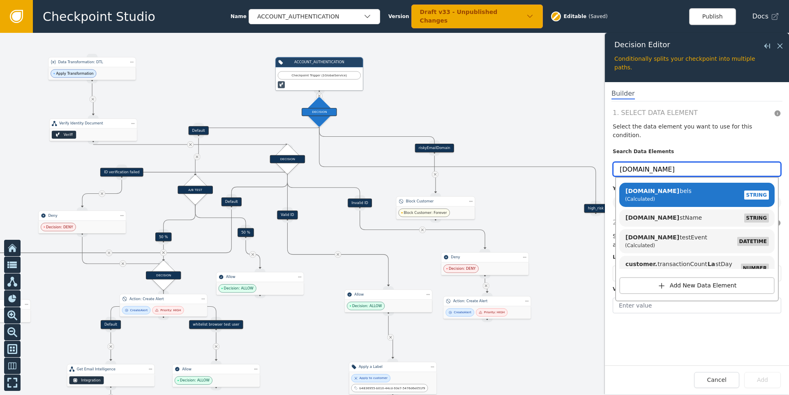
click button "Add New Data Element" at bounding box center [696, 285] width 155 height 17
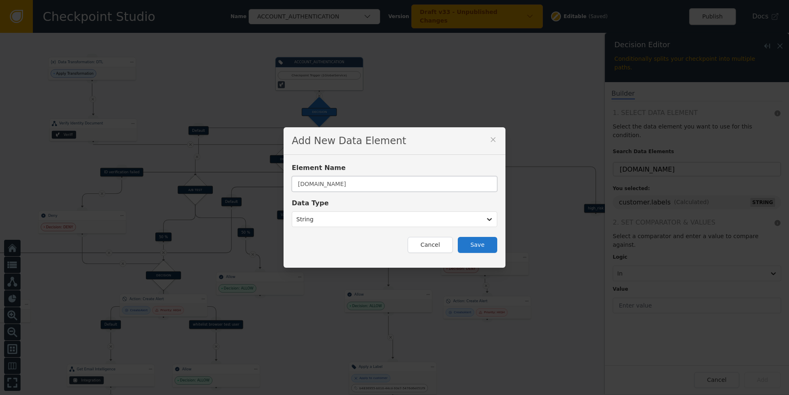
click at [376, 188] on input "customer.la" at bounding box center [394, 184] width 205 height 16
click at [426, 245] on button "Cancel" at bounding box center [430, 245] width 45 height 16
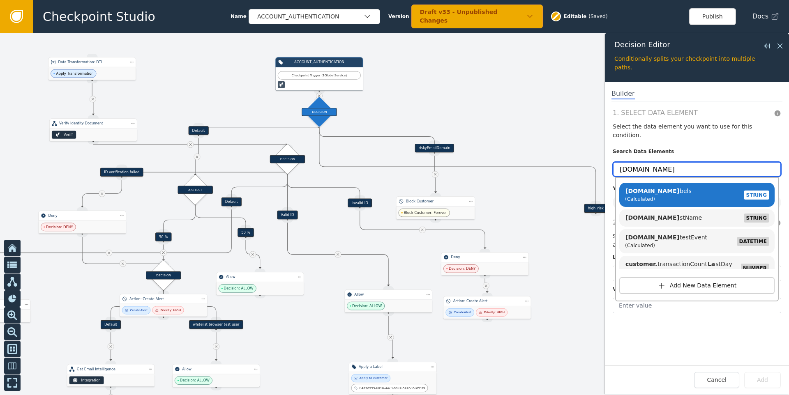
click at [613, 162] on input "customer.la" at bounding box center [697, 169] width 168 height 15
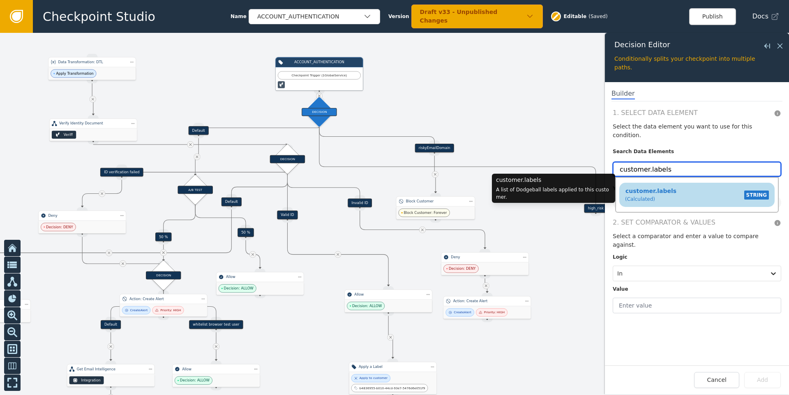
type input "customer.labels"
click at [613, 188] on span "customer.labels" at bounding box center [651, 191] width 52 height 7
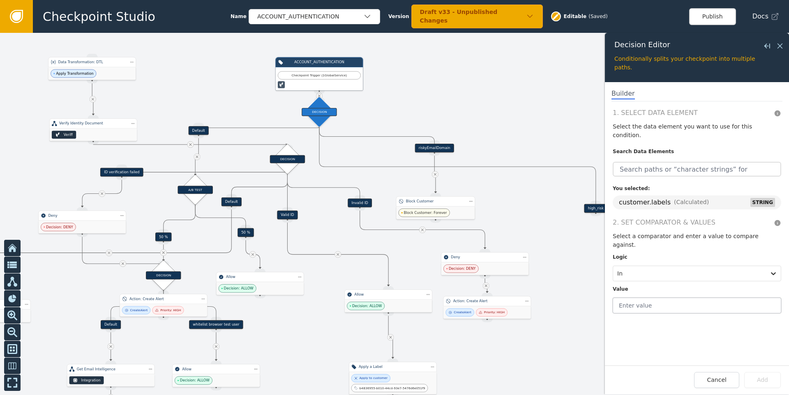
click at [613, 298] on input "text" at bounding box center [697, 306] width 168 height 16
type input "AUTH_HIGH_RISK"
click at [613, 308] on button "Add" at bounding box center [762, 380] width 37 height 16
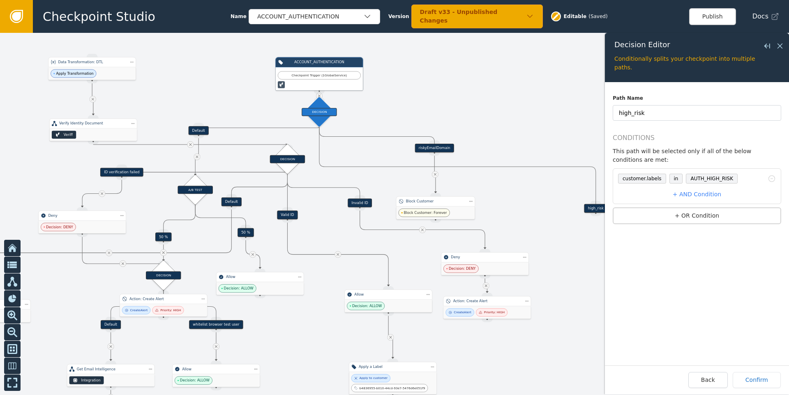
click at [613, 179] on span "in" at bounding box center [676, 179] width 14 height 10
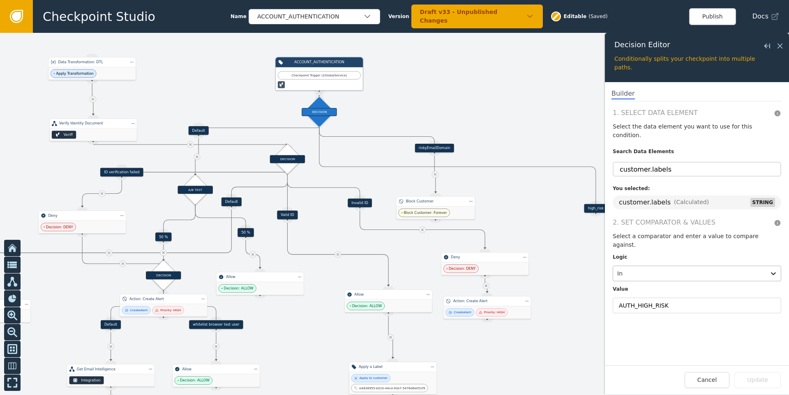
click at [613, 268] on div at bounding box center [689, 274] width 144 height 12
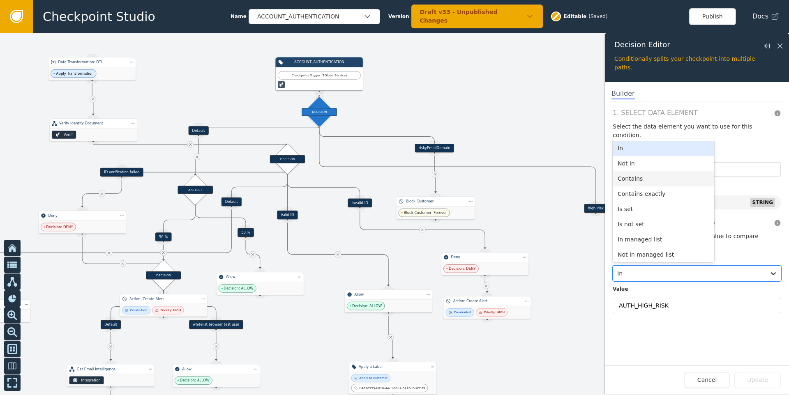
click at [613, 171] on div "Contains" at bounding box center [663, 178] width 101 height 15
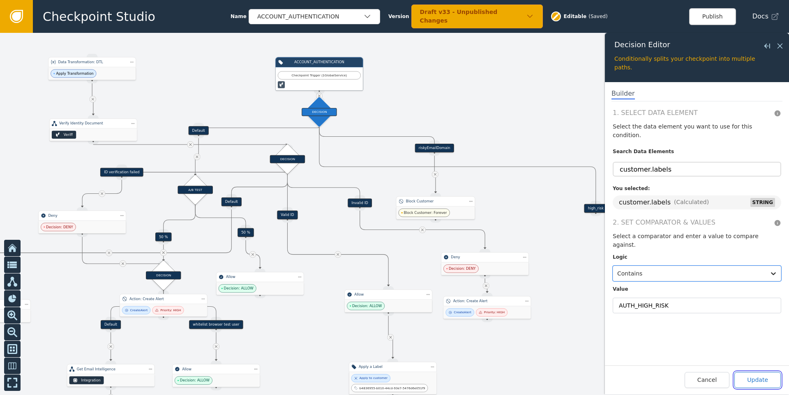
click at [613, 308] on button "Update" at bounding box center [757, 380] width 46 height 16
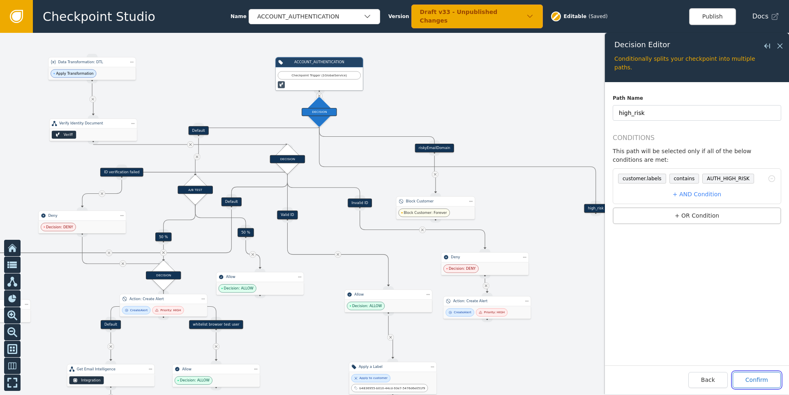
click at [613, 308] on button "Confirm" at bounding box center [757, 380] width 48 height 16
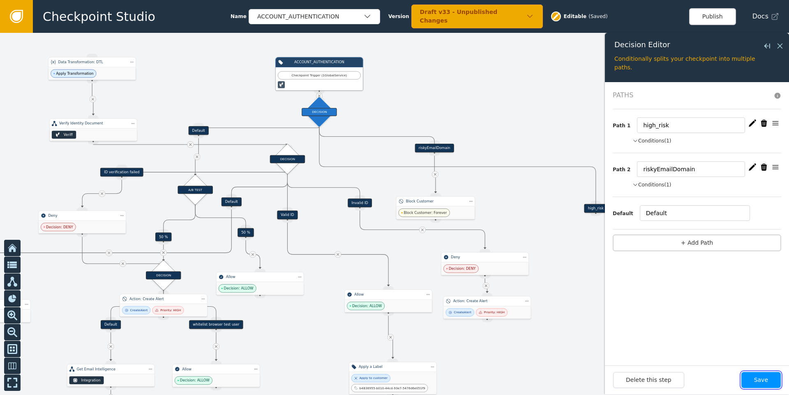
click at [613, 308] on button "Save" at bounding box center [760, 380] width 39 height 16
click at [613, 44] on icon at bounding box center [779, 46] width 5 height 5
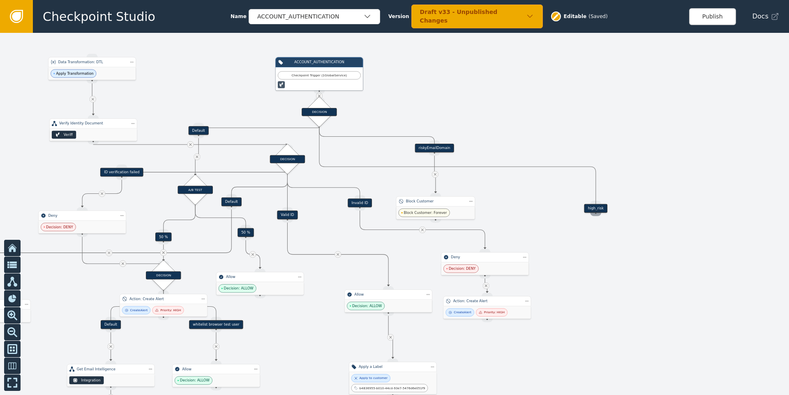
click at [593, 210] on div "Source Handle for step" at bounding box center [595, 213] width 11 height 7
click at [600, 205] on div "high_risk" at bounding box center [595, 208] width 23 height 9
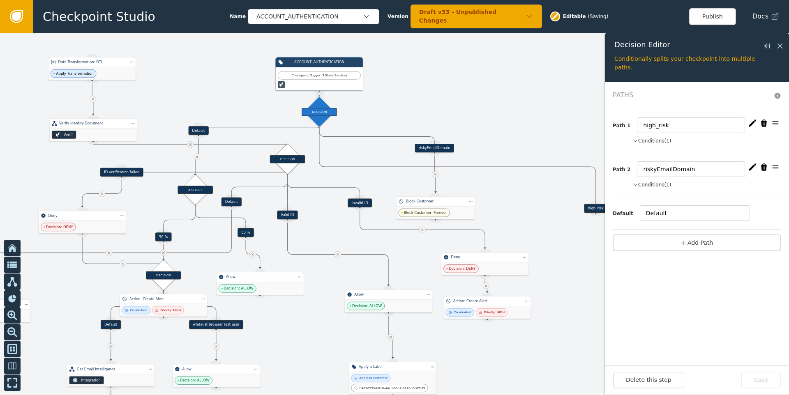
click at [613, 139] on button "Conditions (1)" at bounding box center [651, 140] width 39 height 7
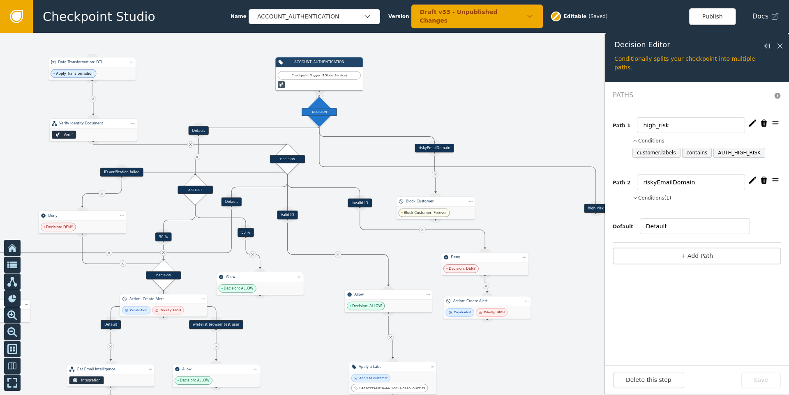
click at [613, 123] on icon "button" at bounding box center [775, 123] width 8 height 8
click at [613, 121] on icon "button" at bounding box center [775, 123] width 8 height 8
click at [613, 128] on input "high_risk" at bounding box center [691, 126] width 108 height 16
click at [613, 42] on icon at bounding box center [779, 46] width 9 height 9
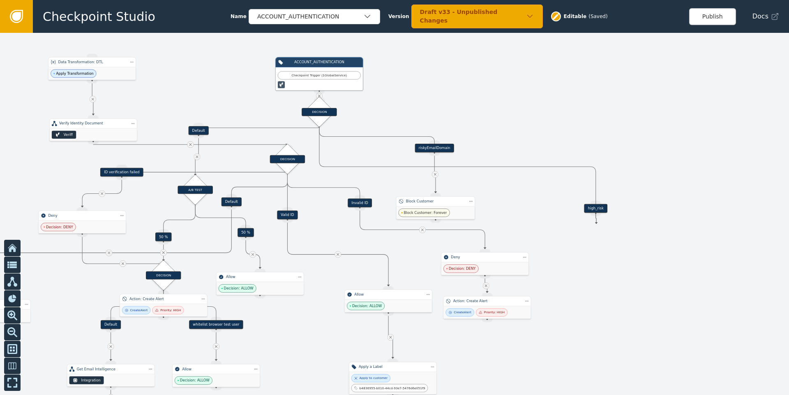
drag, startPoint x: 596, startPoint y: 214, endPoint x: 595, endPoint y: 248, distance: 33.3
click at [595, 248] on div "Target Handle for step 50 % Source Handle for step Target Handle for step 50 % …" at bounding box center [394, 214] width 789 height 362
click at [597, 214] on div "Source Handle for step" at bounding box center [595, 213] width 11 height 7
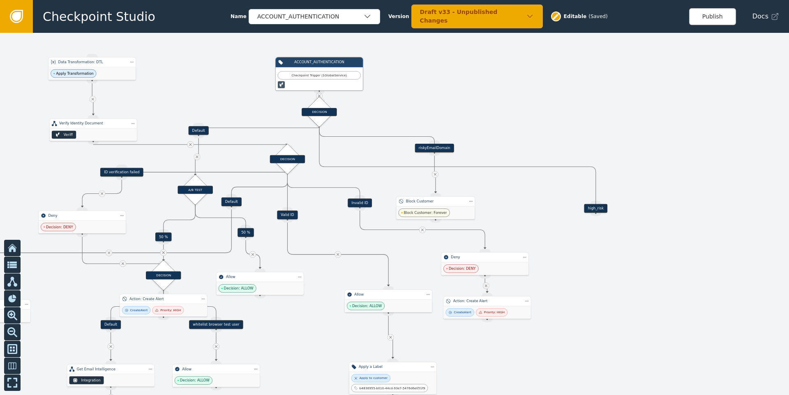
click at [598, 209] on div "high_risk" at bounding box center [595, 208] width 23 height 9
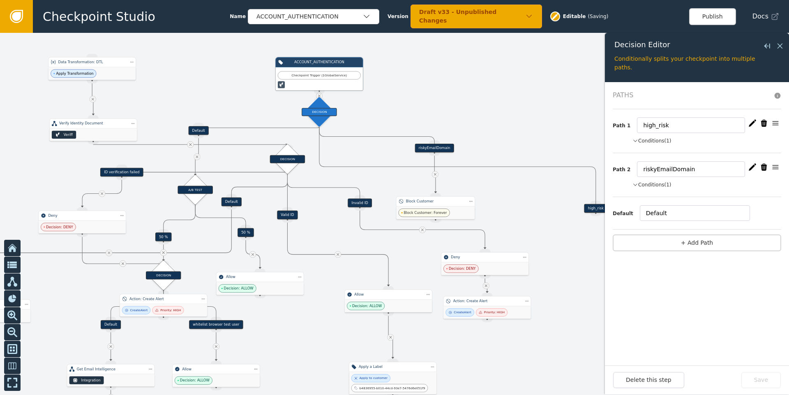
click at [613, 140] on button "Conditions (1)" at bounding box center [651, 140] width 39 height 7
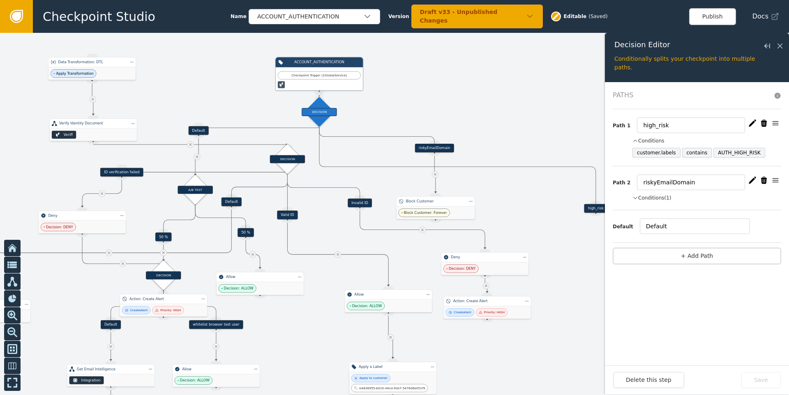
click at [613, 123] on icon "button" at bounding box center [775, 123] width 8 height 8
click at [613, 123] on icon "button" at bounding box center [775, 123] width 6 height 4
click at [613, 122] on icon "button" at bounding box center [752, 123] width 7 height 7
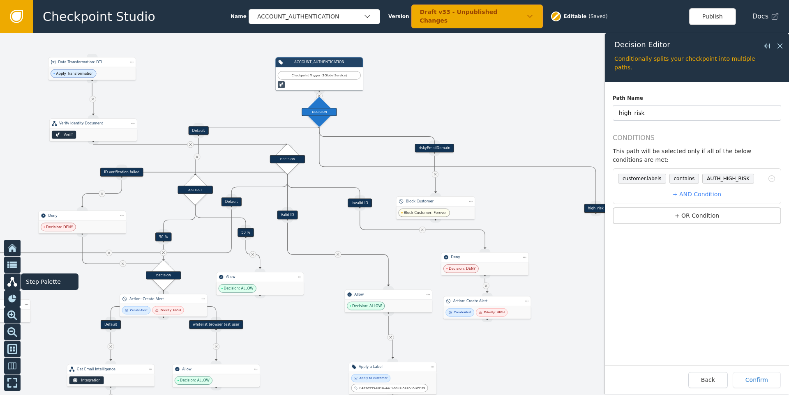
click at [14, 286] on icon at bounding box center [12, 282] width 10 height 10
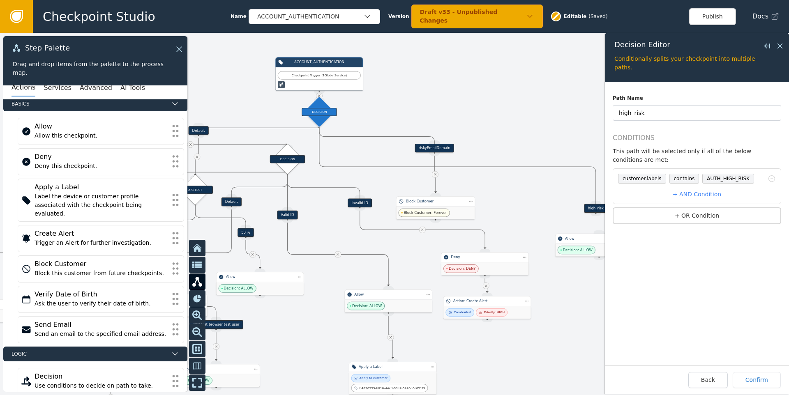
scroll to position [0, 0]
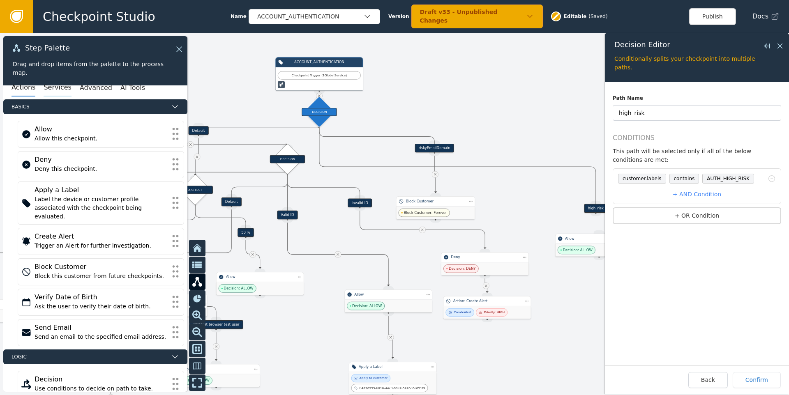
click at [55, 85] on button "Services" at bounding box center [58, 87] width 28 height 17
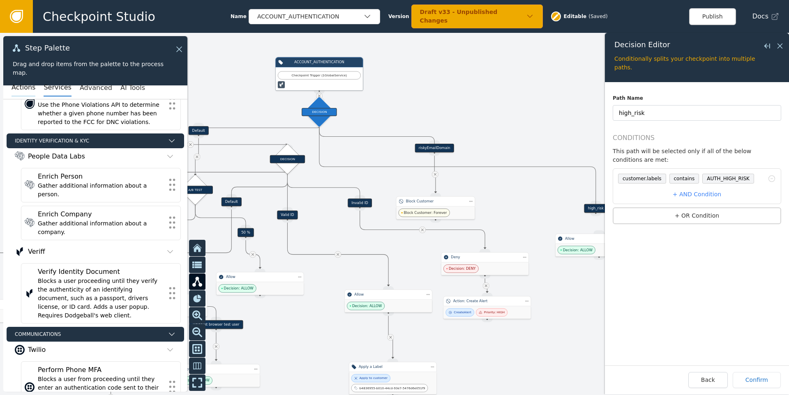
scroll to position [254, 0]
click at [613, 308] on button "Back" at bounding box center [707, 380] width 39 height 16
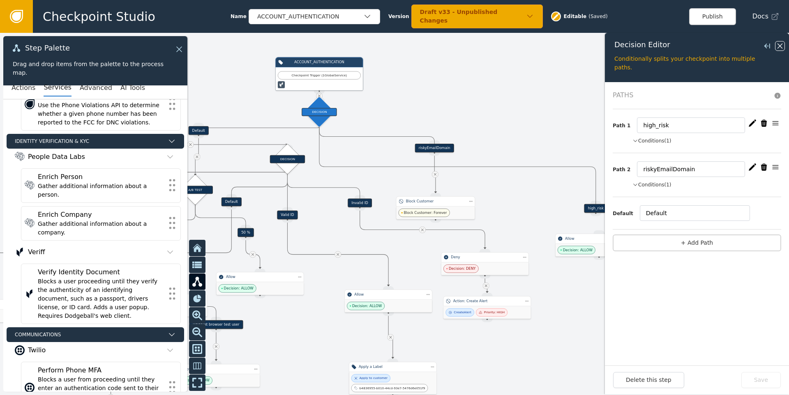
click at [613, 47] on icon at bounding box center [779, 46] width 9 height 9
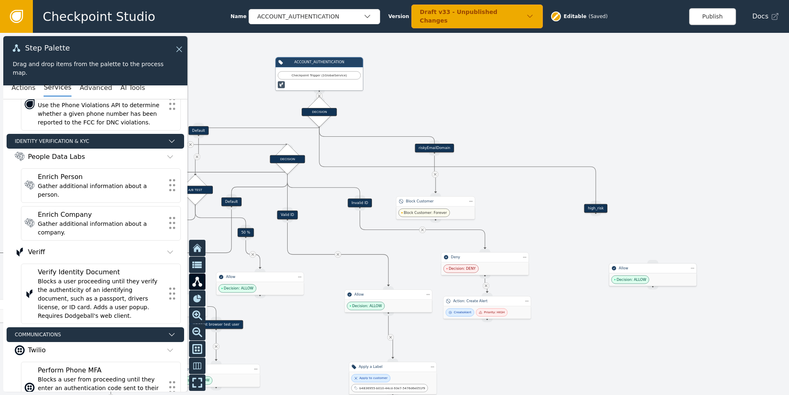
drag, startPoint x: 583, startPoint y: 249, endPoint x: 636, endPoint y: 278, distance: 60.9
click at [613, 278] on span "Decision: ALLOW" at bounding box center [631, 279] width 30 height 5
click at [613, 278] on div "Decision: ALLOW" at bounding box center [653, 280] width 88 height 13
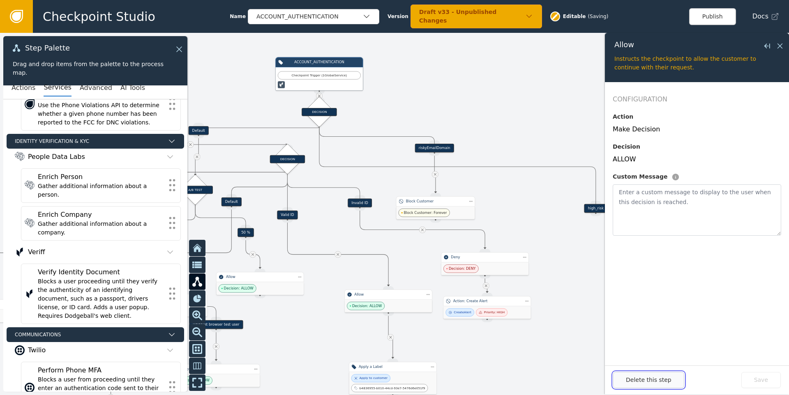
click at [613, 308] on button "Delete this step" at bounding box center [648, 380] width 71 height 16
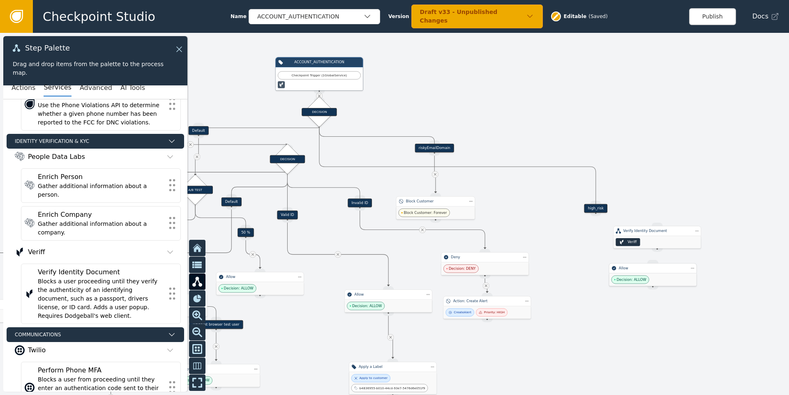
click at [613, 278] on span "Decision: ALLOW" at bounding box center [631, 279] width 30 height 5
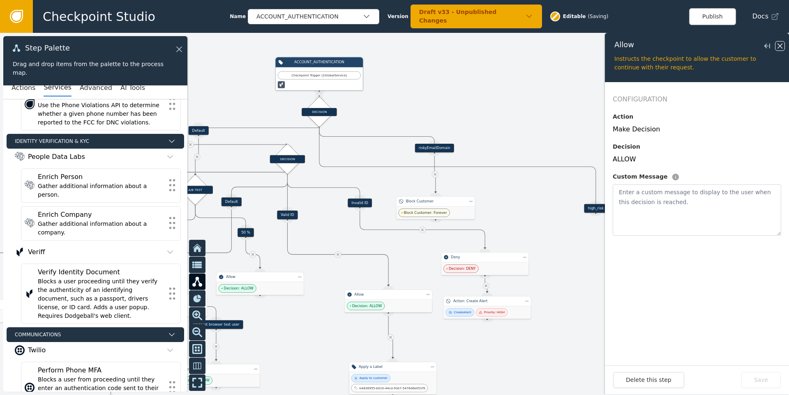
click at [613, 43] on icon at bounding box center [779, 46] width 9 height 9
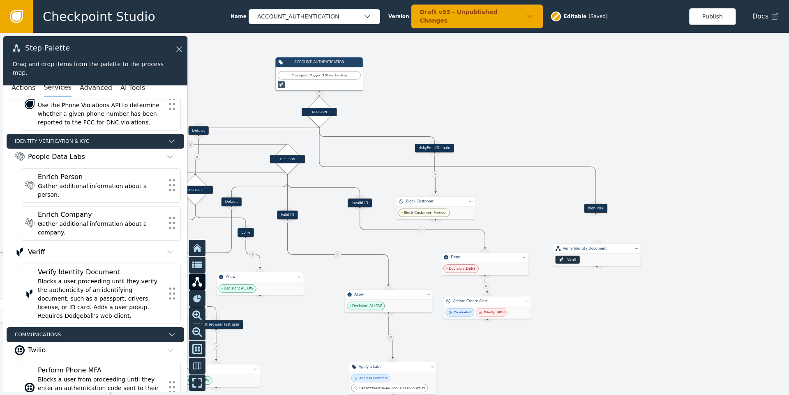
drag, startPoint x: 649, startPoint y: 239, endPoint x: 595, endPoint y: 226, distance: 55.5
click at [597, 254] on div "Veriff" at bounding box center [597, 260] width 88 height 12
drag, startPoint x: 594, startPoint y: 214, endPoint x: 596, endPoint y: 246, distance: 31.7
click at [479, 246] on div "Target Handle for step Default Source Handle for step Target Handle for step ID…" at bounding box center [268, 154] width 421 height 194
drag, startPoint x: 594, startPoint y: 214, endPoint x: 596, endPoint y: 269, distance: 55.5
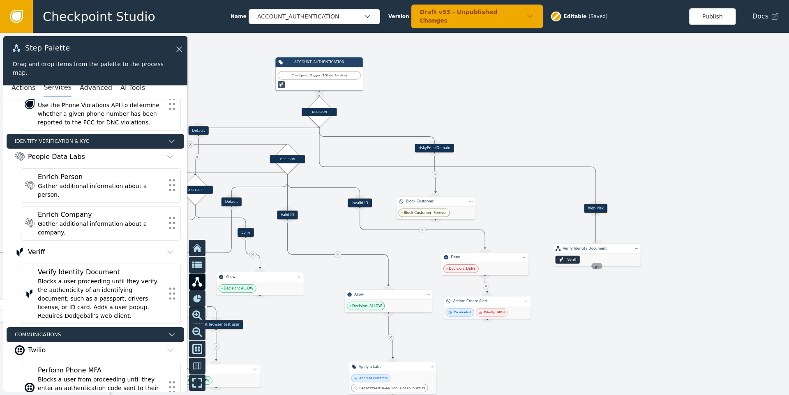
click at [479, 251] on div "Target Handle for step Default Source Handle for step Target Handle for step ID…" at bounding box center [268, 154] width 421 height 194
drag, startPoint x: 611, startPoint y: 254, endPoint x: 626, endPoint y: 251, distance: 15.9
click at [613, 251] on div "Veriff" at bounding box center [613, 256] width 88 height 12
drag, startPoint x: 595, startPoint y: 214, endPoint x: 609, endPoint y: 240, distance: 28.5
click at [479, 240] on div "Target Handle for step Default Source Handle for step Target Handle for step ID…" at bounding box center [268, 154] width 421 height 194
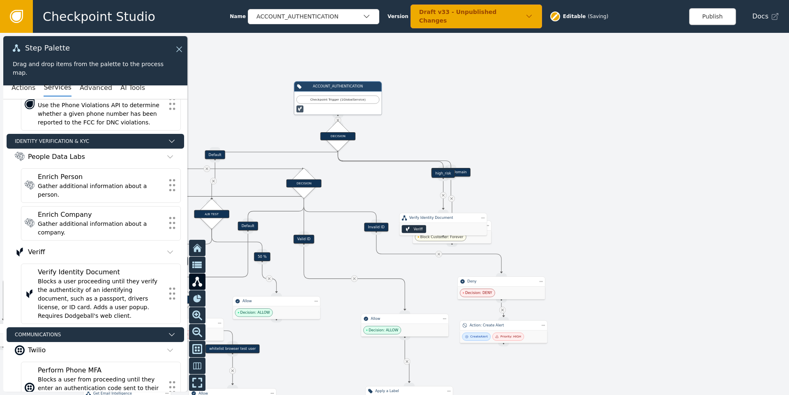
drag, startPoint x: 596, startPoint y: 211, endPoint x: 612, endPoint y: 235, distance: 29.3
click at [612, 235] on div at bounding box center [394, 214] width 789 height 362
drag, startPoint x: 448, startPoint y: 223, endPoint x: 626, endPoint y: 230, distance: 178.5
click at [613, 230] on div "Veriff" at bounding box center [623, 236] width 88 height 12
drag, startPoint x: 447, startPoint y: 174, endPoint x: 583, endPoint y: 155, distance: 137.7
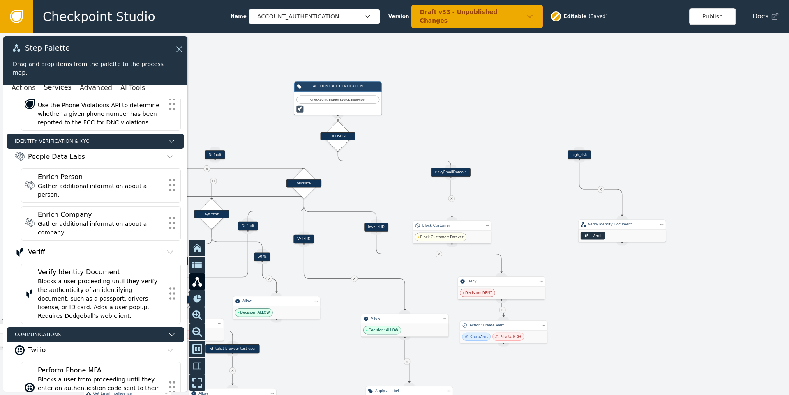
click at [583, 155] on div "high_risk" at bounding box center [578, 154] width 23 height 9
drag, startPoint x: 610, startPoint y: 232, endPoint x: 568, endPoint y: 234, distance: 42.0
click at [568, 234] on div "Veriff" at bounding box center [581, 238] width 88 height 12
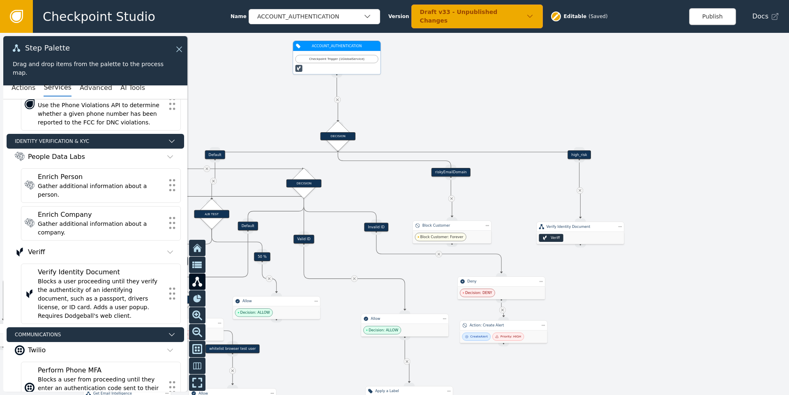
drag, startPoint x: 338, startPoint y: 99, endPoint x: 337, endPoint y: 59, distance: 40.3
click at [337, 59] on div "Checkpoint Trigger ( 1 Global Service )" at bounding box center [336, 59] width 77 height 5
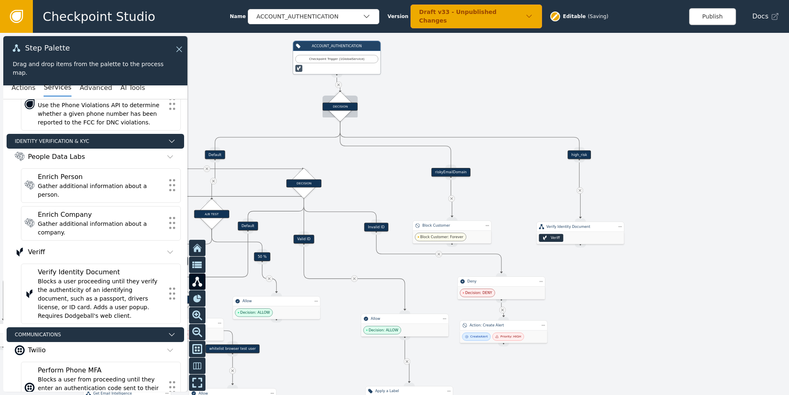
drag, startPoint x: 334, startPoint y: 137, endPoint x: 337, endPoint y: 107, distance: 30.1
click at [337, 107] on div "DECISION" at bounding box center [340, 107] width 35 height 8
click at [613, 17] on button "Publish" at bounding box center [712, 16] width 47 height 17
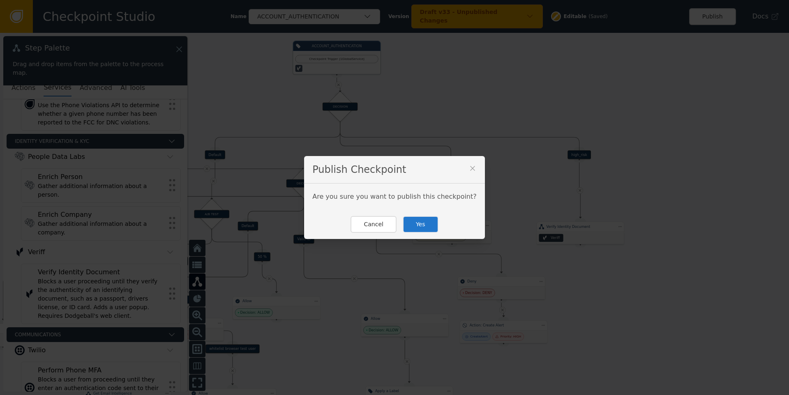
click at [420, 224] on button "Yes" at bounding box center [421, 224] width 36 height 17
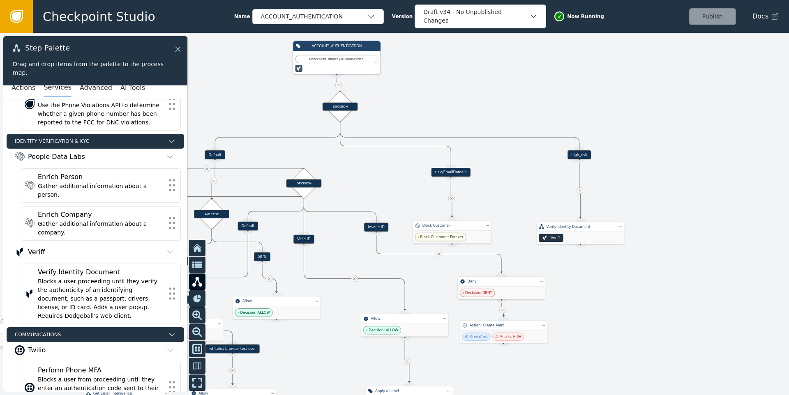
click at [180, 48] on icon at bounding box center [177, 49] width 9 height 9
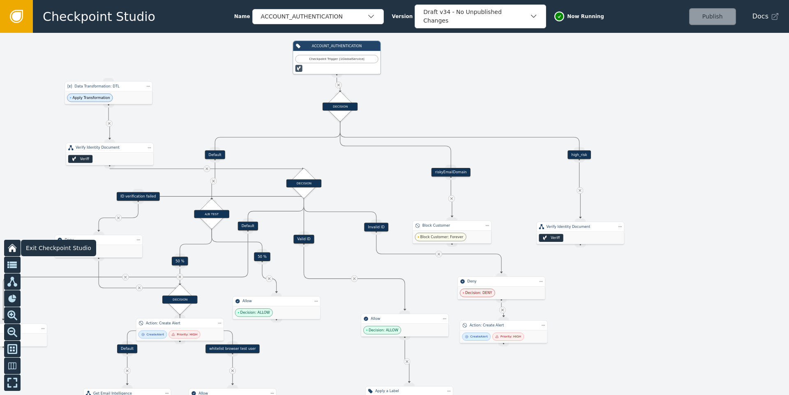
click at [10, 250] on icon at bounding box center [12, 248] width 7 height 7
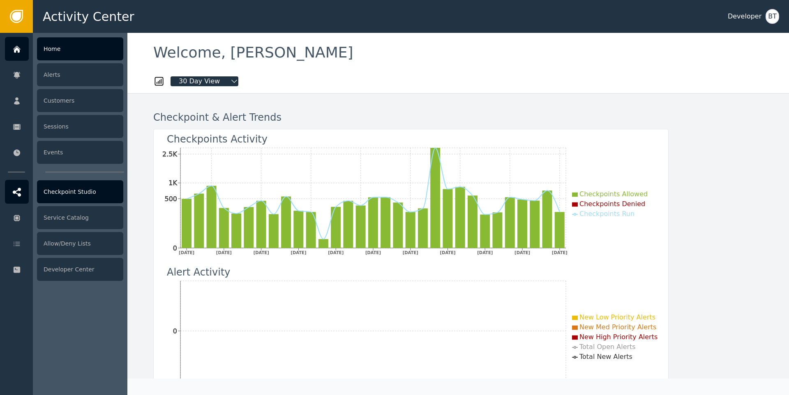
click at [76, 187] on div "Checkpoint Studio" at bounding box center [80, 191] width 86 height 23
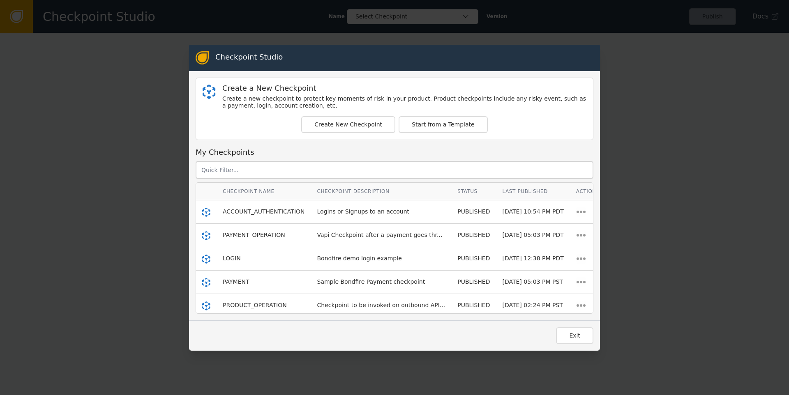
click at [180, 133] on div "Checkpoint Studio Create a New Checkpoint Create a new checkpoint to protect ke…" at bounding box center [394, 197] width 789 height 395
click at [571, 308] on button "Exit" at bounding box center [574, 335] width 37 height 17
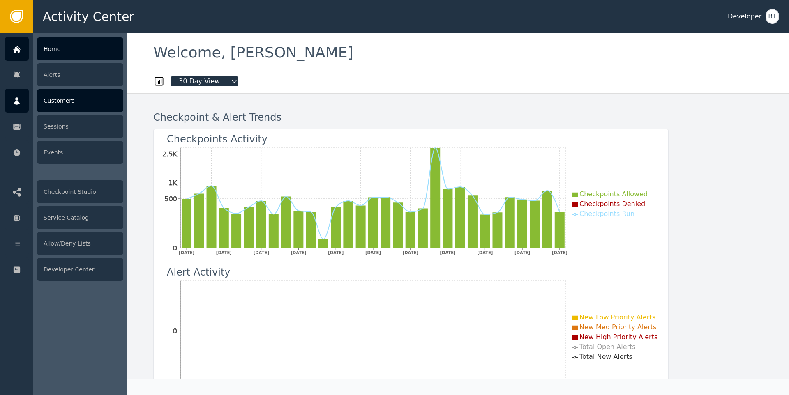
click at [76, 107] on div "Customers" at bounding box center [80, 100] width 86 height 23
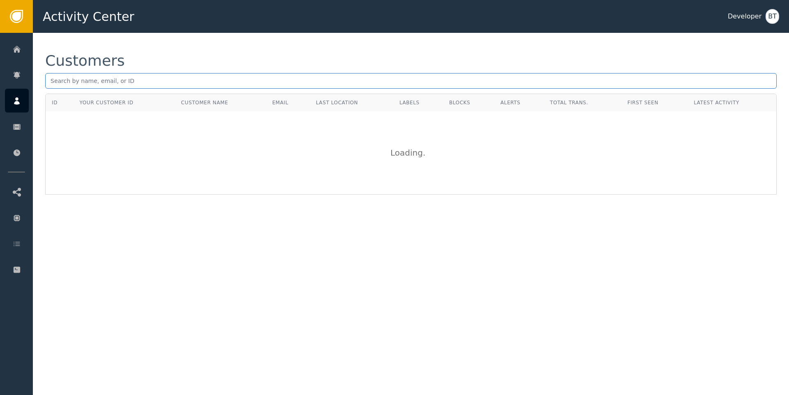
click at [124, 83] on input "text" at bounding box center [410, 81] width 731 height 16
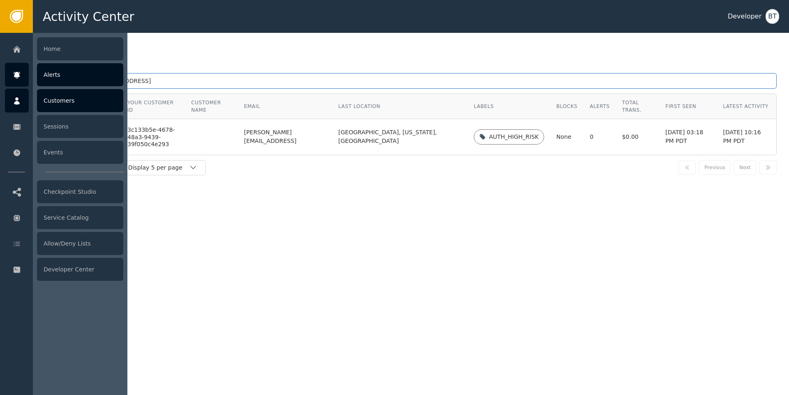
type input "bhavesh@vapi.ai"
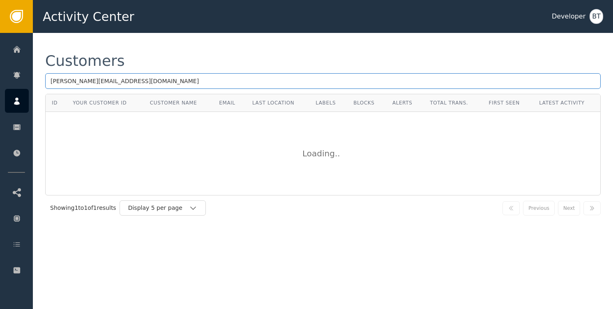
click at [129, 78] on input "bhavesh.ntolia@gmail.com" at bounding box center [323, 81] width 556 height 16
click at [130, 85] on input "[PERSON_NAME][EMAIL_ADDRESS]" at bounding box center [323, 81] width 556 height 16
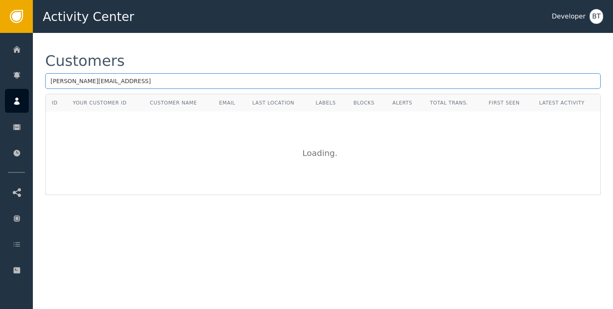
click at [130, 85] on input "[PERSON_NAME][EMAIL_ADDRESS]" at bounding box center [323, 81] width 556 height 16
type input "[PERSON_NAME][EMAIL_ADDRESS][DOMAIN_NAME]"
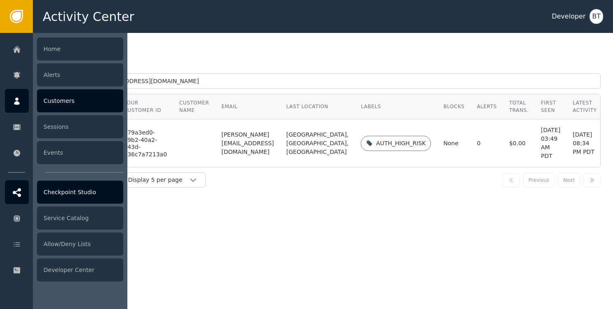
click at [19, 196] on icon at bounding box center [17, 192] width 8 height 9
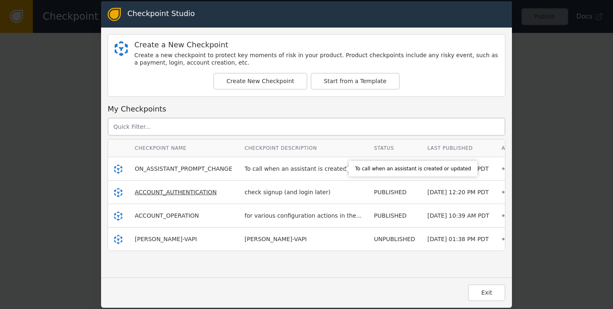
click at [176, 194] on span "ACCOUNT_AUTHENTICATION" at bounding box center [176, 192] width 82 height 7
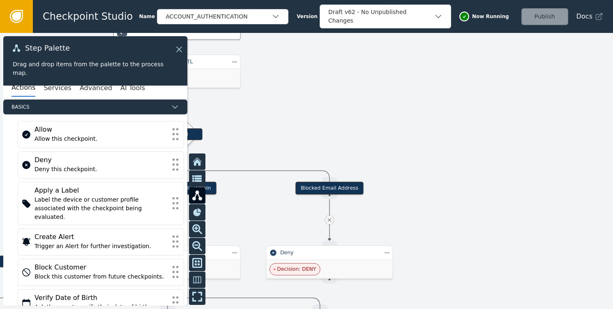
click at [278, 142] on div at bounding box center [306, 171] width 613 height 276
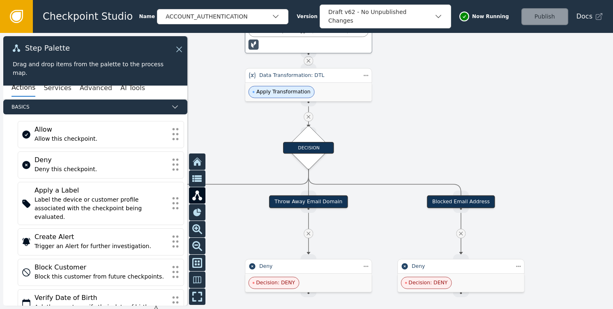
drag, startPoint x: 345, startPoint y: 142, endPoint x: 505, endPoint y: 153, distance: 160.2
click at [505, 153] on div at bounding box center [306, 171] width 613 height 276
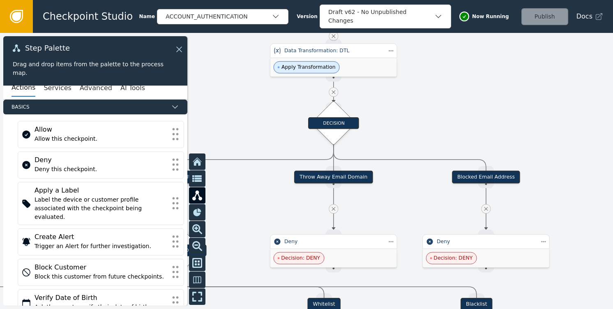
drag, startPoint x: 434, startPoint y: 134, endPoint x: 447, endPoint y: 118, distance: 20.7
click at [447, 118] on div at bounding box center [306, 171] width 613 height 276
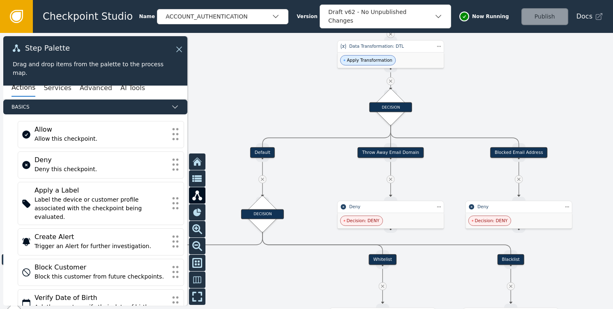
drag, startPoint x: 442, startPoint y: 127, endPoint x: 436, endPoint y: 77, distance: 49.7
click at [436, 77] on div at bounding box center [306, 171] width 613 height 276
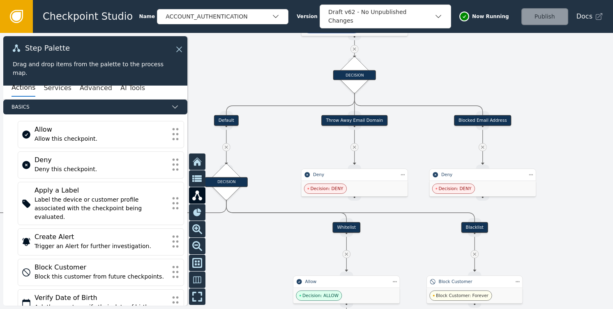
drag, startPoint x: 417, startPoint y: 139, endPoint x: 396, endPoint y: 92, distance: 51.1
click at [396, 92] on div at bounding box center [306, 171] width 613 height 276
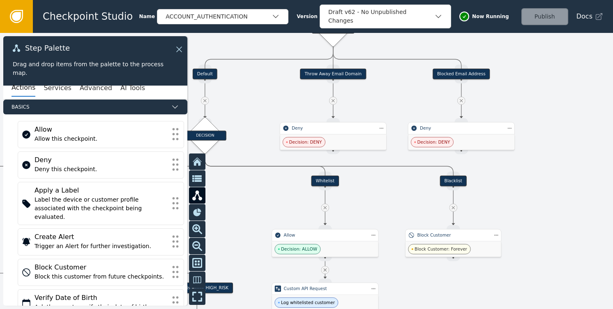
drag, startPoint x: 508, startPoint y: 196, endPoint x: 502, endPoint y: 159, distance: 37.6
click at [502, 159] on div at bounding box center [306, 171] width 613 height 276
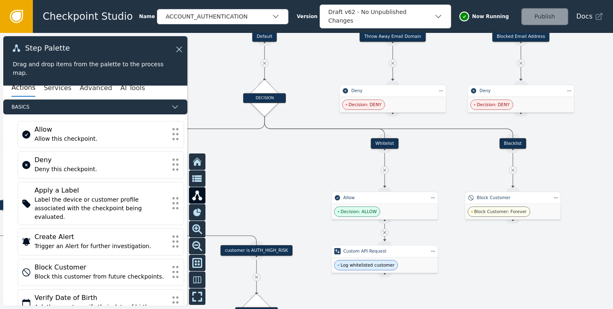
drag, startPoint x: 390, startPoint y: 223, endPoint x: 464, endPoint y: 222, distance: 74.0
click at [453, 223] on div at bounding box center [306, 171] width 613 height 276
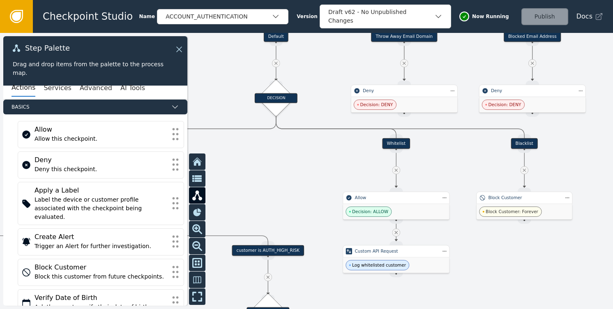
drag, startPoint x: 315, startPoint y: 172, endPoint x: 379, endPoint y: 148, distance: 68.7
click at [376, 149] on div at bounding box center [306, 171] width 613 height 276
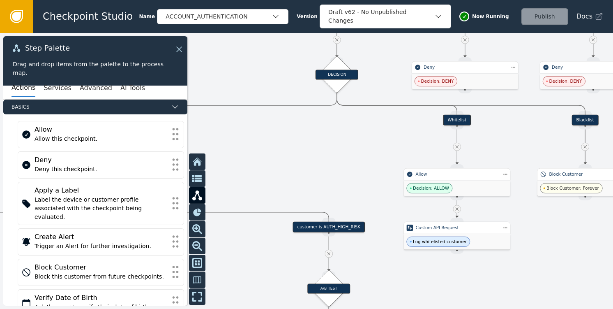
click at [373, 132] on div at bounding box center [306, 171] width 613 height 276
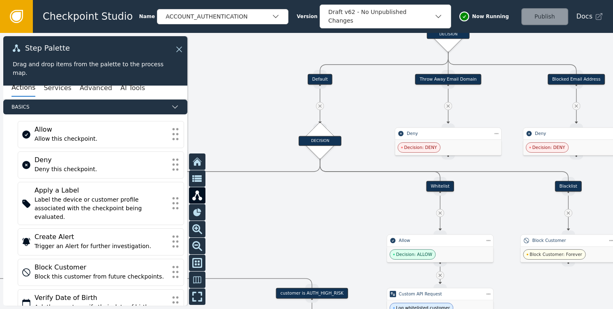
drag, startPoint x: 290, startPoint y: 134, endPoint x: 237, endPoint y: 235, distance: 114.1
click at [237, 235] on div at bounding box center [306, 171] width 613 height 276
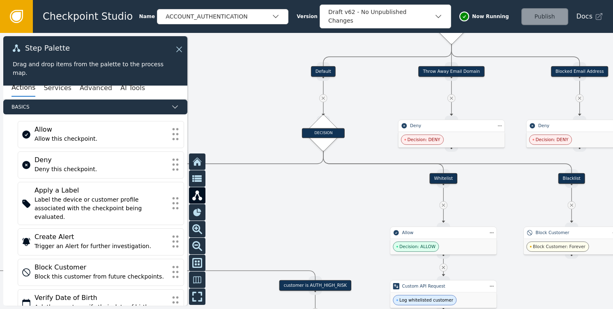
drag, startPoint x: 309, startPoint y: 205, endPoint x: 380, endPoint y: 136, distance: 98.8
click at [384, 131] on div at bounding box center [306, 171] width 613 height 276
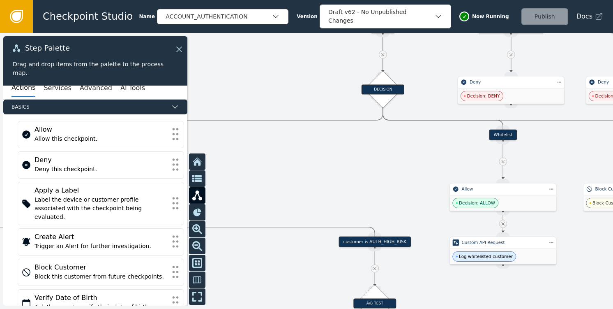
drag, startPoint x: 334, startPoint y: 183, endPoint x: 396, endPoint y: 123, distance: 86.0
click at [389, 129] on div at bounding box center [306, 171] width 613 height 276
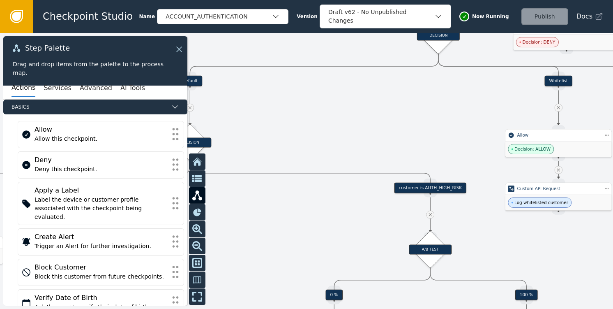
drag, startPoint x: 336, startPoint y: 163, endPoint x: 336, endPoint y: 146, distance: 16.8
click at [336, 147] on div at bounding box center [306, 171] width 613 height 276
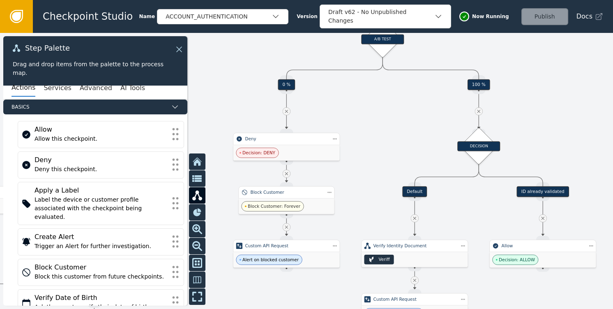
drag, startPoint x: 334, startPoint y: 205, endPoint x: 316, endPoint y: 114, distance: 93.1
click at [286, 59] on div at bounding box center [306, 171] width 613 height 276
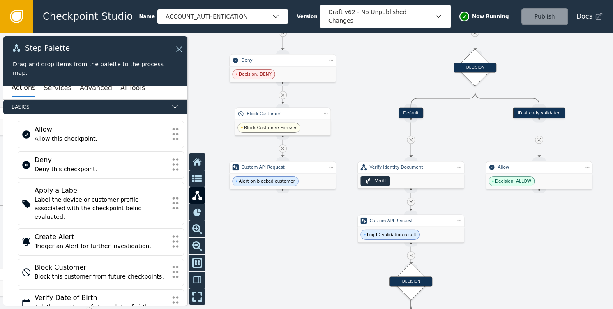
drag, startPoint x: 378, startPoint y: 189, endPoint x: 375, endPoint y: 122, distance: 66.7
click at [375, 122] on div at bounding box center [306, 171] width 613 height 276
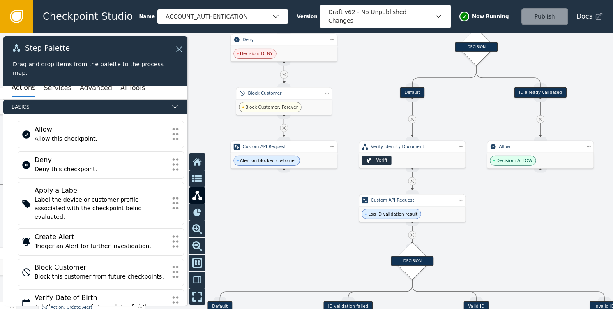
drag, startPoint x: 338, startPoint y: 183, endPoint x: 340, endPoint y: 135, distance: 47.7
click at [340, 136] on div at bounding box center [306, 171] width 613 height 276
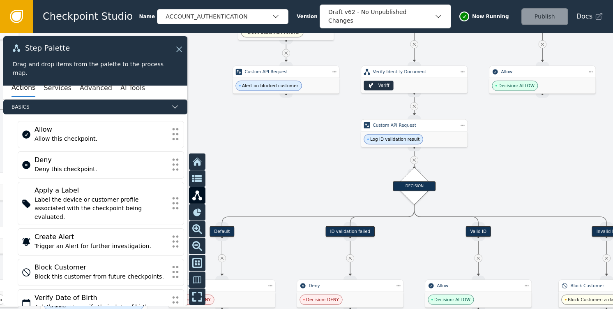
drag, startPoint x: 345, startPoint y: 172, endPoint x: 342, endPoint y: 124, distance: 48.6
click at [342, 124] on div at bounding box center [306, 171] width 613 height 276
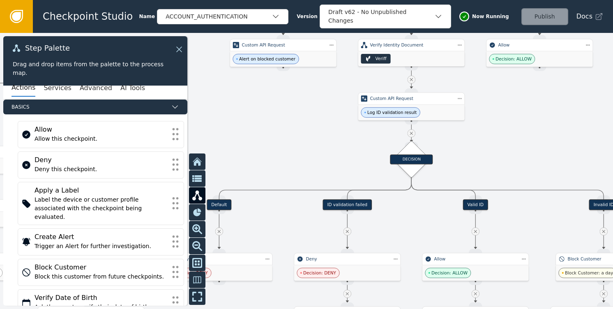
drag, startPoint x: 327, startPoint y: 131, endPoint x: 343, endPoint y: 231, distance: 101.1
click at [343, 224] on div at bounding box center [306, 171] width 613 height 276
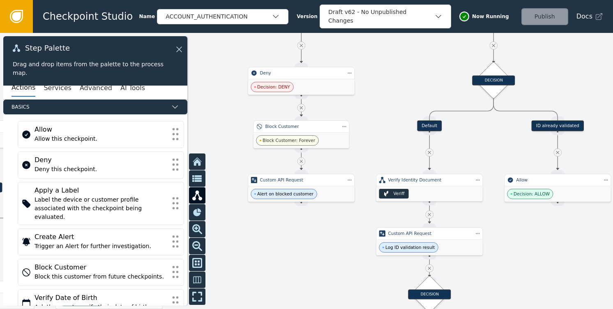
drag, startPoint x: 361, startPoint y: 146, endPoint x: 364, endPoint y: 208, distance: 62.6
click at [364, 208] on div at bounding box center [306, 171] width 613 height 276
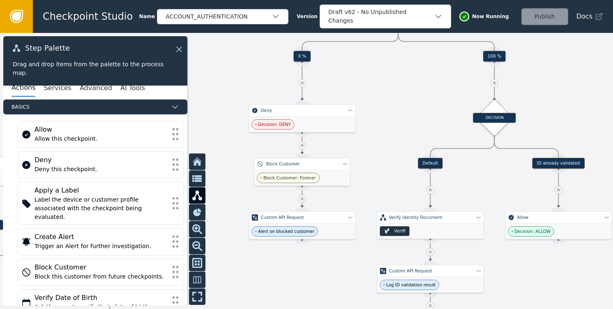
drag, startPoint x: 367, startPoint y: 160, endPoint x: 369, endPoint y: 194, distance: 34.2
click at [366, 209] on div at bounding box center [306, 171] width 613 height 276
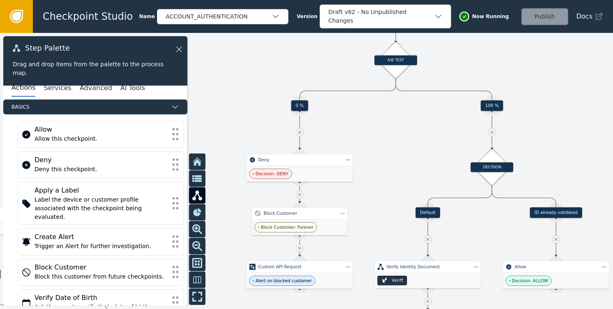
drag, startPoint x: 381, startPoint y: 153, endPoint x: 380, endPoint y: 170, distance: 16.9
click at [380, 170] on div at bounding box center [306, 171] width 613 height 276
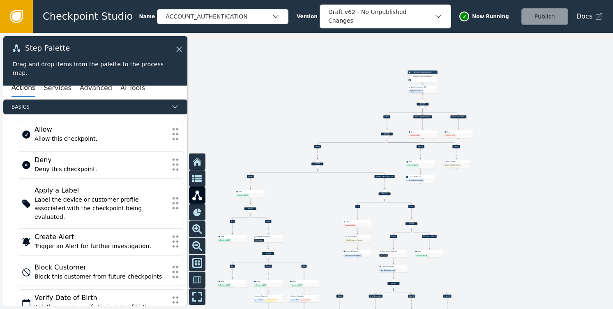
drag, startPoint x: 521, startPoint y: 149, endPoint x: 500, endPoint y: 201, distance: 56.2
click at [500, 201] on div at bounding box center [306, 171] width 613 height 276
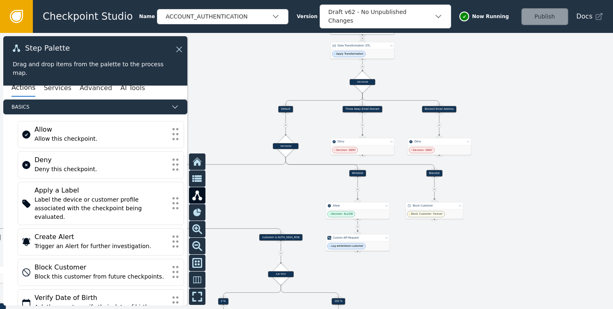
click at [508, 184] on div at bounding box center [306, 171] width 613 height 276
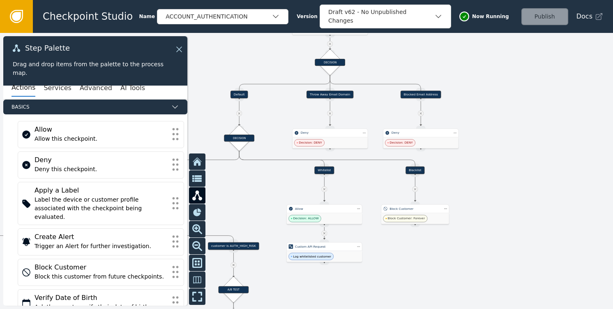
drag, startPoint x: 495, startPoint y: 225, endPoint x: 540, endPoint y: 182, distance: 62.2
click at [540, 183] on div at bounding box center [306, 171] width 613 height 276
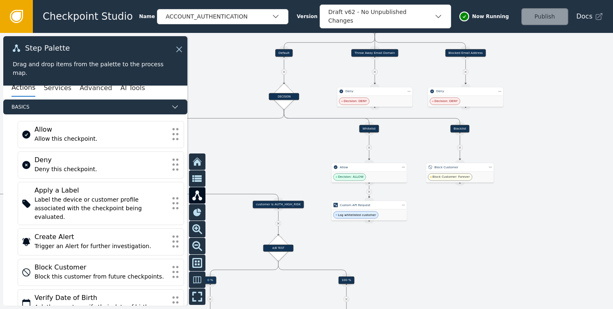
drag, startPoint x: 494, startPoint y: 218, endPoint x: 534, endPoint y: 198, distance: 44.5
click at [527, 200] on div at bounding box center [306, 171] width 613 height 276
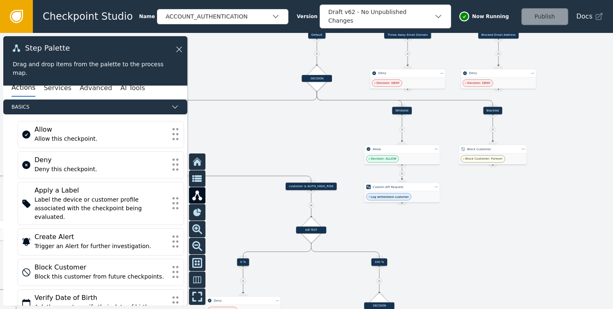
drag, startPoint x: 510, startPoint y: 196, endPoint x: 546, endPoint y: 183, distance: 39.1
click at [543, 184] on div at bounding box center [306, 171] width 613 height 276
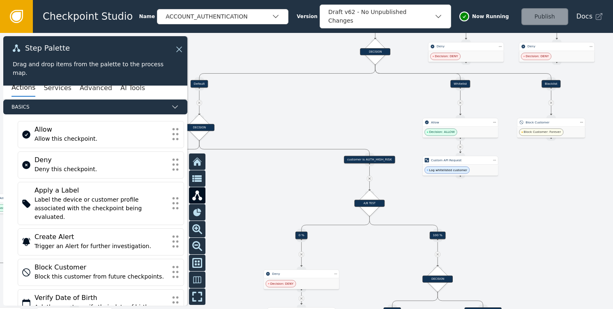
click at [495, 203] on div at bounding box center [306, 171] width 613 height 276
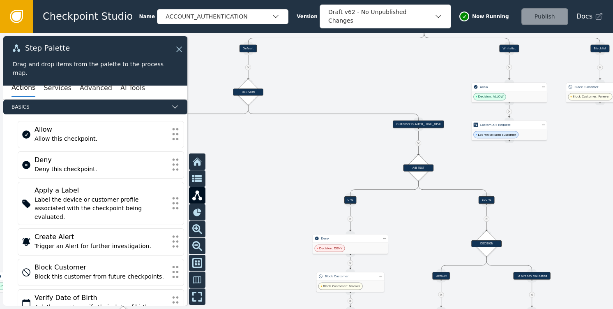
drag, startPoint x: 500, startPoint y: 203, endPoint x: 540, endPoint y: 184, distance: 44.1
click at [523, 190] on div at bounding box center [306, 171] width 613 height 276
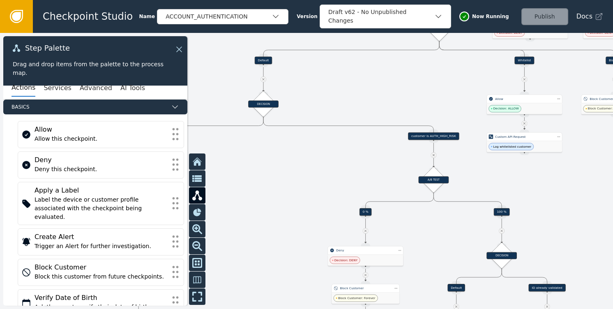
drag, startPoint x: 291, startPoint y: 167, endPoint x: 335, endPoint y: 212, distance: 63.1
click at [334, 215] on div at bounding box center [306, 171] width 613 height 276
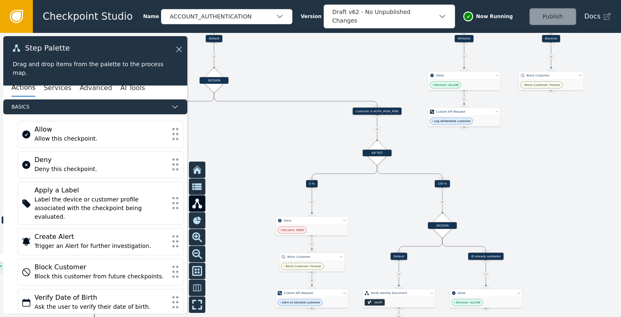
drag, startPoint x: 323, startPoint y: 201, endPoint x: 300, endPoint y: 132, distance: 73.0
click at [300, 132] on div at bounding box center [310, 175] width 621 height 284
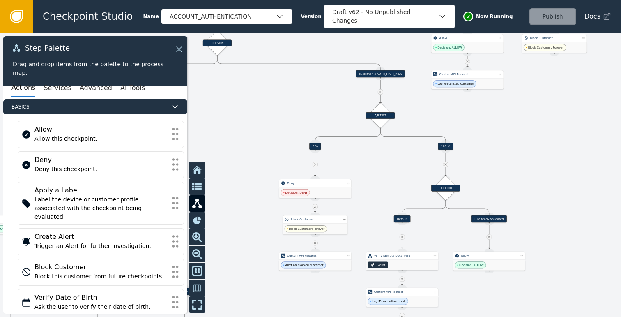
drag, startPoint x: 270, startPoint y: 174, endPoint x: 272, endPoint y: 135, distance: 39.1
click at [272, 135] on div at bounding box center [310, 175] width 621 height 284
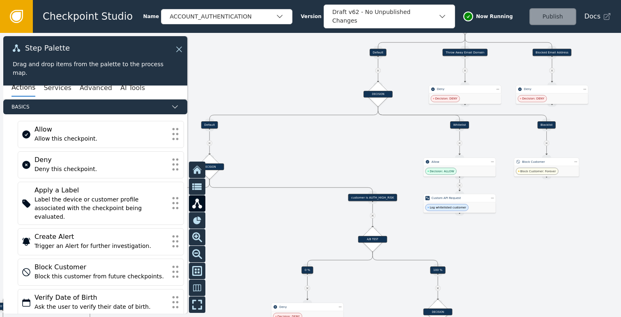
drag, startPoint x: 277, startPoint y: 106, endPoint x: 270, endPoint y: 231, distance: 125.5
click at [270, 231] on div at bounding box center [310, 175] width 621 height 284
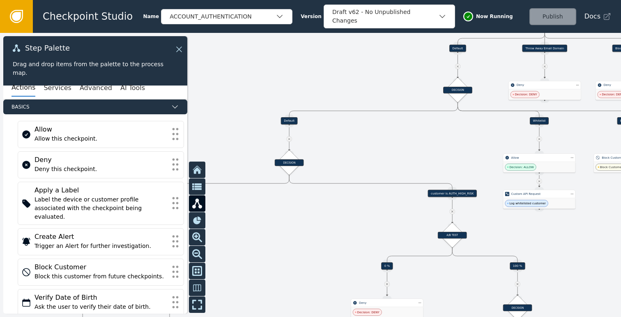
drag, startPoint x: 320, startPoint y: 151, endPoint x: 401, endPoint y: 147, distance: 81.9
click at [401, 147] on div at bounding box center [310, 175] width 621 height 284
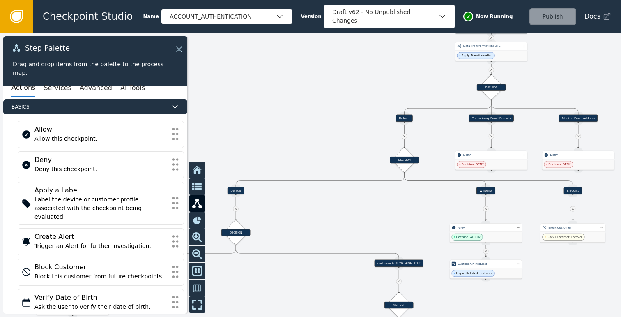
drag, startPoint x: 400, startPoint y: 146, endPoint x: 345, endPoint y: 216, distance: 89.2
click at [345, 216] on div at bounding box center [310, 175] width 621 height 284
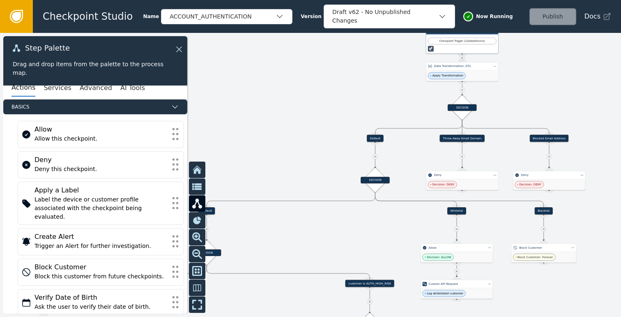
drag, startPoint x: 391, startPoint y: 199, endPoint x: 366, endPoint y: 216, distance: 30.0
click at [366, 216] on div at bounding box center [310, 175] width 621 height 284
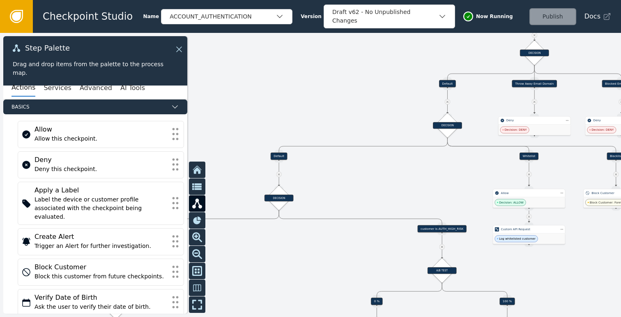
drag, startPoint x: 331, startPoint y: 151, endPoint x: 401, endPoint y: 88, distance: 93.7
click at [401, 88] on div at bounding box center [310, 175] width 621 height 284
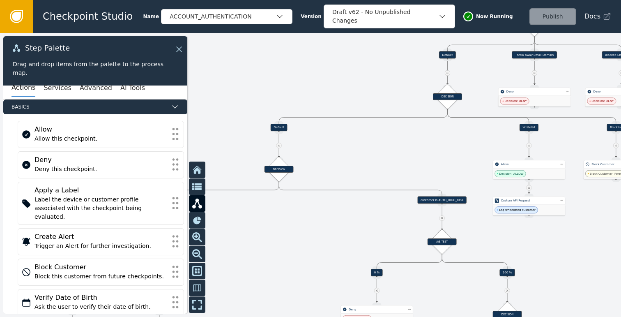
drag, startPoint x: 391, startPoint y: 152, endPoint x: 390, endPoint y: 142, distance: 9.9
click at [390, 143] on div at bounding box center [310, 175] width 621 height 284
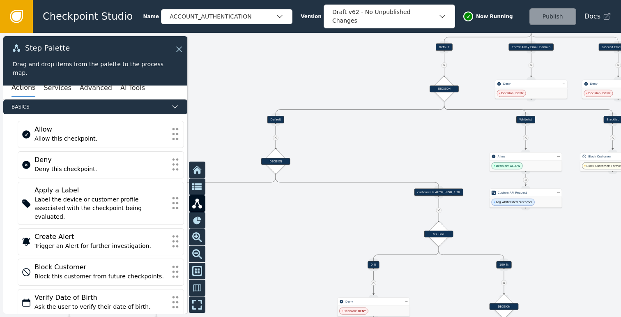
drag, startPoint x: 439, startPoint y: 145, endPoint x: 339, endPoint y: 204, distance: 115.9
click at [339, 204] on div at bounding box center [310, 175] width 621 height 284
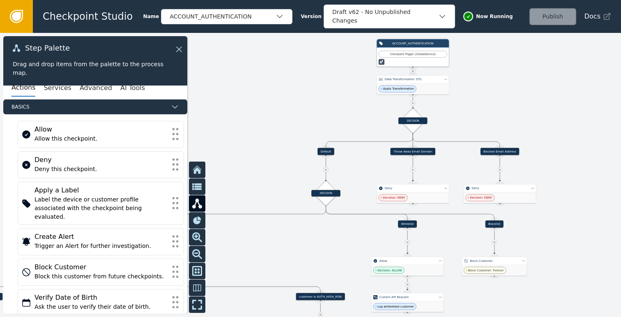
drag, startPoint x: 522, startPoint y: 72, endPoint x: 501, endPoint y: 119, distance: 51.7
click at [501, 119] on div at bounding box center [310, 175] width 621 height 284
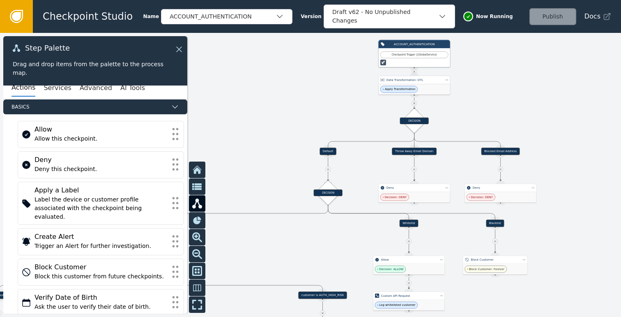
click at [407, 89] on span "Apply Transformation" at bounding box center [400, 89] width 30 height 4
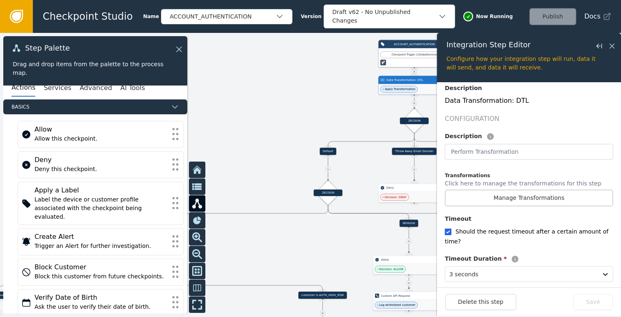
scroll to position [219, 0]
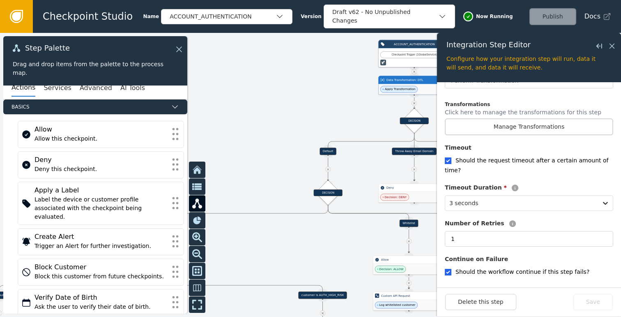
click at [360, 97] on div at bounding box center [310, 175] width 621 height 284
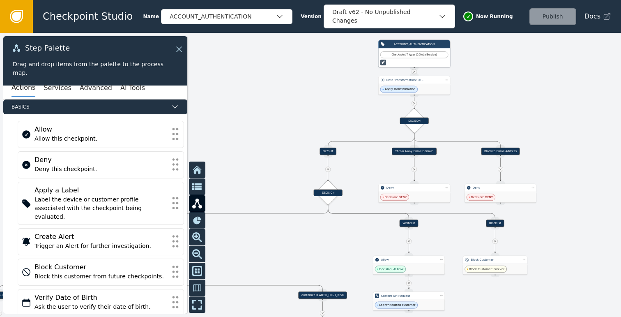
drag, startPoint x: 300, startPoint y: 116, endPoint x: 369, endPoint y: 87, distance: 74.7
click at [369, 87] on div at bounding box center [310, 175] width 621 height 284
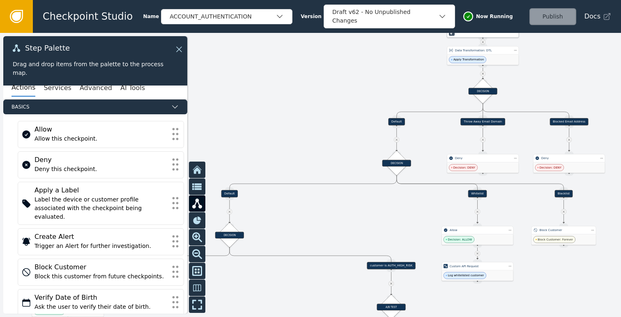
drag, startPoint x: 328, startPoint y: 126, endPoint x: 376, endPoint y: 104, distance: 53.3
click at [372, 106] on div at bounding box center [310, 175] width 621 height 284
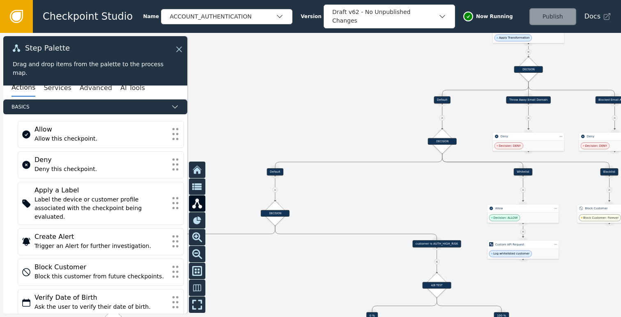
drag, startPoint x: 338, startPoint y: 120, endPoint x: 365, endPoint y: 98, distance: 34.7
click at [365, 98] on div at bounding box center [310, 175] width 621 height 284
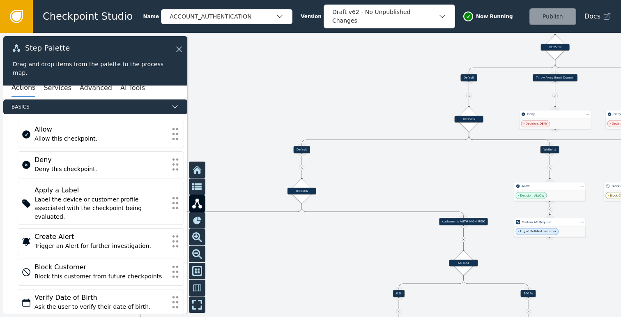
drag, startPoint x: 353, startPoint y: 99, endPoint x: 364, endPoint y: 90, distance: 14.0
click at [364, 90] on div at bounding box center [310, 175] width 621 height 284
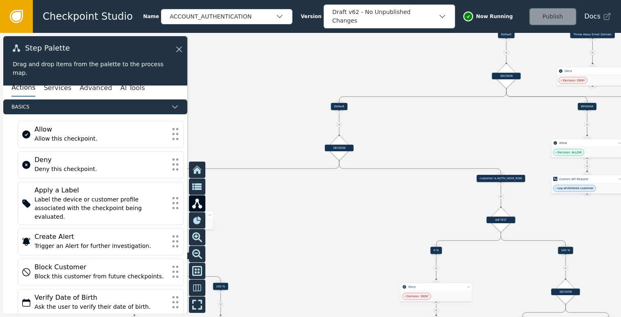
drag, startPoint x: 359, startPoint y: 161, endPoint x: 376, endPoint y: 142, distance: 25.7
click at [376, 141] on div at bounding box center [310, 175] width 621 height 284
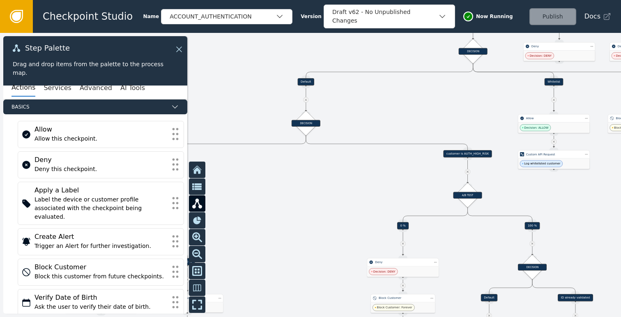
drag, startPoint x: 341, startPoint y: 224, endPoint x: 304, endPoint y: 201, distance: 43.3
click at [304, 201] on div at bounding box center [310, 175] width 621 height 284
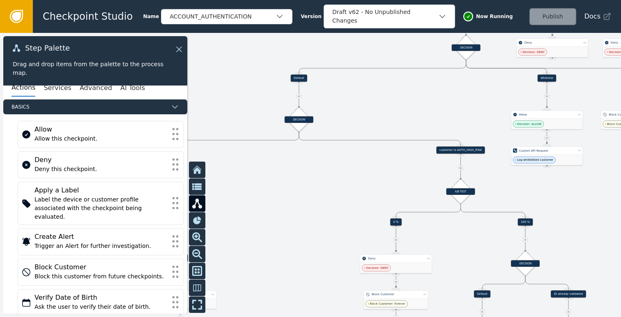
drag, startPoint x: 372, startPoint y: 192, endPoint x: 328, endPoint y: 178, distance: 46.3
click at [328, 178] on div at bounding box center [310, 175] width 621 height 284
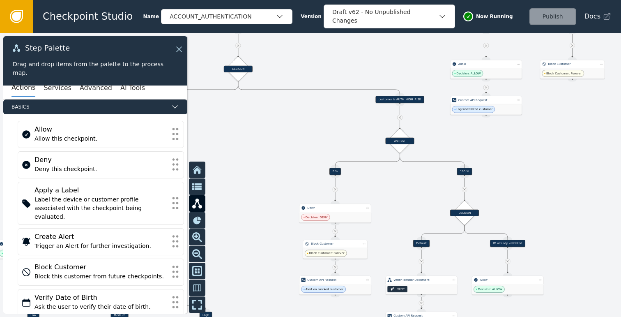
drag, startPoint x: 321, startPoint y: 182, endPoint x: 304, endPoint y: 145, distance: 41.6
click at [304, 145] on div at bounding box center [310, 175] width 621 height 284
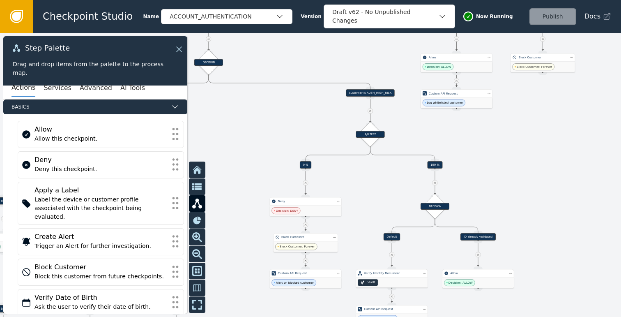
drag, startPoint x: 305, startPoint y: 162, endPoint x: 276, endPoint y: 157, distance: 29.7
click at [276, 157] on div at bounding box center [310, 175] width 621 height 284
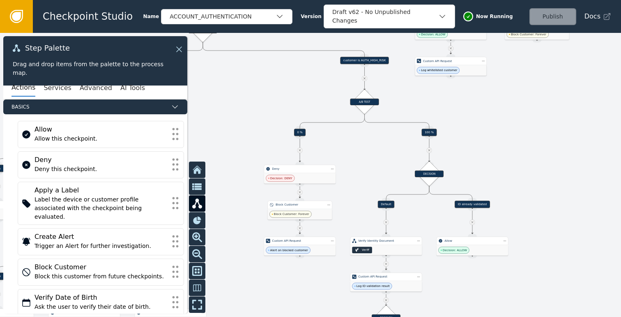
drag, startPoint x: 507, startPoint y: 177, endPoint x: 502, endPoint y: 150, distance: 26.8
click at [502, 150] on div at bounding box center [310, 175] width 621 height 284
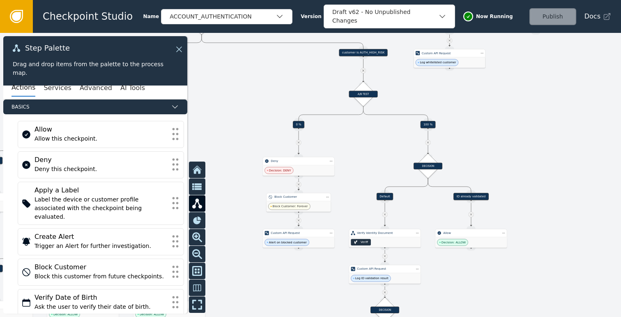
click at [475, 129] on div at bounding box center [310, 175] width 621 height 284
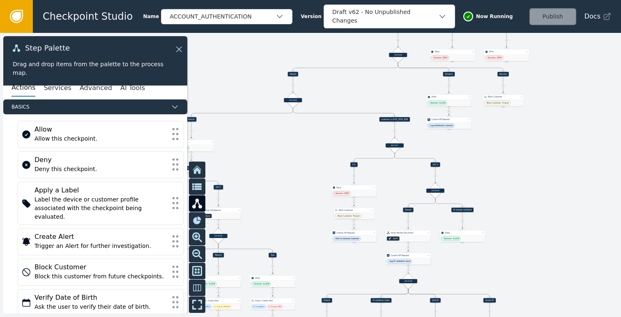
drag, startPoint x: 507, startPoint y: 132, endPoint x: 490, endPoint y: 166, distance: 37.7
click at [490, 166] on div at bounding box center [310, 175] width 621 height 284
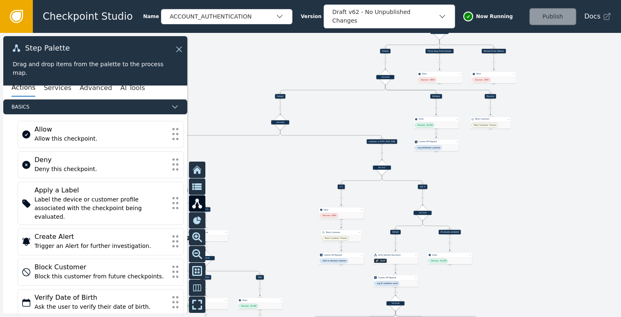
drag, startPoint x: 514, startPoint y: 175, endPoint x: 470, endPoint y: 189, distance: 46.3
click at [470, 189] on div at bounding box center [310, 175] width 621 height 284
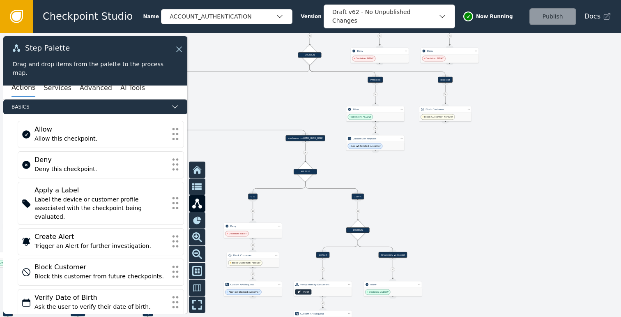
drag, startPoint x: 430, startPoint y: 206, endPoint x: 428, endPoint y: 191, distance: 15.3
click at [428, 191] on div at bounding box center [310, 175] width 621 height 284
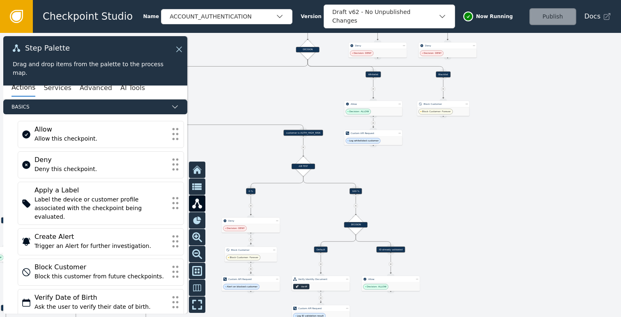
click at [300, 133] on div "customer is AUTH_HIGH_RISK" at bounding box center [303, 133] width 39 height 6
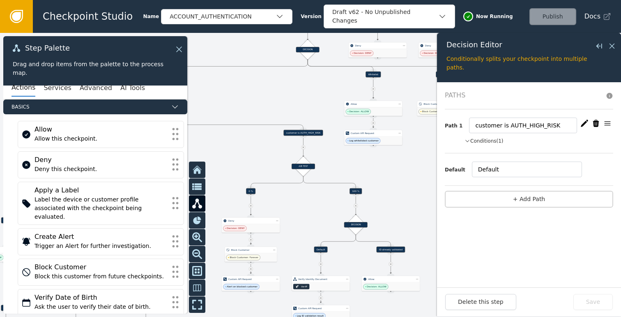
click at [468, 141] on icon "button" at bounding box center [468, 141] width 4 height 2
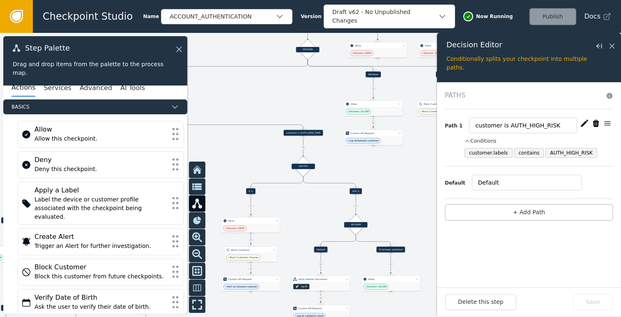
click at [608, 123] on icon "button" at bounding box center [608, 123] width 6 height 4
click at [309, 167] on div "A/B TEST" at bounding box center [303, 166] width 23 height 5
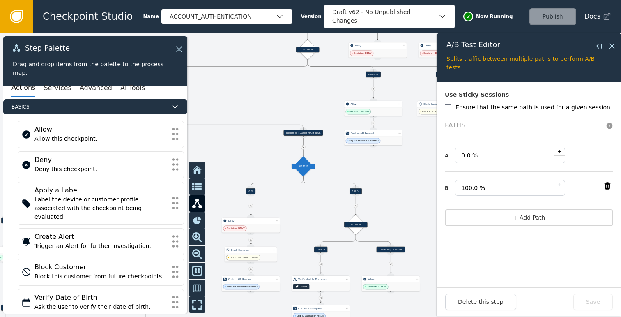
click at [316, 284] on div "Veriff" at bounding box center [321, 286] width 58 height 8
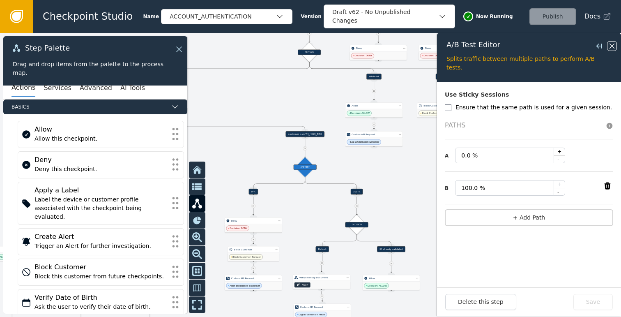
click at [611, 47] on icon at bounding box center [612, 46] width 9 height 9
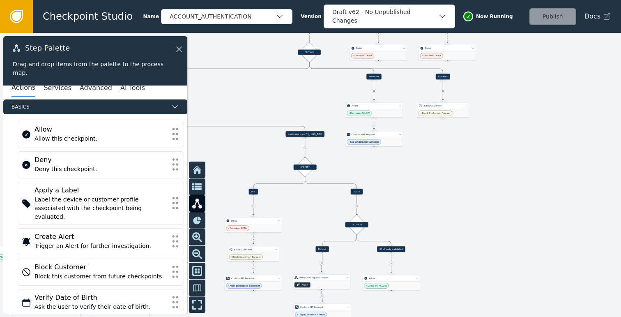
click at [316, 284] on div "Veriff" at bounding box center [321, 285] width 57 height 8
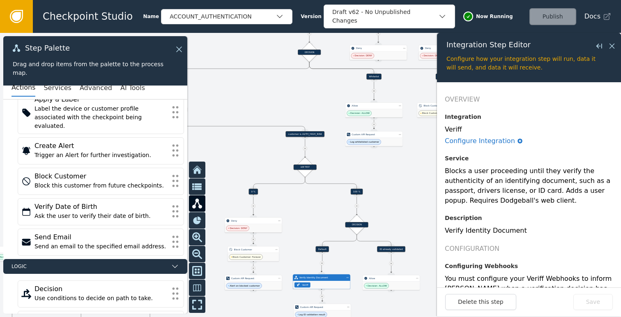
scroll to position [106, 0]
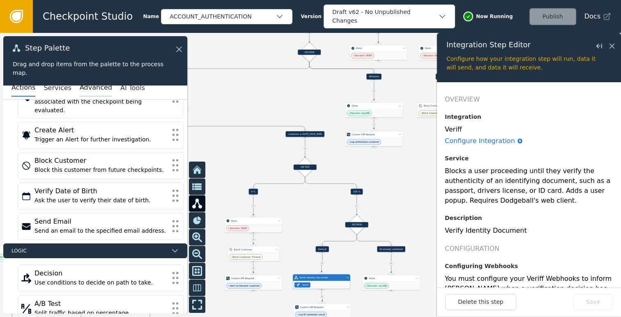
click at [80, 90] on button "Advanced" at bounding box center [96, 87] width 32 height 17
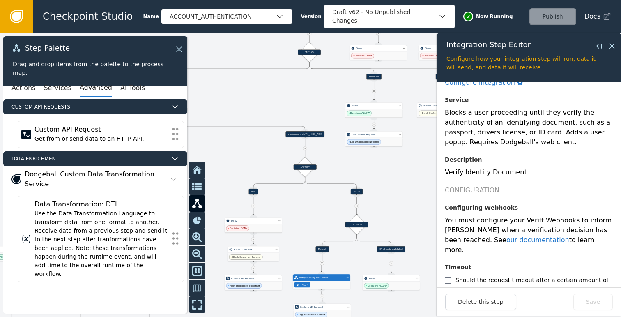
scroll to position [121, 0]
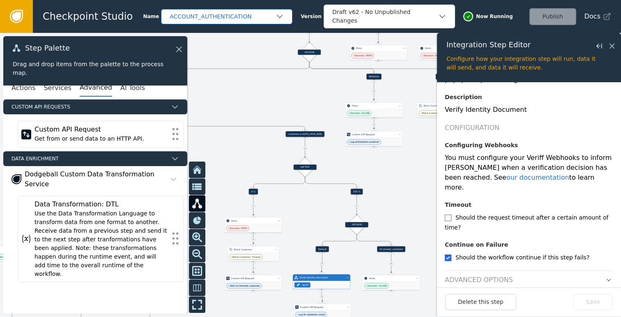
click at [267, 18] on div "ACCOUNT_AUTHENTICATION" at bounding box center [223, 16] width 106 height 9
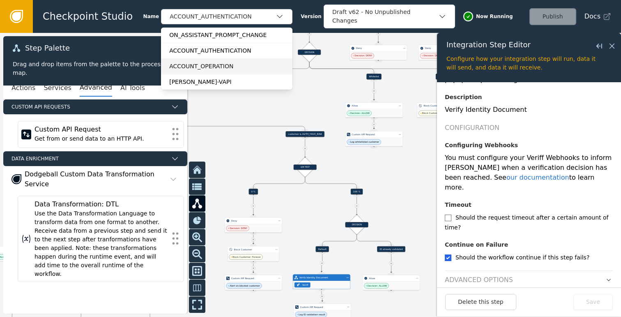
click at [214, 63] on div "ACCOUNT_OPERATION" at bounding box center [226, 66] width 115 height 9
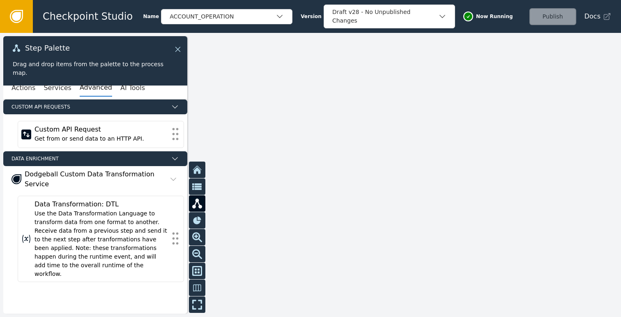
click at [180, 51] on icon at bounding box center [177, 49] width 5 height 5
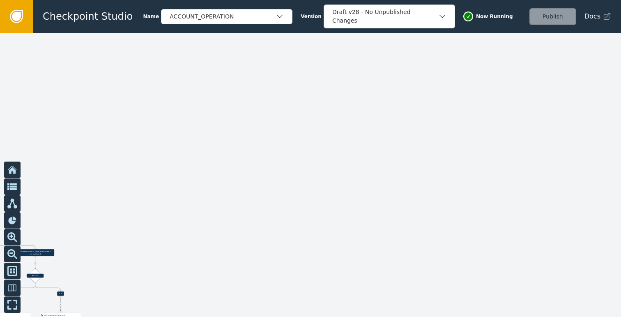
drag, startPoint x: 175, startPoint y: 250, endPoint x: 408, endPoint y: 122, distance: 265.9
click at [408, 122] on div at bounding box center [310, 175] width 621 height 284
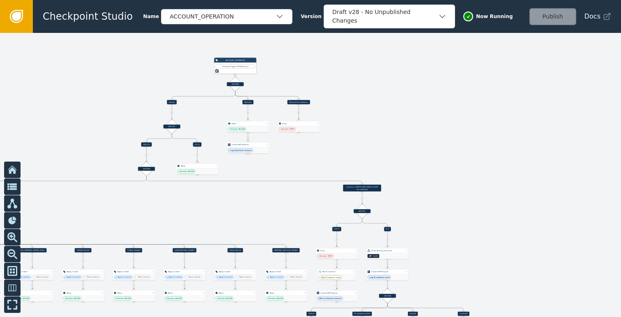
drag, startPoint x: 342, startPoint y: 152, endPoint x: 443, endPoint y: 205, distance: 113.9
click at [443, 205] on div at bounding box center [310, 175] width 621 height 284
drag, startPoint x: 458, startPoint y: 189, endPoint x: 468, endPoint y: 176, distance: 16.8
click at [468, 176] on div at bounding box center [310, 175] width 621 height 284
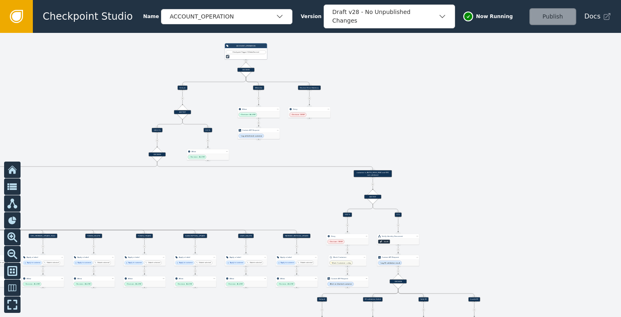
drag, startPoint x: 465, startPoint y: 189, endPoint x: 485, endPoint y: 159, distance: 36.4
click at [485, 159] on div at bounding box center [310, 175] width 621 height 284
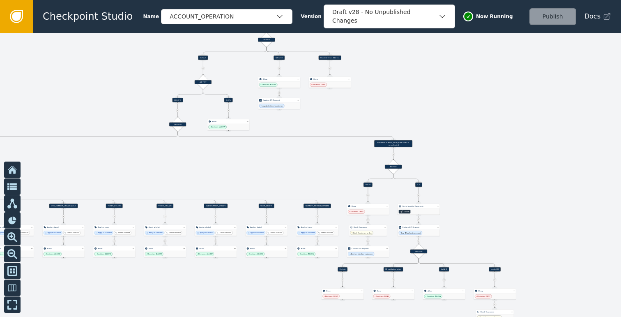
drag, startPoint x: 470, startPoint y: 157, endPoint x: 452, endPoint y: 188, distance: 36.1
click at [452, 188] on div at bounding box center [310, 175] width 621 height 284
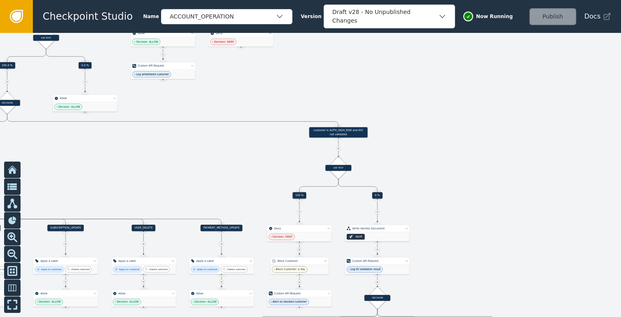
drag, startPoint x: 407, startPoint y: 175, endPoint x: 410, endPoint y: 139, distance: 36.3
click at [410, 139] on div at bounding box center [310, 175] width 621 height 284
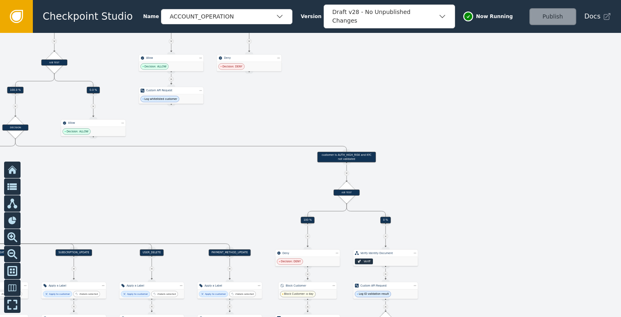
drag, startPoint x: 410, startPoint y: 139, endPoint x: 431, endPoint y: 209, distance: 72.8
click at [431, 209] on div at bounding box center [310, 175] width 621 height 284
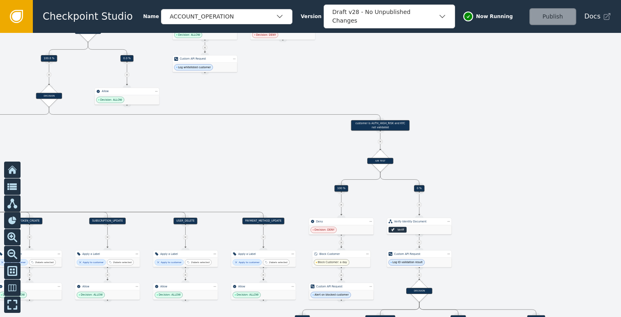
drag, startPoint x: 466, startPoint y: 166, endPoint x: 429, endPoint y: 95, distance: 79.8
click at [429, 95] on div at bounding box center [310, 175] width 621 height 284
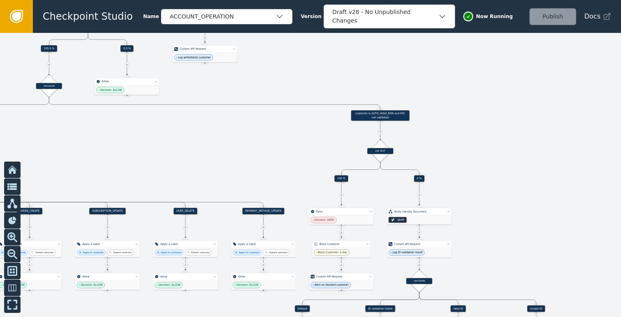
drag, startPoint x: 491, startPoint y: 154, endPoint x: 491, endPoint y: 138, distance: 16.8
click at [491, 138] on div at bounding box center [310, 175] width 621 height 284
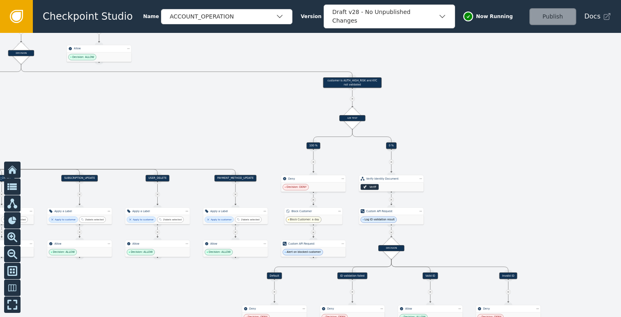
drag, startPoint x: 487, startPoint y: 153, endPoint x: 460, endPoint y: 127, distance: 37.8
click at [460, 127] on div at bounding box center [310, 175] width 621 height 284
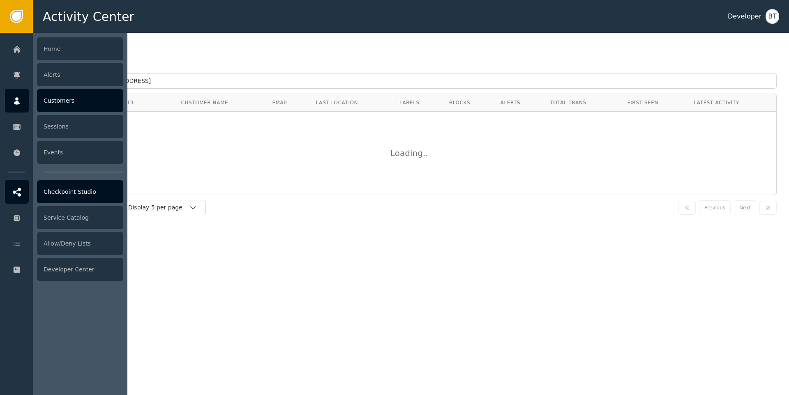
click at [23, 191] on div at bounding box center [17, 192] width 24 height 24
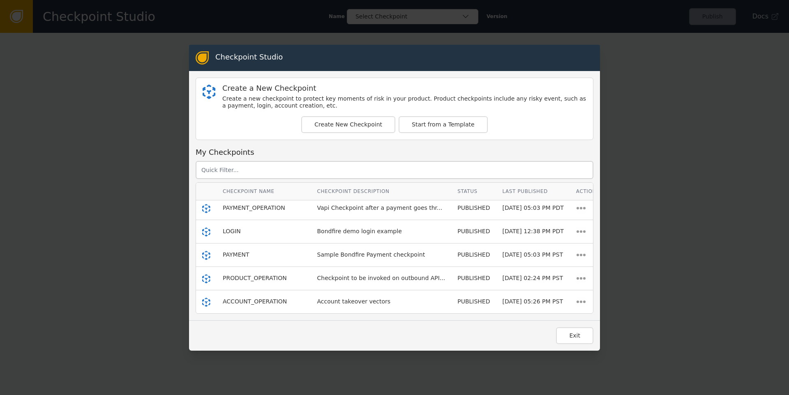
scroll to position [33, 0]
click at [253, 298] on span "ACCOUNT_OPERATION" at bounding box center [255, 301] width 64 height 7
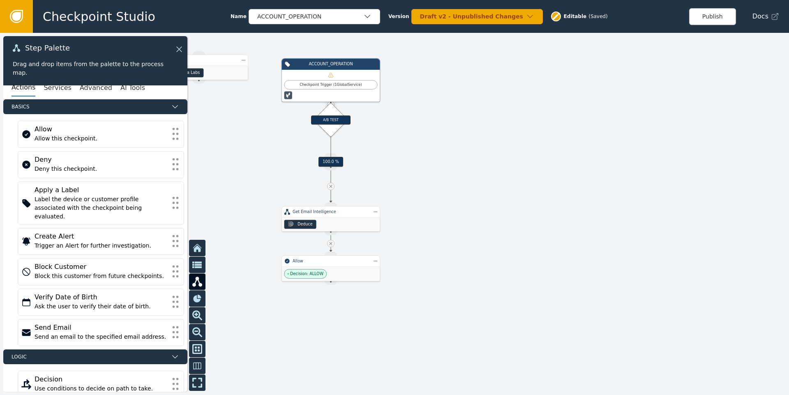
drag, startPoint x: 474, startPoint y: 184, endPoint x: 376, endPoint y: 148, distance: 103.9
click at [376, 148] on div at bounding box center [394, 214] width 789 height 362
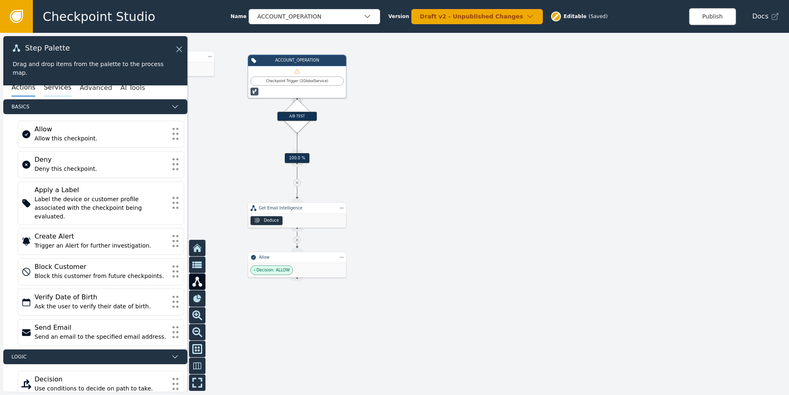
click at [54, 88] on button "Services" at bounding box center [58, 87] width 28 height 17
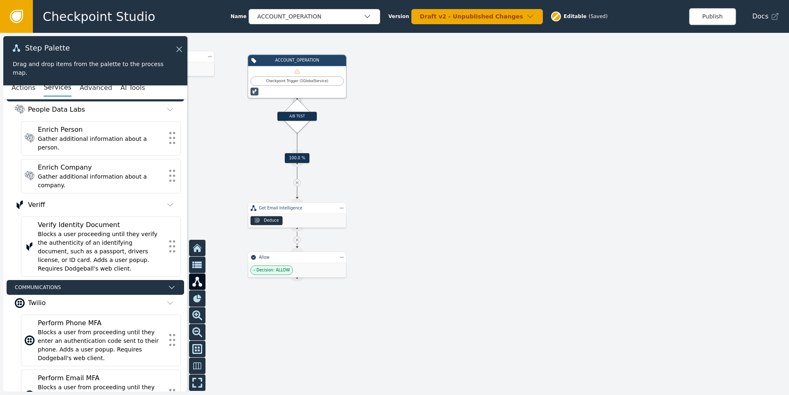
scroll to position [290, 0]
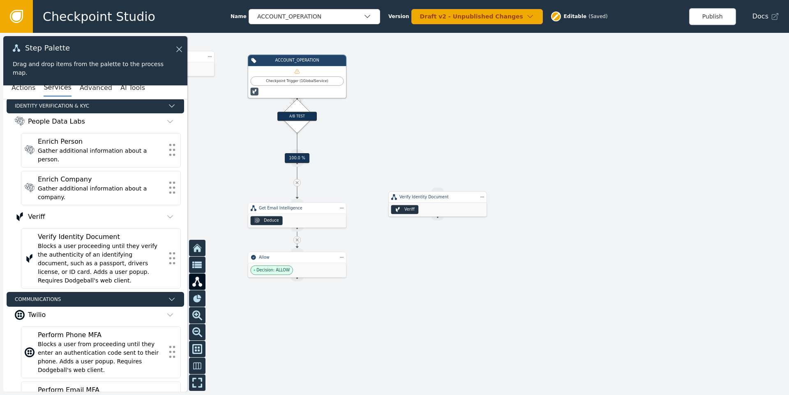
drag, startPoint x: 473, startPoint y: 183, endPoint x: 436, endPoint y: 205, distance: 43.6
click at [436, 205] on div "Veriff" at bounding box center [438, 210] width 98 height 14
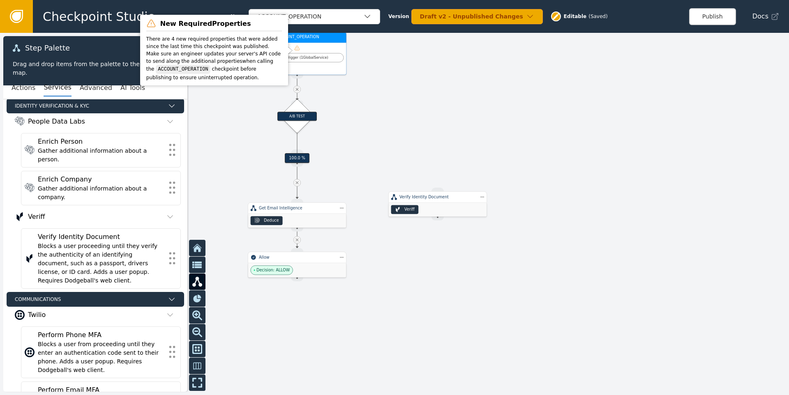
drag, startPoint x: 297, startPoint y: 73, endPoint x: 297, endPoint y: 49, distance: 24.3
click at [297, 49] on icon at bounding box center [297, 48] width 6 height 6
click at [380, 122] on div at bounding box center [394, 214] width 789 height 362
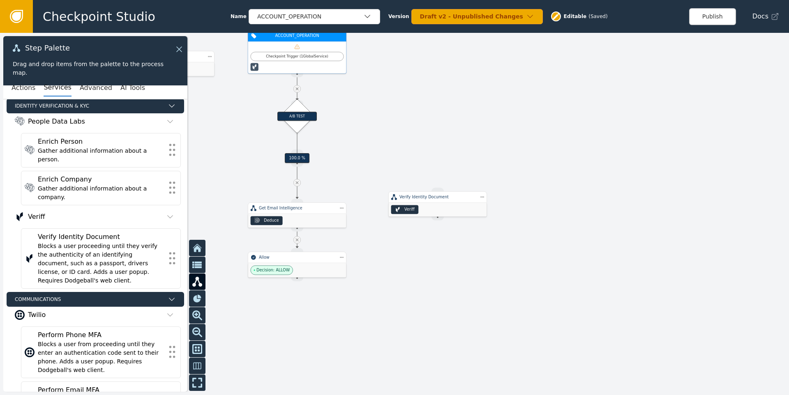
click at [326, 56] on div "Checkpoint Trigger ( 1 Global Service )" at bounding box center [297, 56] width 87 height 5
click at [398, 131] on div at bounding box center [394, 214] width 789 height 362
click at [296, 184] on icon at bounding box center [297, 182] width 5 height 5
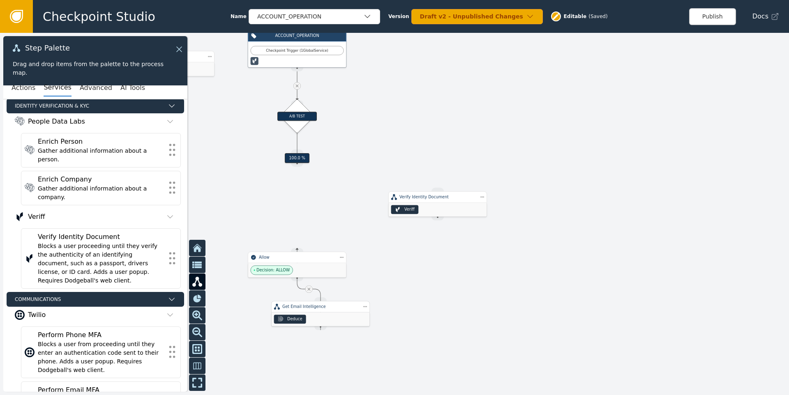
drag, startPoint x: 293, startPoint y: 220, endPoint x: 317, endPoint y: 318, distance: 101.5
click at [317, 318] on div "Deduce" at bounding box center [321, 320] width 98 height 14
drag, startPoint x: 293, startPoint y: 263, endPoint x: 308, endPoint y: 375, distance: 112.4
click at [308, 375] on div "Allow" at bounding box center [320, 374] width 76 height 6
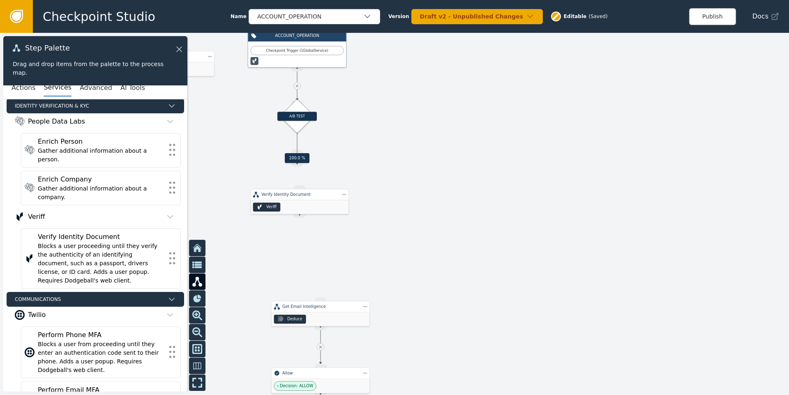
drag, startPoint x: 433, startPoint y: 204, endPoint x: 294, endPoint y: 202, distance: 138.5
click at [294, 202] on div "Veriff" at bounding box center [300, 208] width 98 height 14
drag, startPoint x: 296, startPoint y: 165, endPoint x: 298, endPoint y: 187, distance: 22.3
click at [298, 187] on div "Target Handle for step 100.0 % Source Handle for step ACCOUNT_OPERATION Checkpo…" at bounding box center [533, 163] width 473 height 217
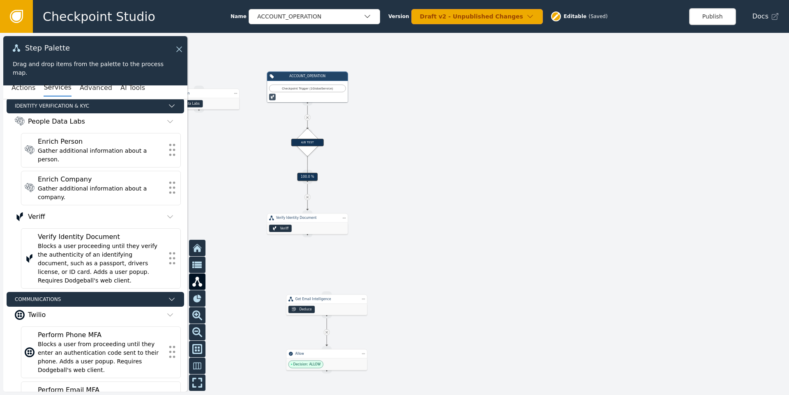
drag, startPoint x: 389, startPoint y: 177, endPoint x: 381, endPoint y: 189, distance: 14.9
click at [381, 189] on div at bounding box center [394, 214] width 789 height 362
click at [310, 142] on div "A/B TEST" at bounding box center [307, 142] width 32 height 7
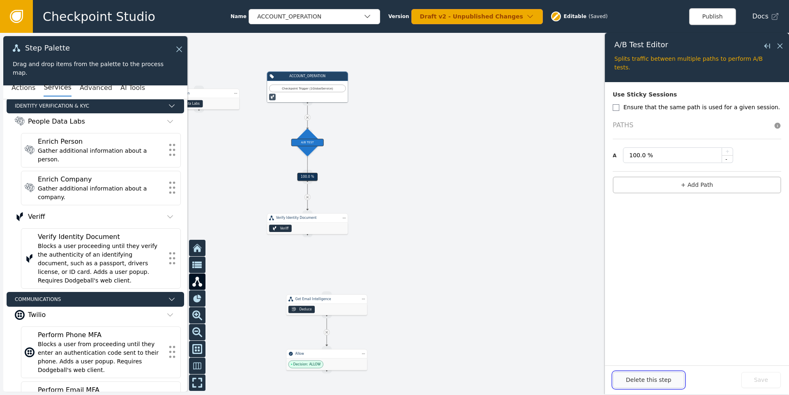
click at [639, 374] on button "Delete this step" at bounding box center [648, 380] width 71 height 16
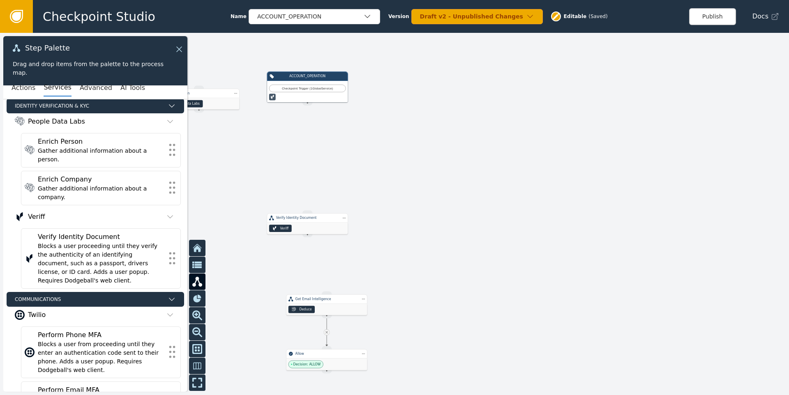
click at [364, 156] on div at bounding box center [394, 214] width 789 height 362
click at [32, 86] on button "Actions" at bounding box center [24, 87] width 24 height 17
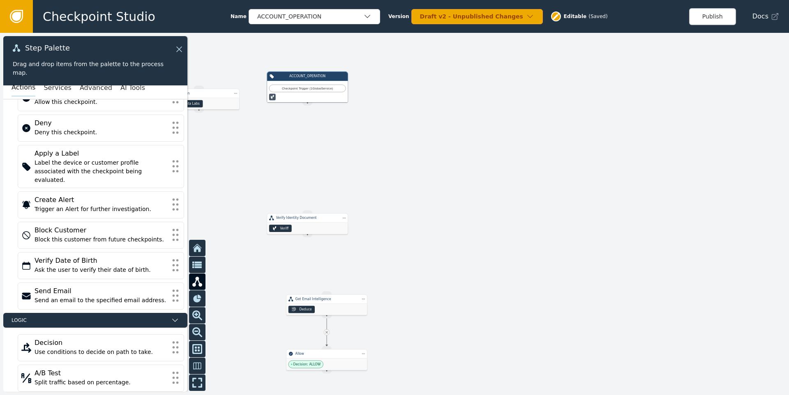
scroll to position [28, 0]
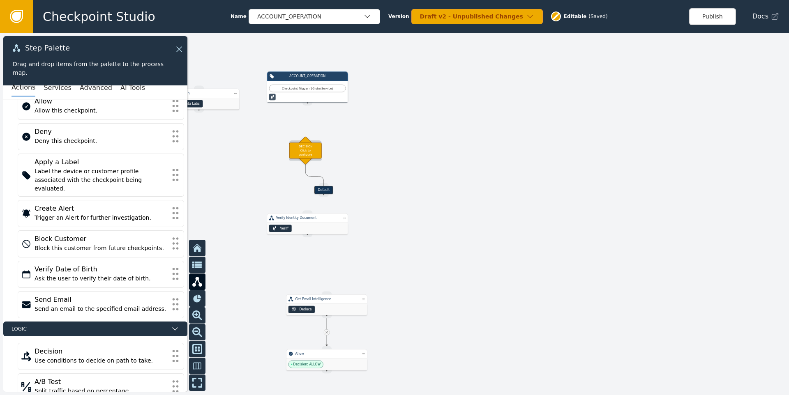
drag, startPoint x: 311, startPoint y: 158, endPoint x: 309, endPoint y: 153, distance: 5.2
click at [309, 153] on div "DECISION: Click to configure" at bounding box center [305, 151] width 32 height 16
drag, startPoint x: 307, startPoint y: 102, endPoint x: 304, endPoint y: 141, distance: 38.7
click at [307, 141] on div "Target Handle for step Default Source Handle for step ACCOUNT_OPERATION Checkpo…" at bounding box center [502, 181] width 390 height 179
drag, startPoint x: 308, startPoint y: 105, endPoint x: 307, endPoint y: 138, distance: 32.9
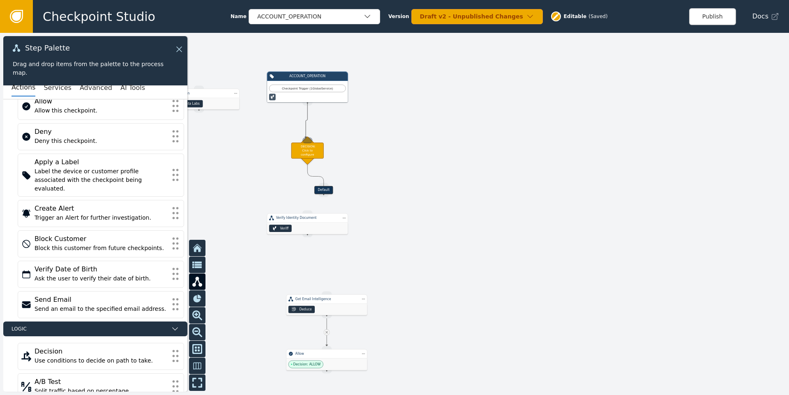
click at [307, 138] on div "Target Handle for step Default Source Handle for step ACCOUNT_OPERATION Checkpo…" at bounding box center [502, 181] width 390 height 179
drag, startPoint x: 308, startPoint y: 179, endPoint x: 307, endPoint y: 211, distance: 32.5
click at [307, 211] on div "Target Handle for step Default Source Handle for step ACCOUNT_OPERATION Checkpo…" at bounding box center [502, 181] width 390 height 179
click at [309, 179] on div "Source Handle for step" at bounding box center [307, 181] width 10 height 6
click at [309, 177] on div "Default" at bounding box center [307, 177] width 19 height 8
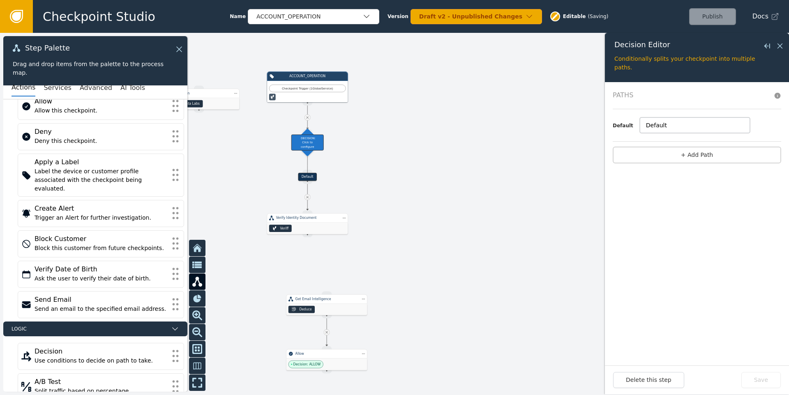
click at [701, 130] on input "Default" at bounding box center [695, 126] width 110 height 16
click at [696, 154] on button "+ Add Path" at bounding box center [697, 155] width 168 height 17
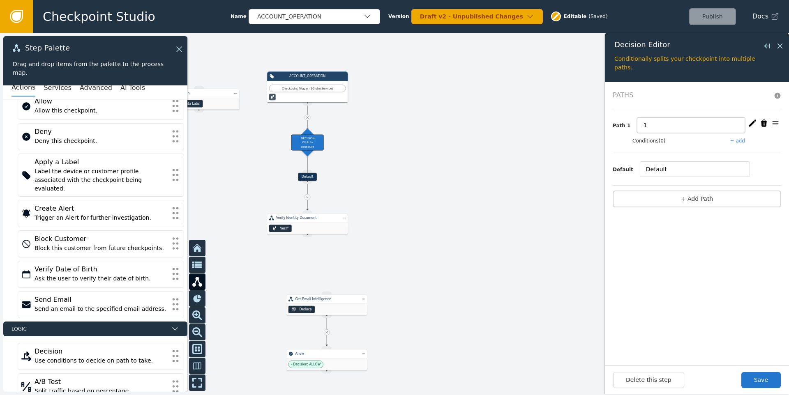
click at [676, 125] on input "1" at bounding box center [691, 126] width 108 height 16
type input "high_risk"
click at [655, 140] on button "Conditions (0)" at bounding box center [648, 140] width 33 height 7
click at [736, 141] on button "+ add" at bounding box center [737, 140] width 15 height 7
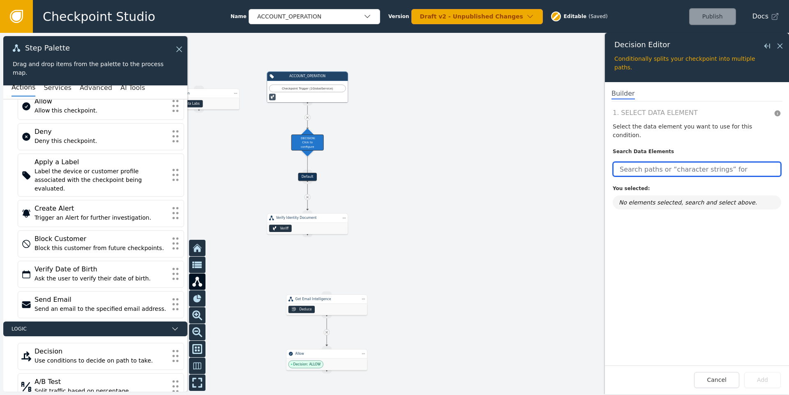
click at [670, 162] on input "text" at bounding box center [697, 169] width 168 height 15
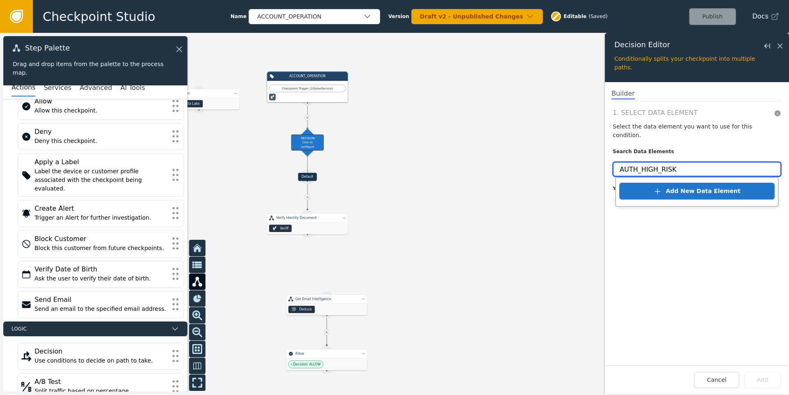
type input "AUTH_HIGH_RISK"
click at [672, 234] on div "1. Select Data Element Select the data element you want to use for this conditi…" at bounding box center [697, 237] width 184 height 258
click at [688, 162] on input "AUTH_HIGH_RISK" at bounding box center [697, 169] width 168 height 15
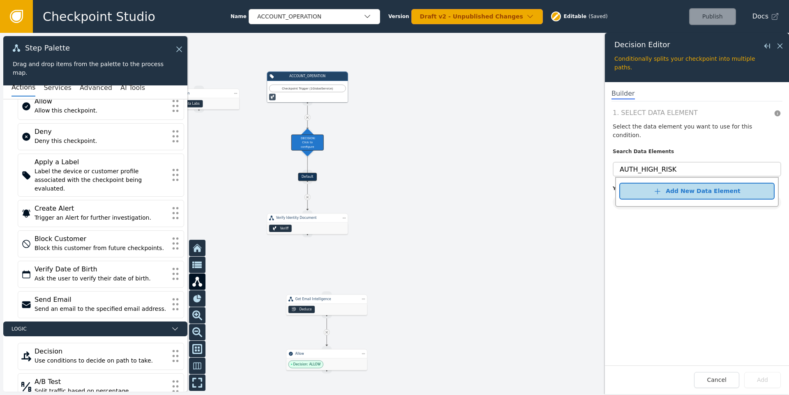
click at [690, 187] on div "Add New Data Element" at bounding box center [703, 191] width 74 height 9
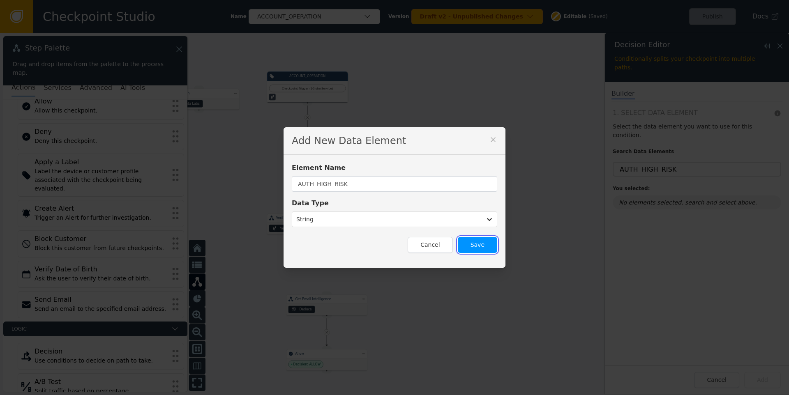
click at [472, 241] on button "Save" at bounding box center [477, 245] width 39 height 16
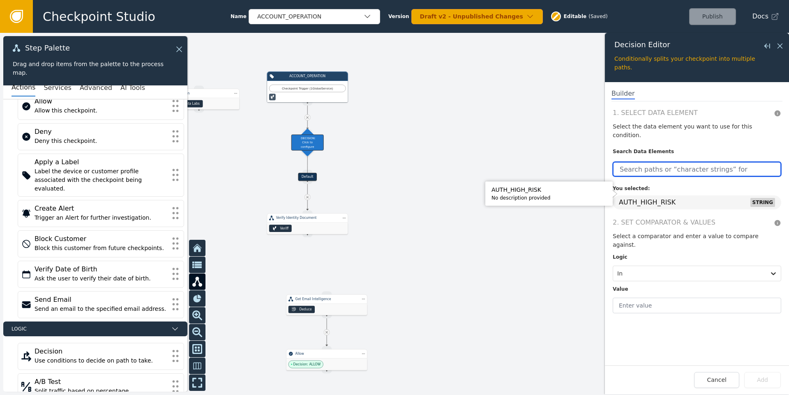
click at [666, 165] on input "text" at bounding box center [697, 169] width 168 height 15
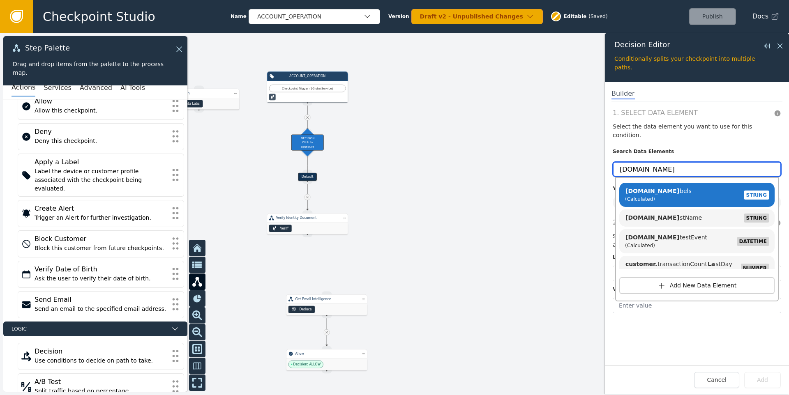
click button "Add New Data Element" at bounding box center [696, 285] width 155 height 17
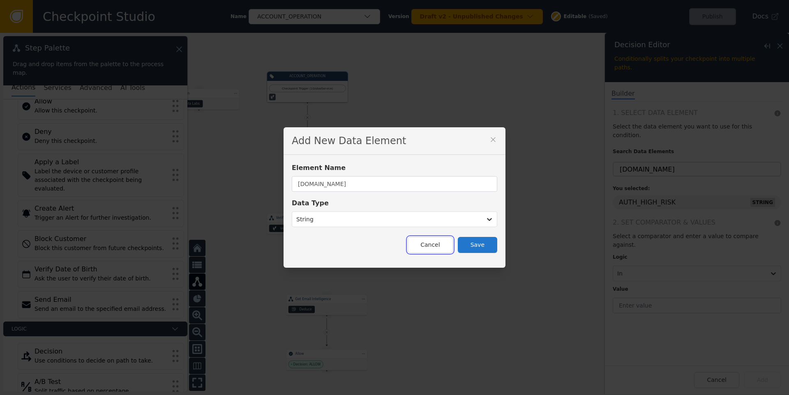
drag, startPoint x: 445, startPoint y: 245, endPoint x: 598, endPoint y: 191, distance: 162.6
click at [445, 245] on button "Cancel" at bounding box center [430, 245] width 45 height 16
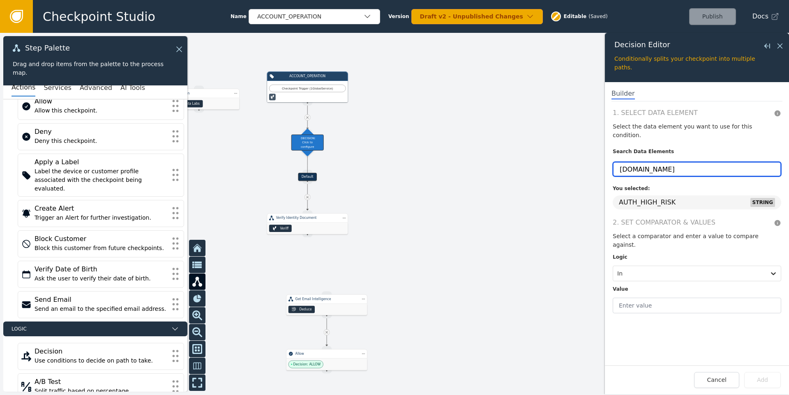
click at [666, 164] on input "customer.la" at bounding box center [697, 169] width 168 height 15
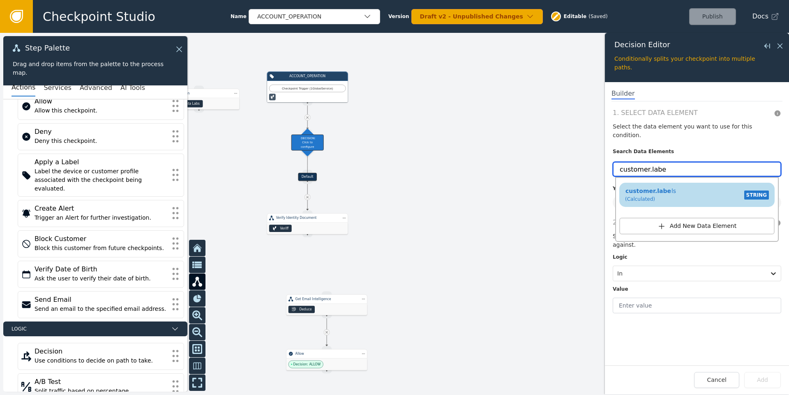
type input "customer.labe"
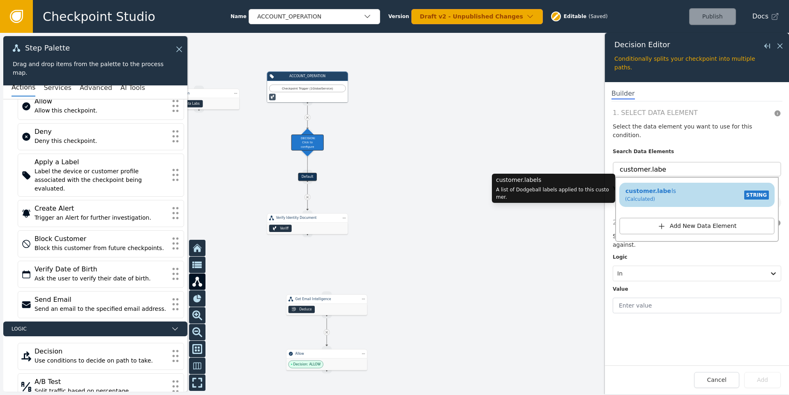
click at [681, 185] on div "customer.labe ls (Calculated) STRING" at bounding box center [696, 194] width 147 height 19
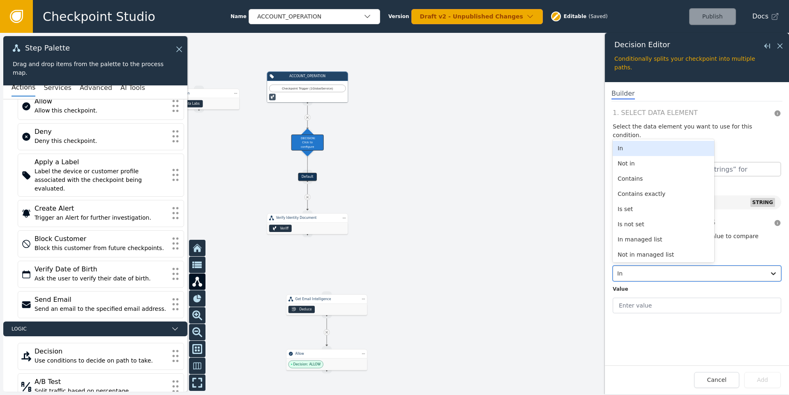
click at [653, 266] on div "In" at bounding box center [689, 273] width 152 height 15
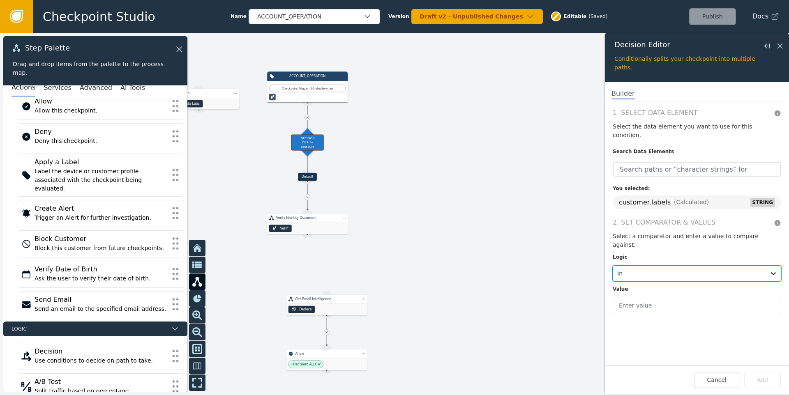
click at [651, 268] on div at bounding box center [689, 274] width 144 height 12
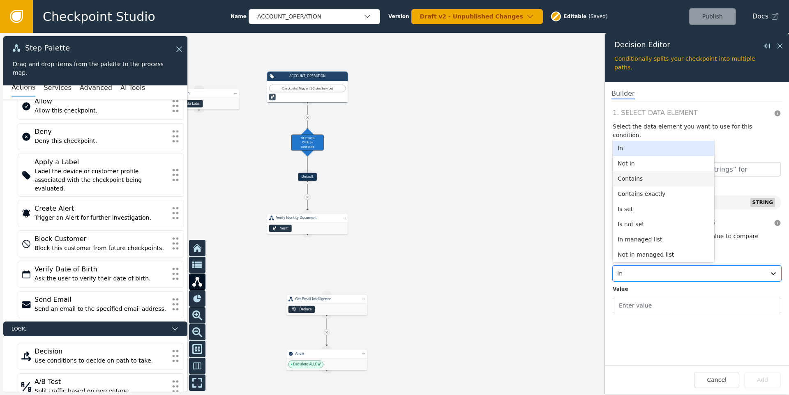
click at [650, 171] on div "Contains" at bounding box center [663, 178] width 101 height 15
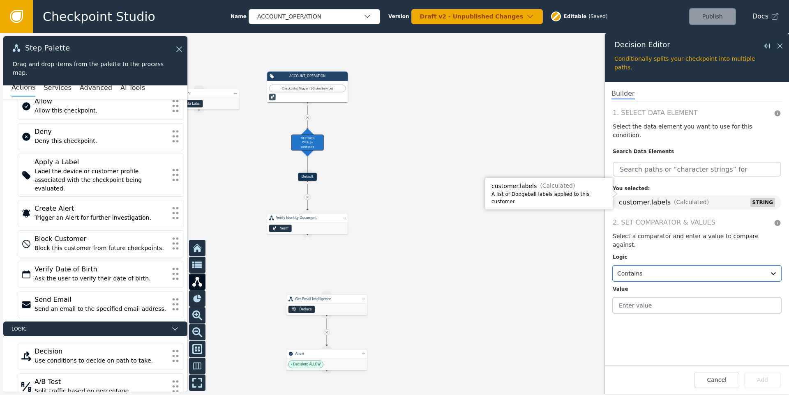
click at [646, 298] on input "text" at bounding box center [697, 306] width 168 height 16
type input "AUTH_HIGH_RISK"
click at [758, 379] on button "Add" at bounding box center [762, 380] width 37 height 16
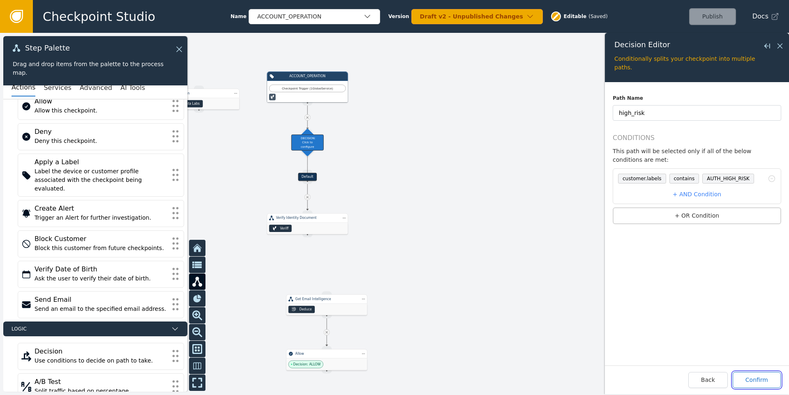
click at [758, 379] on button "Confirm" at bounding box center [757, 380] width 48 height 16
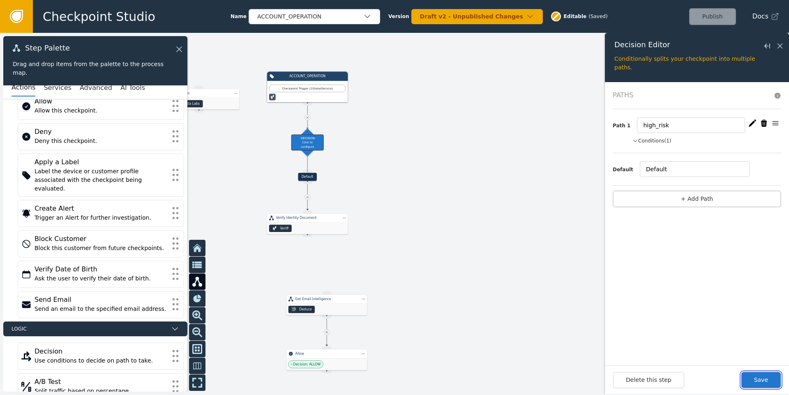
click at [758, 379] on button "Save" at bounding box center [760, 380] width 39 height 16
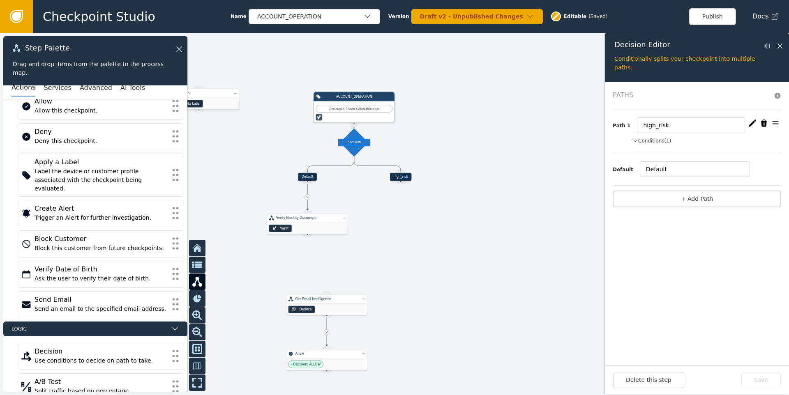
click at [307, 196] on icon at bounding box center [307, 197] width 4 height 4
drag, startPoint x: 307, startPoint y: 229, endPoint x: 404, endPoint y: 218, distance: 98.0
click at [404, 218] on div "Veriff" at bounding box center [404, 218] width 81 height 12
click at [401, 182] on div "Source Handle for step" at bounding box center [401, 181] width 10 height 6
click at [400, 182] on div "Source Handle for step" at bounding box center [401, 181] width 10 height 6
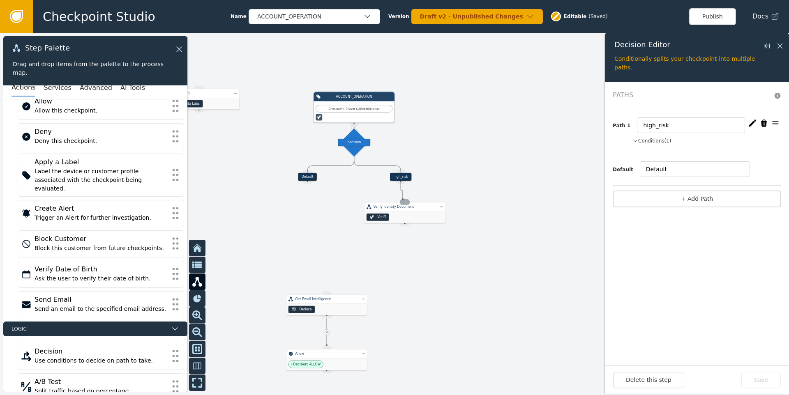
drag, startPoint x: 400, startPoint y: 182, endPoint x: 403, endPoint y: 200, distance: 17.9
click at [403, 200] on div "Target Handle for step Default Source Handle for step Target Handle for step hi…" at bounding box center [502, 181] width 390 height 179
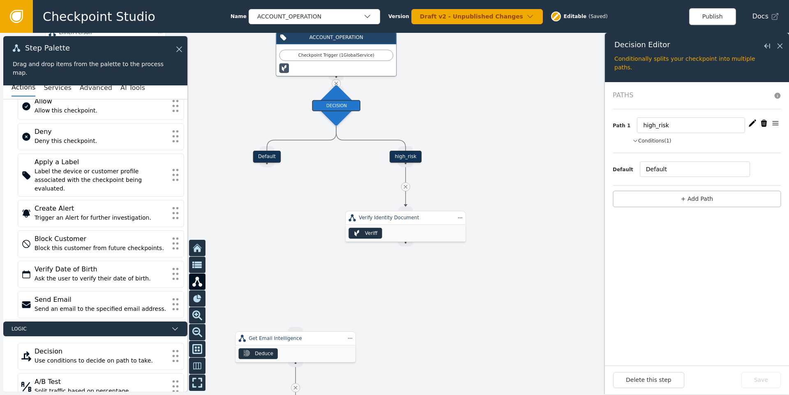
drag, startPoint x: 302, startPoint y: 205, endPoint x: 355, endPoint y: 176, distance: 61.2
click at [357, 179] on div at bounding box center [394, 214] width 789 height 362
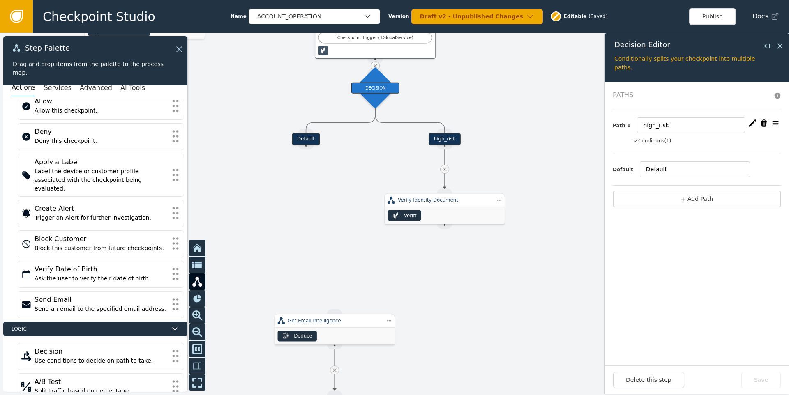
drag, startPoint x: 306, startPoint y: 146, endPoint x: 334, endPoint y: 309, distance: 165.1
click at [334, 309] on div "Target Handle for step Default Source Handle for step Target Handle for step hi…" at bounding box center [394, 214] width 789 height 362
drag, startPoint x: 306, startPoint y: 146, endPoint x: 326, endPoint y: 284, distance: 139.5
click at [326, 283] on div "Target Handle for step Default Source Handle for step Target Handle for step hi…" at bounding box center [394, 214] width 789 height 362
drag, startPoint x: 329, startPoint y: 329, endPoint x: 307, endPoint y: 190, distance: 140.6
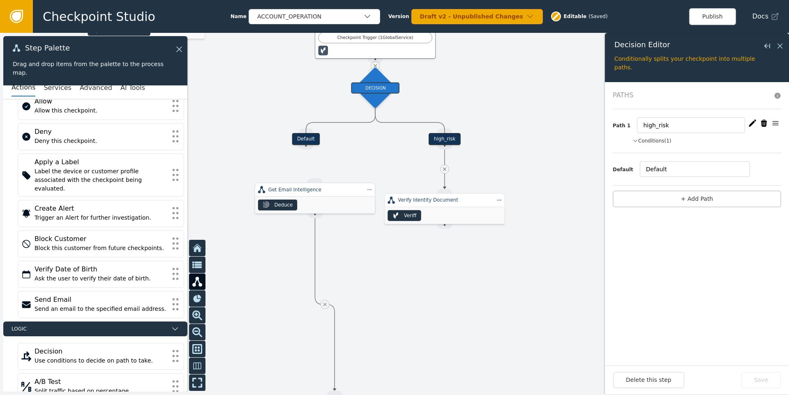
click at [308, 197] on div "Deduce" at bounding box center [315, 205] width 120 height 17
click at [307, 190] on div "Get Email Intelligence" at bounding box center [314, 189] width 93 height 7
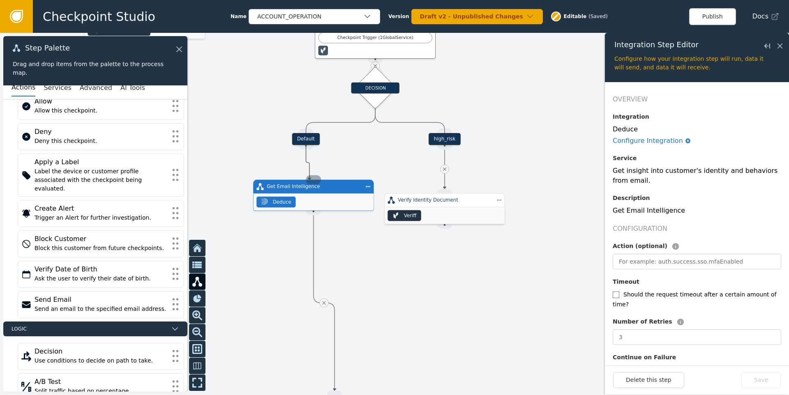
drag, startPoint x: 305, startPoint y: 147, endPoint x: 309, endPoint y: 180, distance: 33.5
click at [309, 180] on div "Target Handle for step Default Source Handle for step Target Handle for step hi…" at bounding box center [595, 145] width 579 height 266
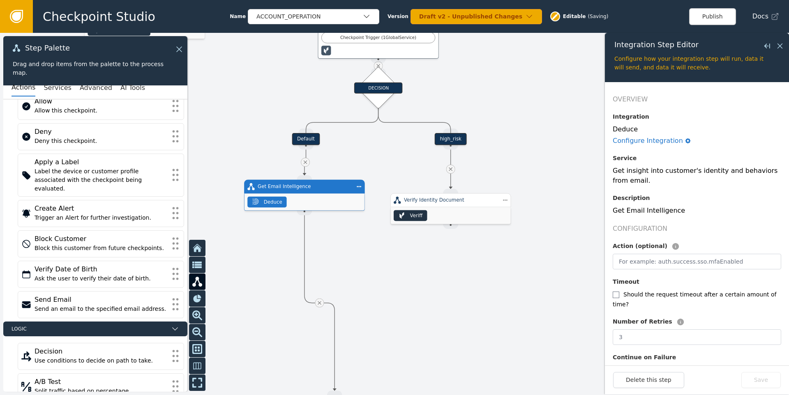
drag, startPoint x: 320, startPoint y: 198, endPoint x: 311, endPoint y: 198, distance: 9.5
click at [311, 198] on div "Deduce" at bounding box center [304, 202] width 120 height 17
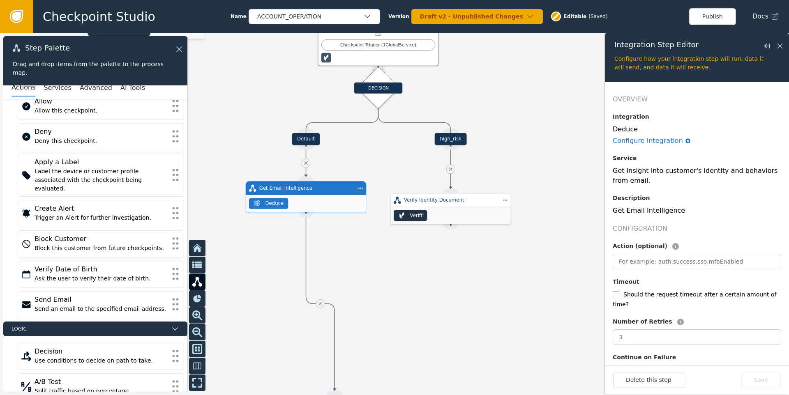
click at [321, 198] on div "Deduce" at bounding box center [306, 203] width 120 height 17
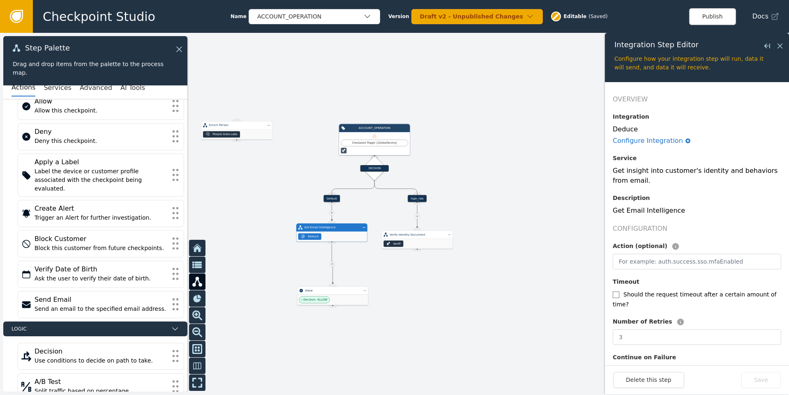
drag, startPoint x: 344, startPoint y: 355, endPoint x: 329, endPoint y: 295, distance: 61.9
click at [329, 295] on div "Decision: ALLOW" at bounding box center [332, 300] width 71 height 10
click at [705, 18] on button "Publish" at bounding box center [712, 16] width 47 height 17
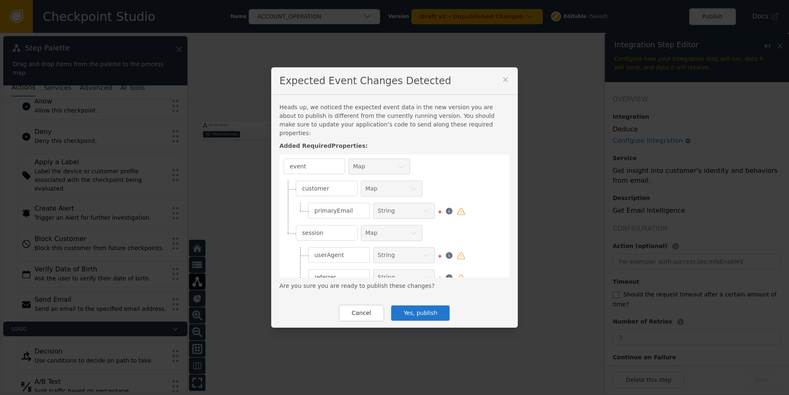
click at [424, 309] on button "Yes, publish" at bounding box center [420, 313] width 60 height 17
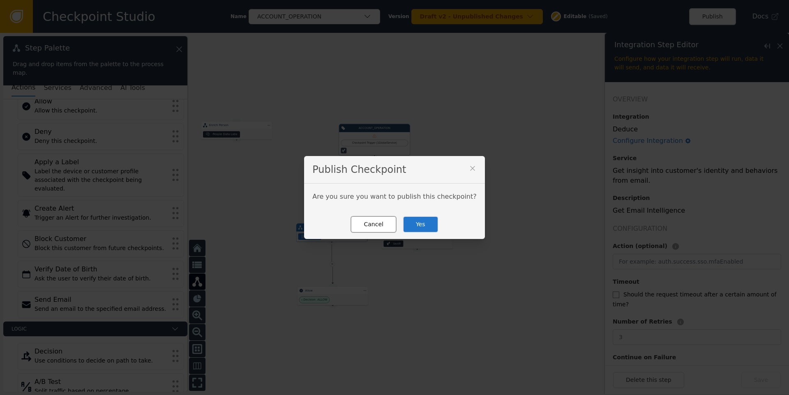
click at [364, 228] on button "Cancel" at bounding box center [373, 224] width 46 height 17
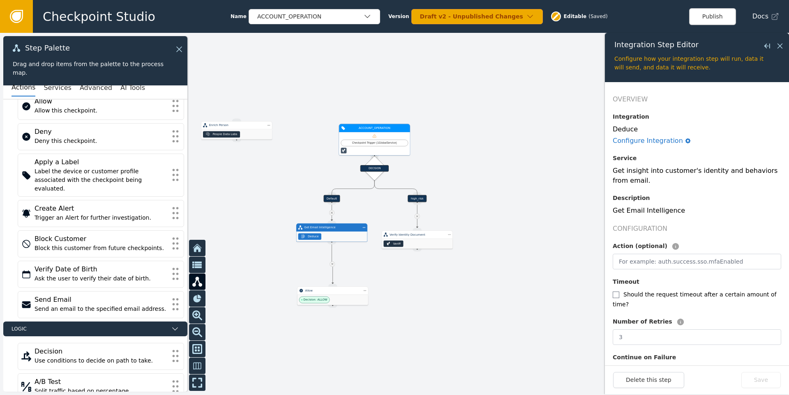
click at [379, 139] on div "Checkpoint Trigger ( 1 Global Service )" at bounding box center [374, 143] width 71 height 23
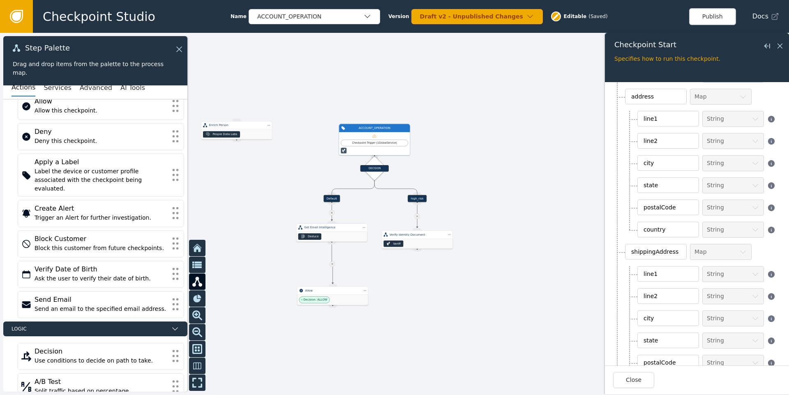
scroll to position [1010, 0]
click at [719, 15] on button "Publish" at bounding box center [712, 16] width 47 height 17
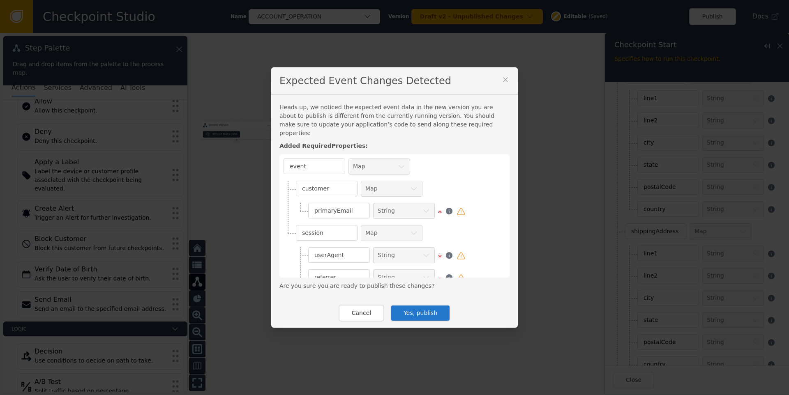
click at [410, 309] on button "Yes, publish" at bounding box center [420, 313] width 60 height 17
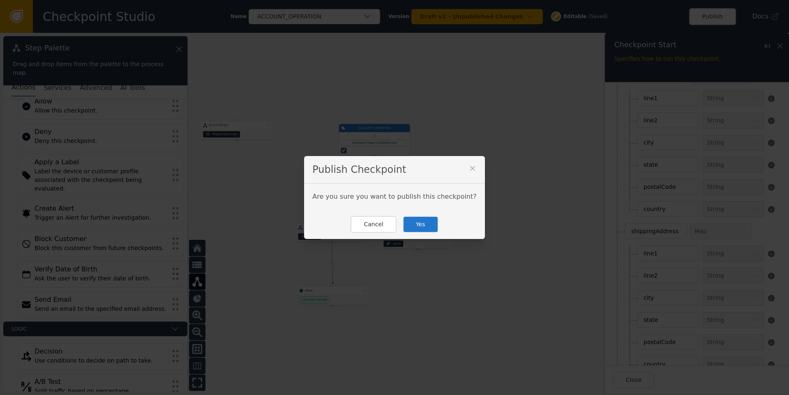
click at [415, 226] on button "Yes" at bounding box center [421, 224] width 36 height 17
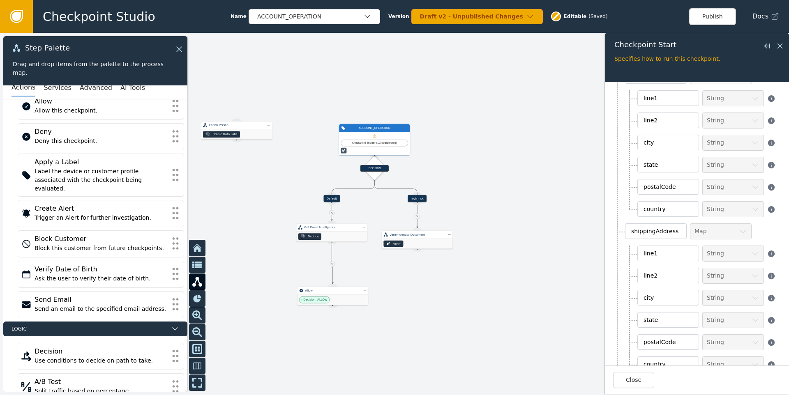
scroll to position [0, 0]
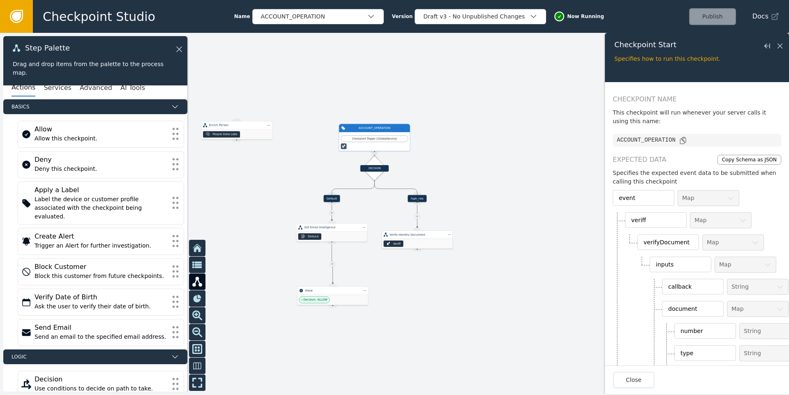
scroll to position [28, 0]
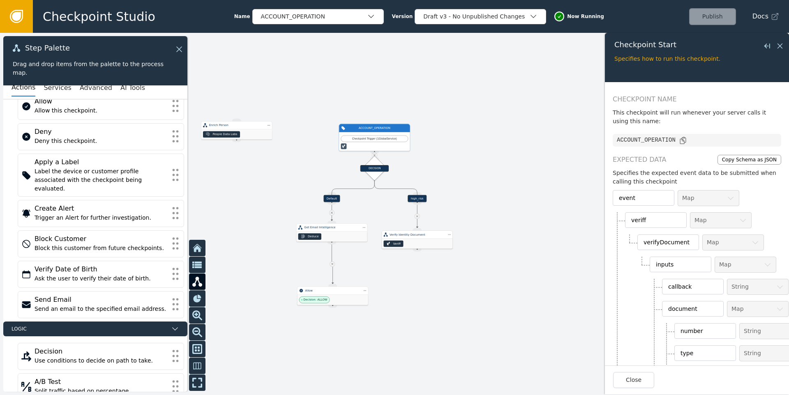
click at [408, 241] on div "Veriff" at bounding box center [417, 244] width 71 height 10
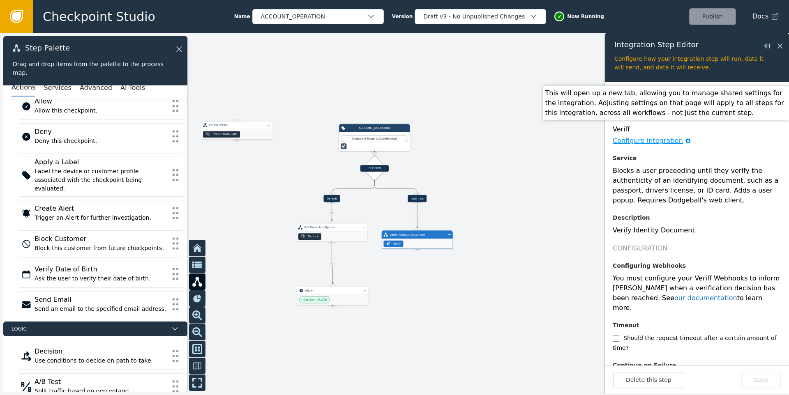
click at [664, 141] on div "Configure Integration" at bounding box center [648, 141] width 70 height 10
